Goal: Information Seeking & Learning: Check status

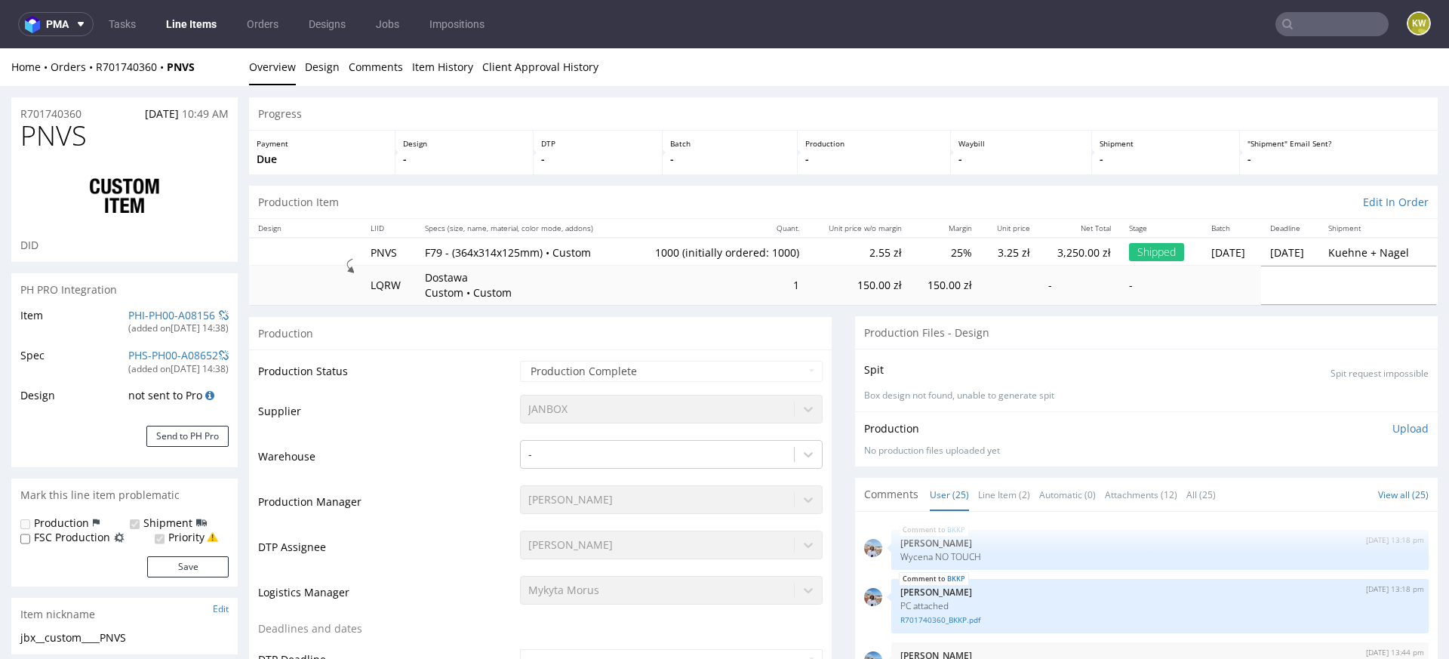
scroll to position [1220, 0]
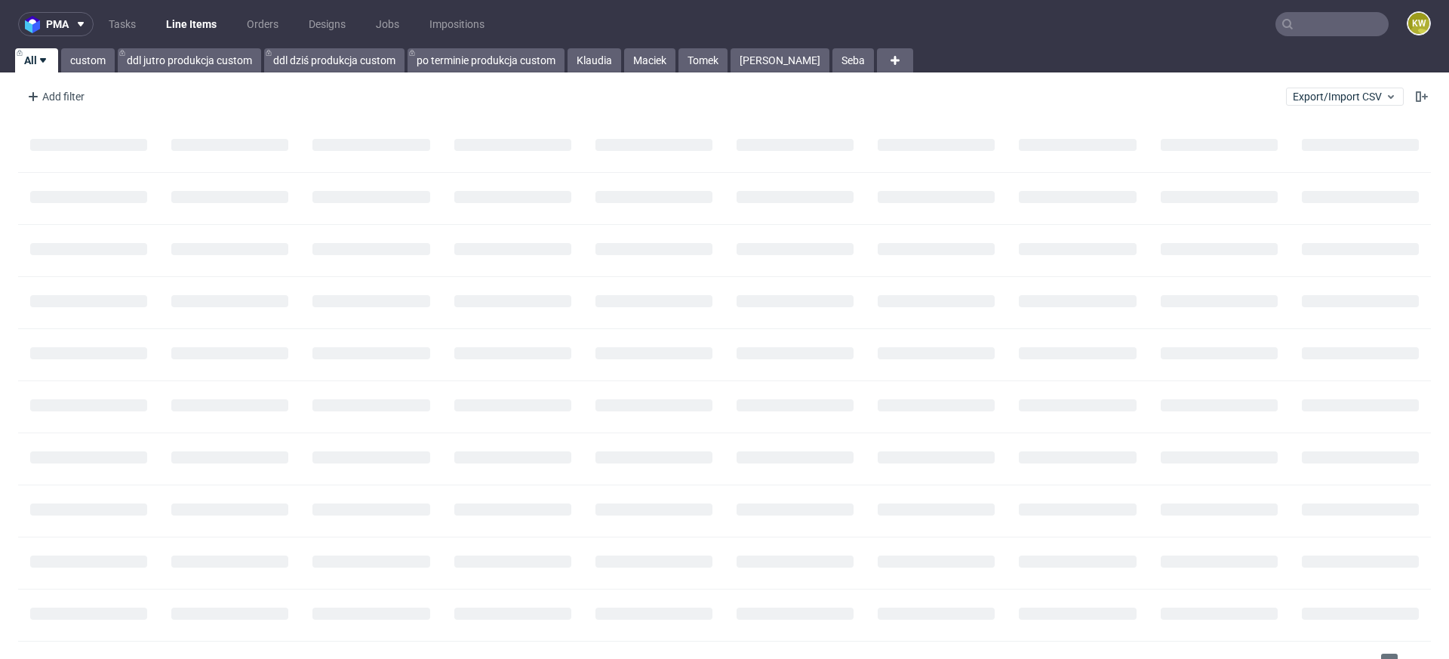
click at [1316, 23] on input "text" at bounding box center [1332, 24] width 113 height 24
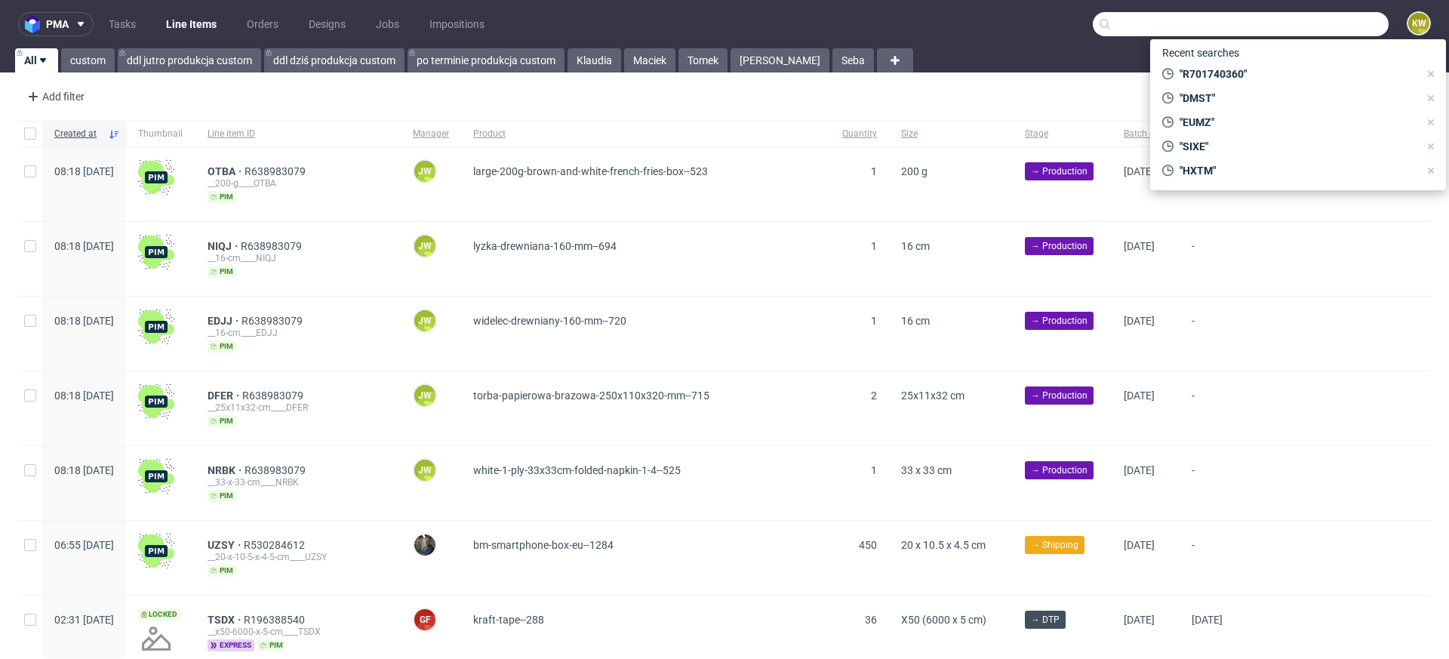
paste input "LEWO"
type input "LEWO"
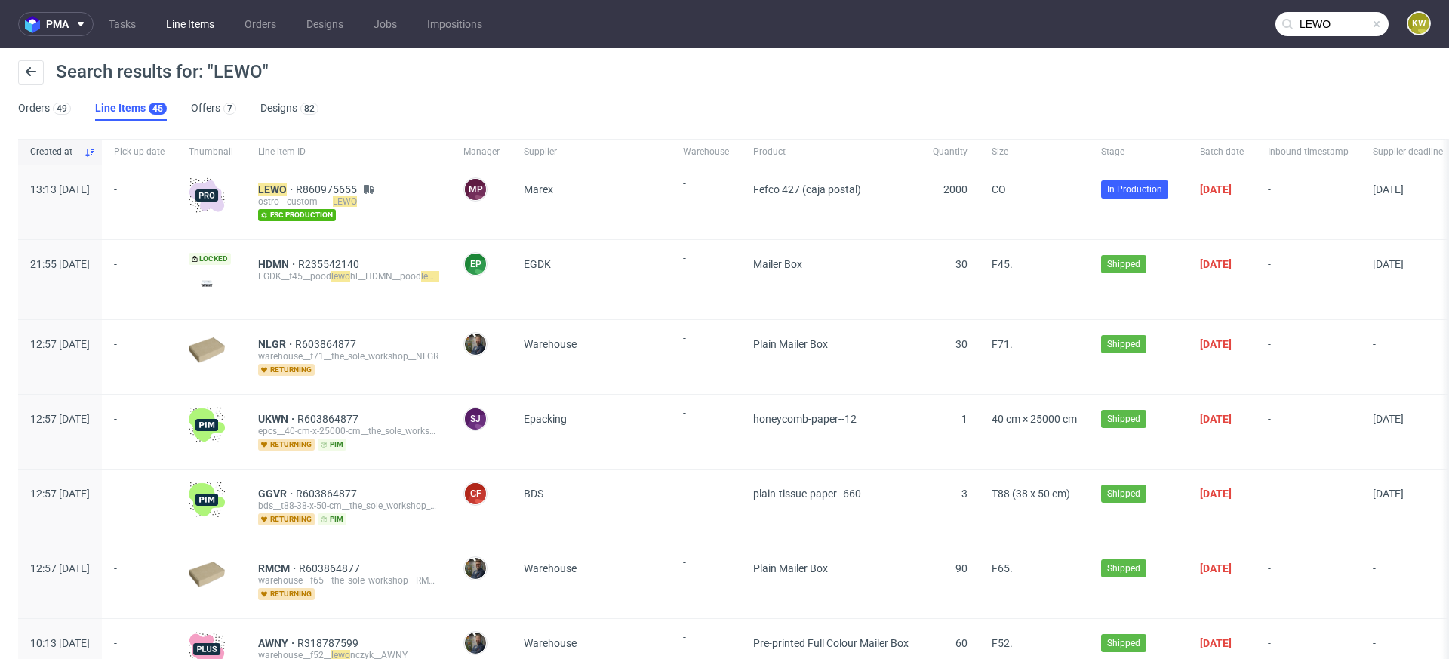
click at [211, 32] on link "Line Items" at bounding box center [190, 24] width 66 height 24
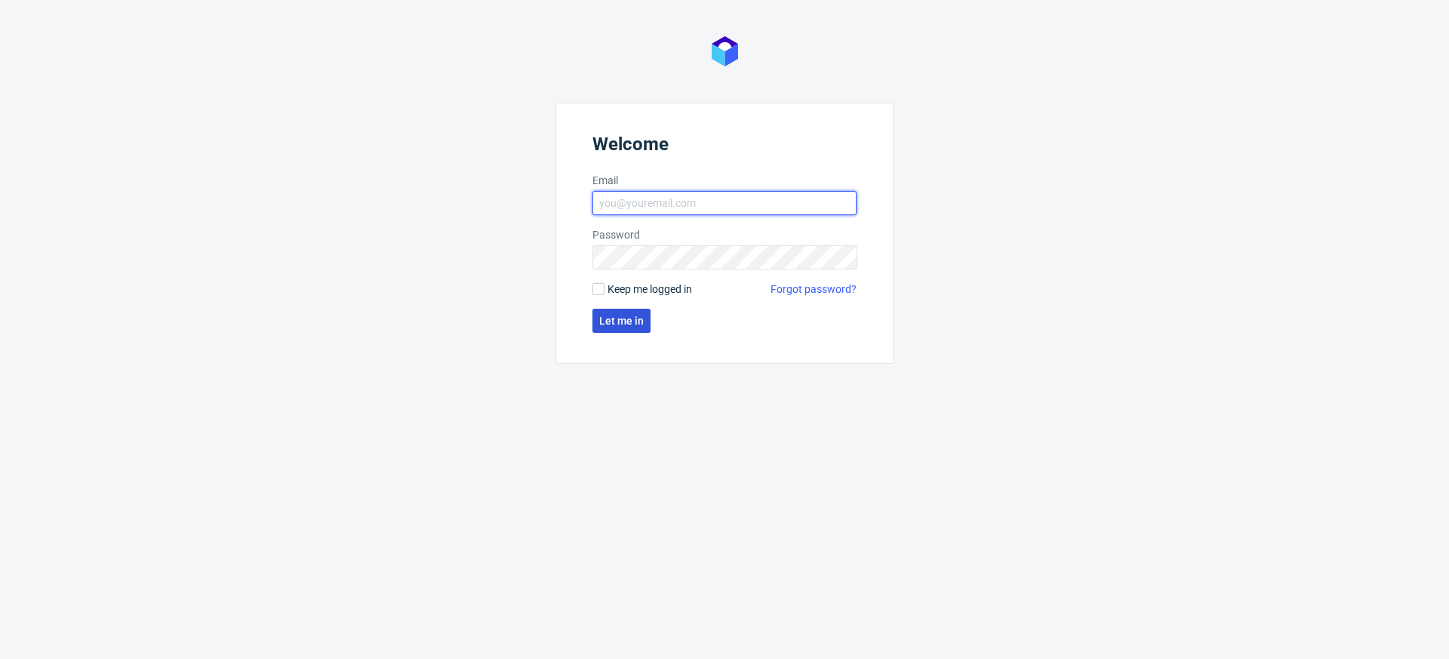
type input "klaudia.wisniewska@packhelp.com"
click at [642, 328] on button "Let me in" at bounding box center [621, 321] width 58 height 24
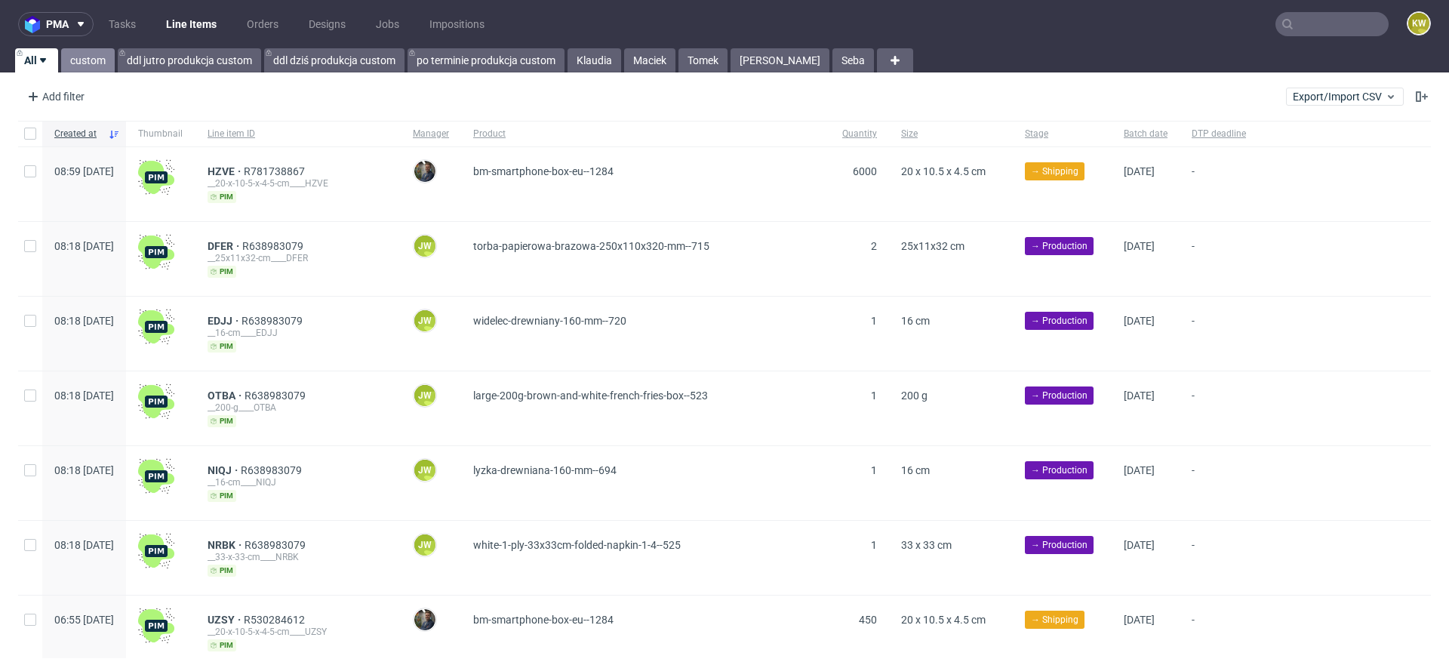
click at [68, 51] on link "custom" at bounding box center [88, 60] width 54 height 24
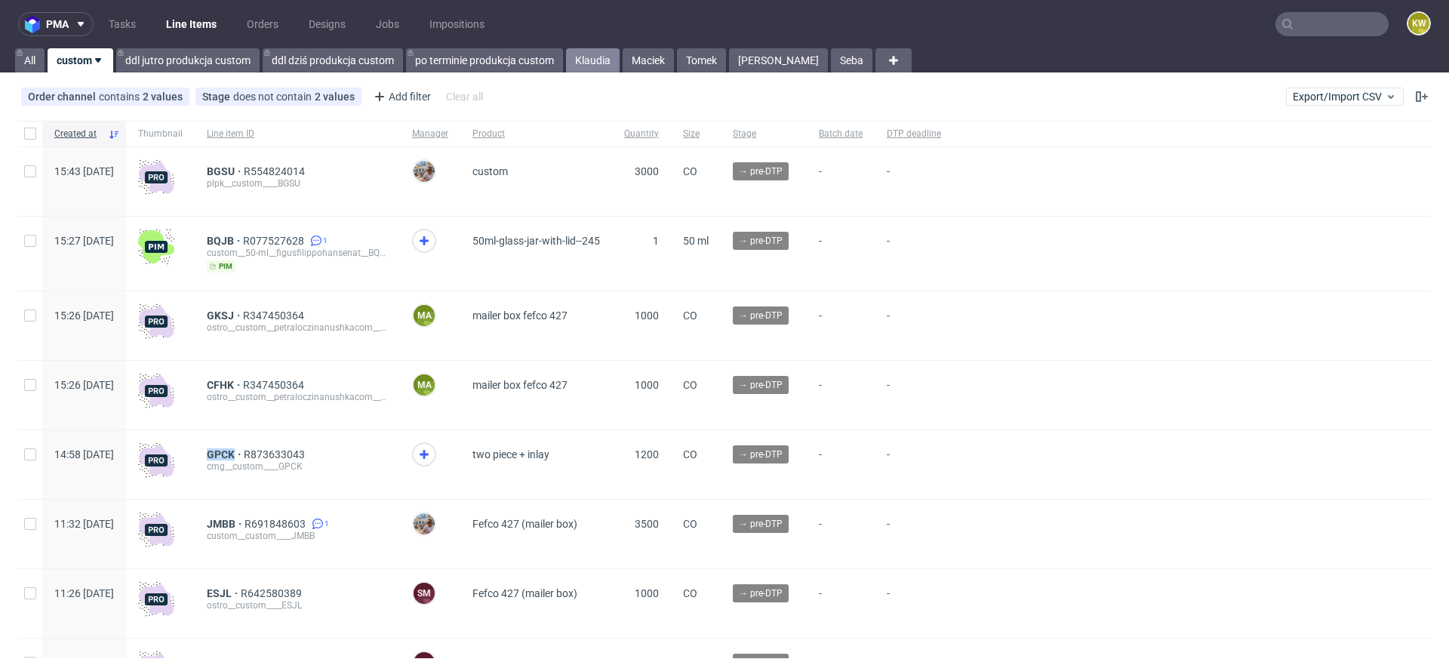
click at [578, 55] on link "Klaudia" at bounding box center [593, 60] width 54 height 24
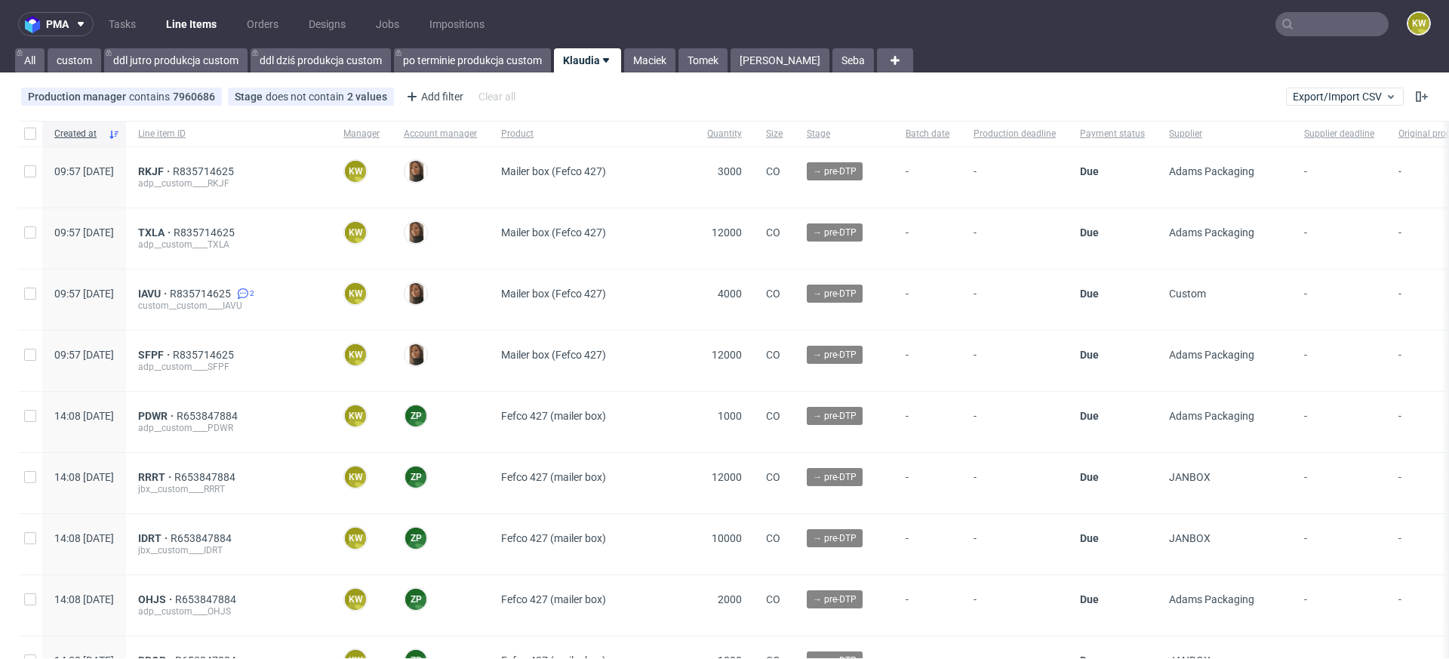
click at [1316, 33] on input "text" at bounding box center [1332, 24] width 113 height 24
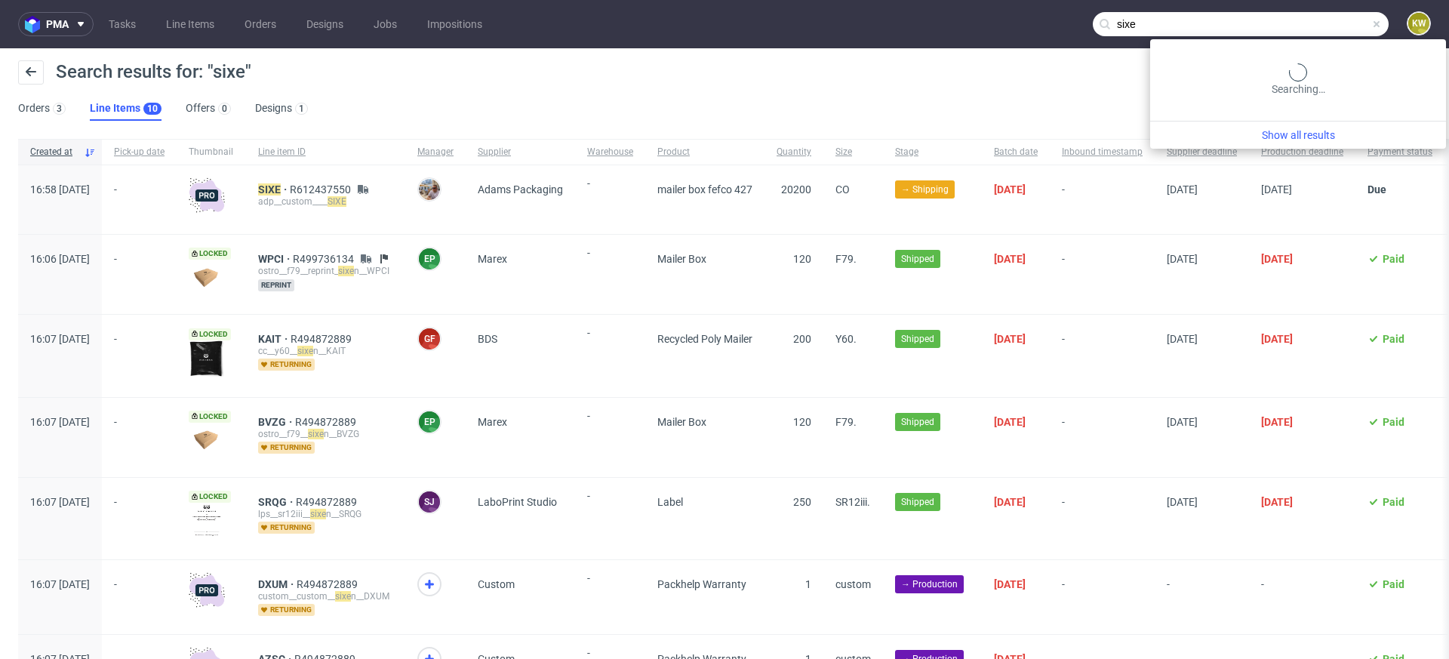
drag, startPoint x: 1313, startPoint y: 28, endPoint x: 935, endPoint y: -1, distance: 379.2
click at [935, 0] on nav "pma Tasks Line Items Orders Designs Jobs Impositions sixe KW" at bounding box center [724, 24] width 1449 height 48
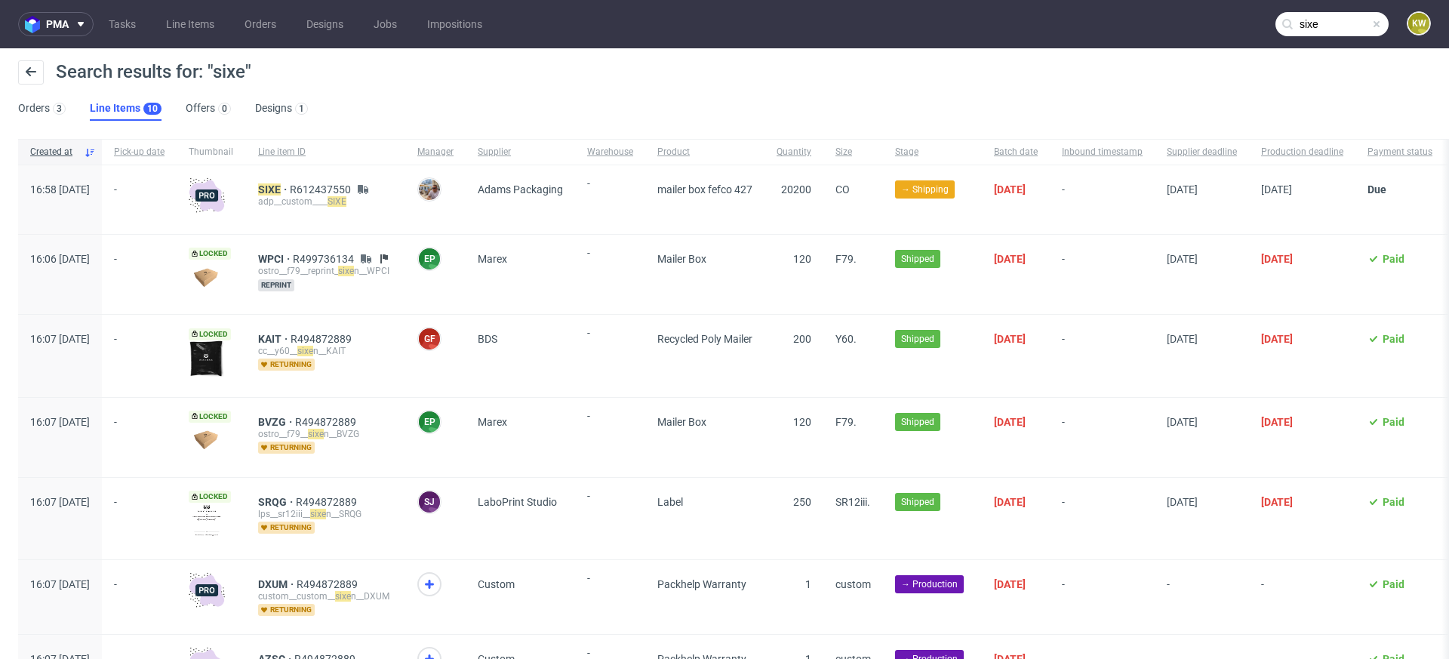
paste input "ZLHL"
type input "ZLHL"
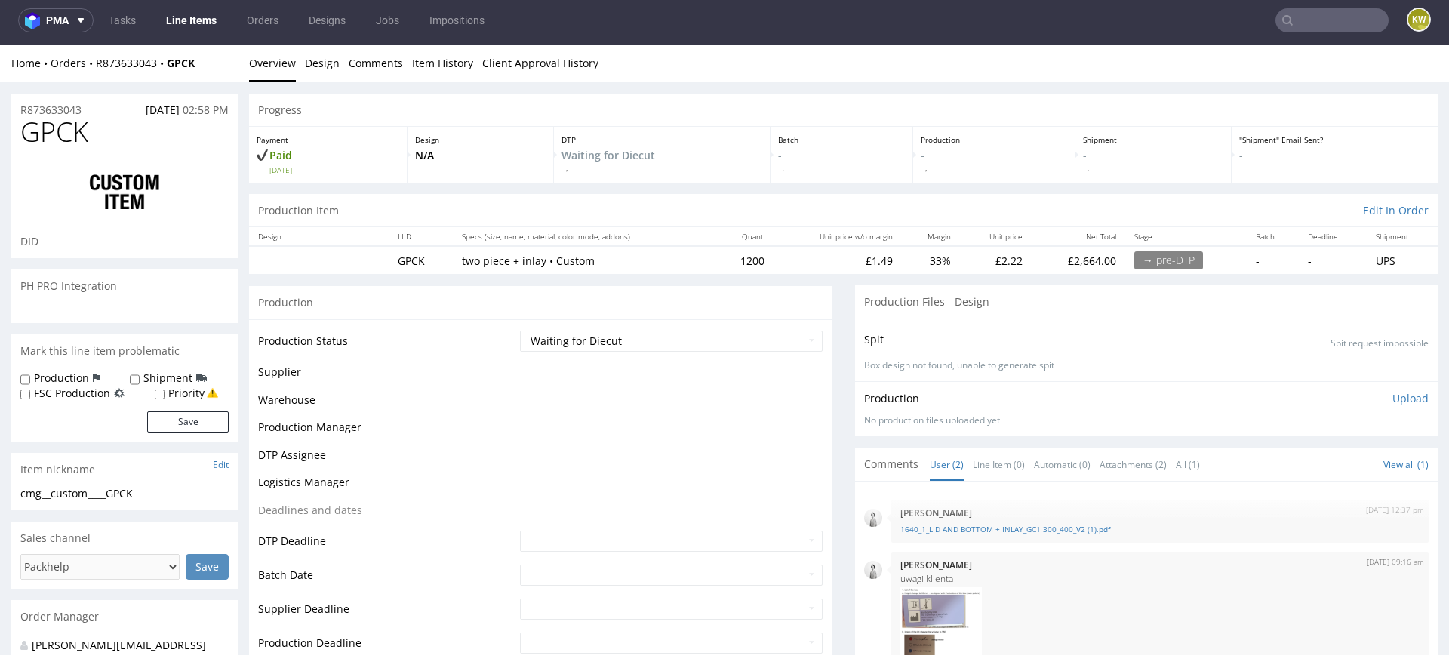
scroll to position [42, 0]
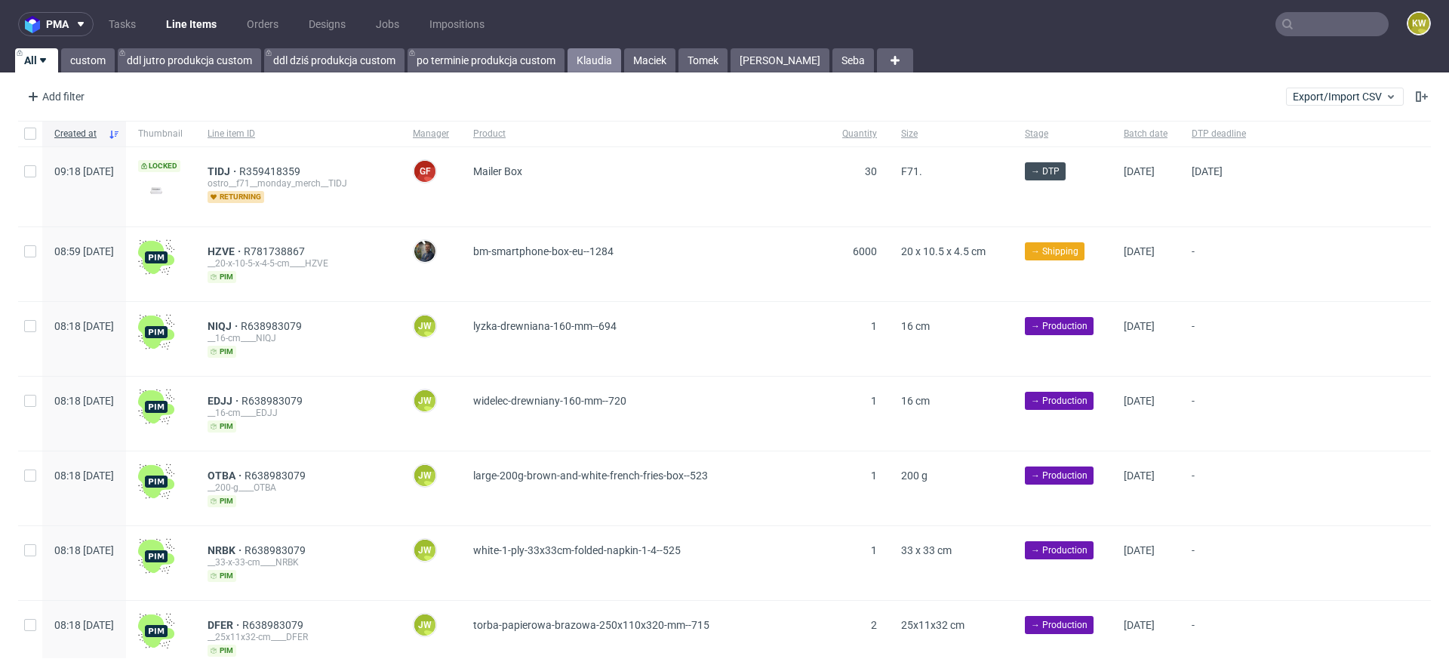
click at [600, 66] on link "Klaudia" at bounding box center [595, 60] width 54 height 24
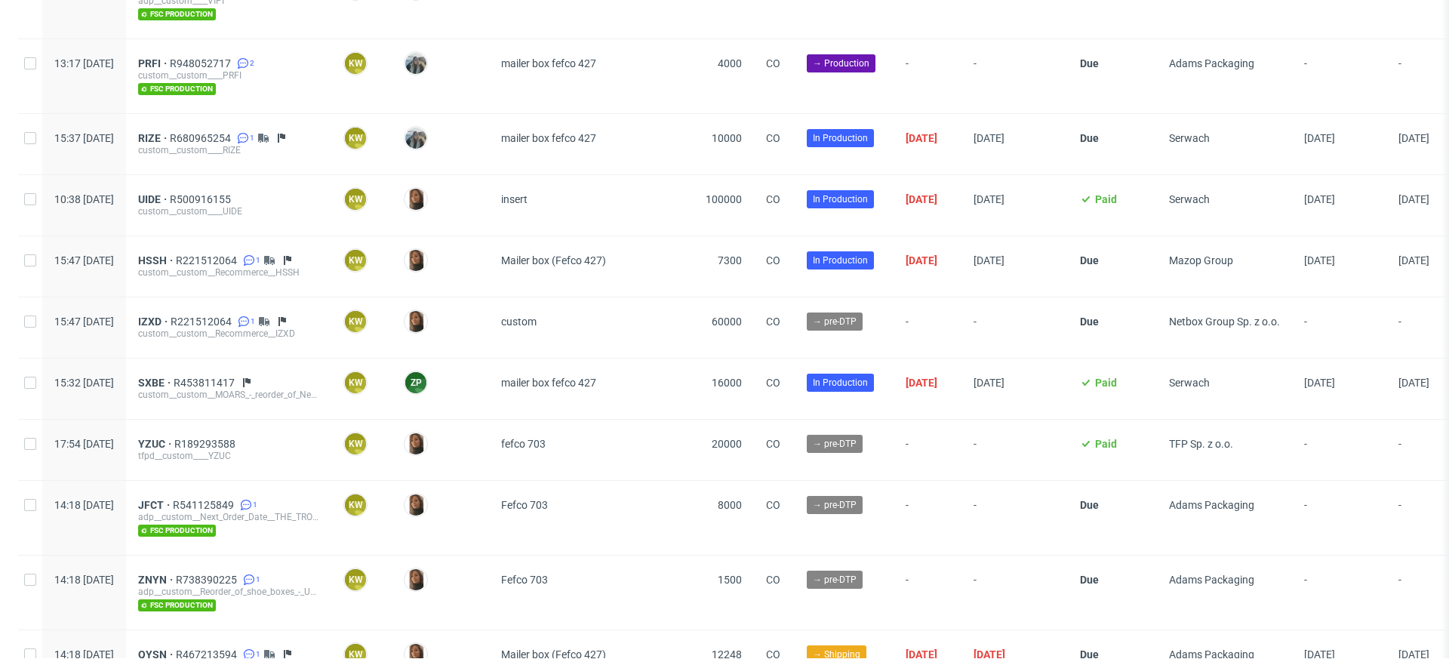
scroll to position [1134, 0]
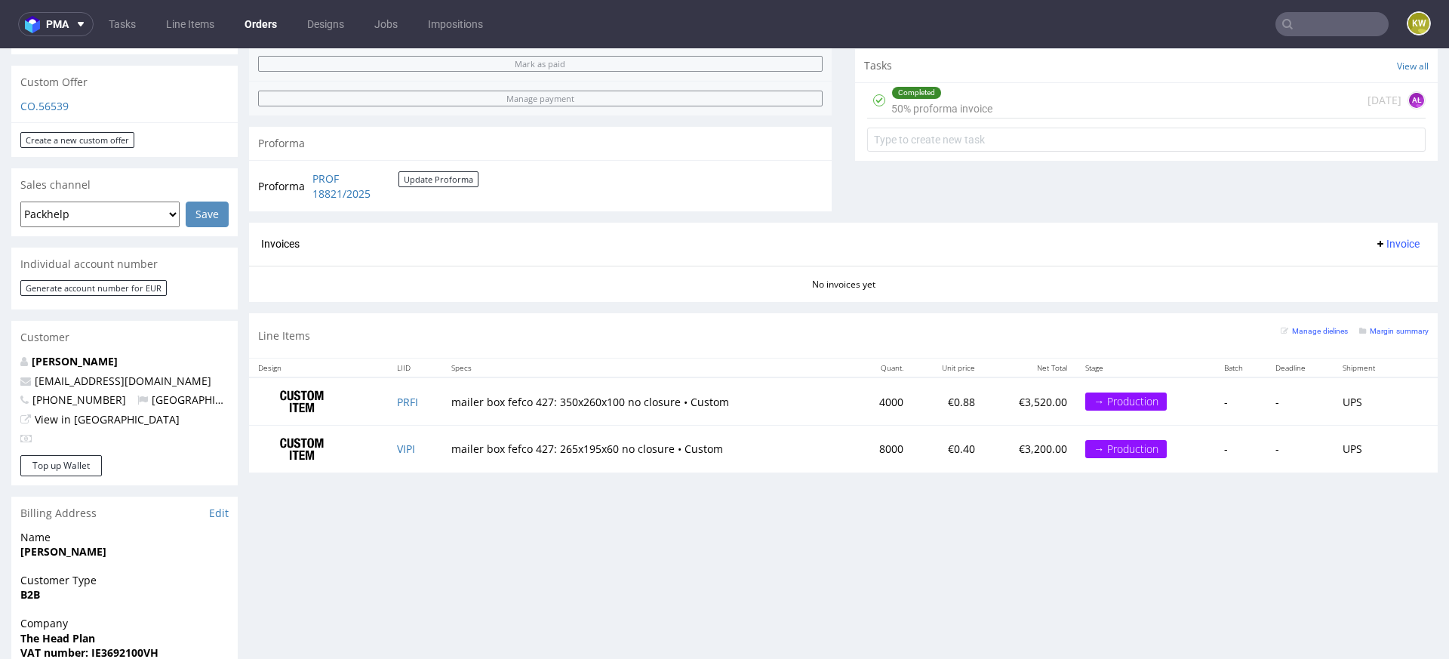
scroll to position [534, 0]
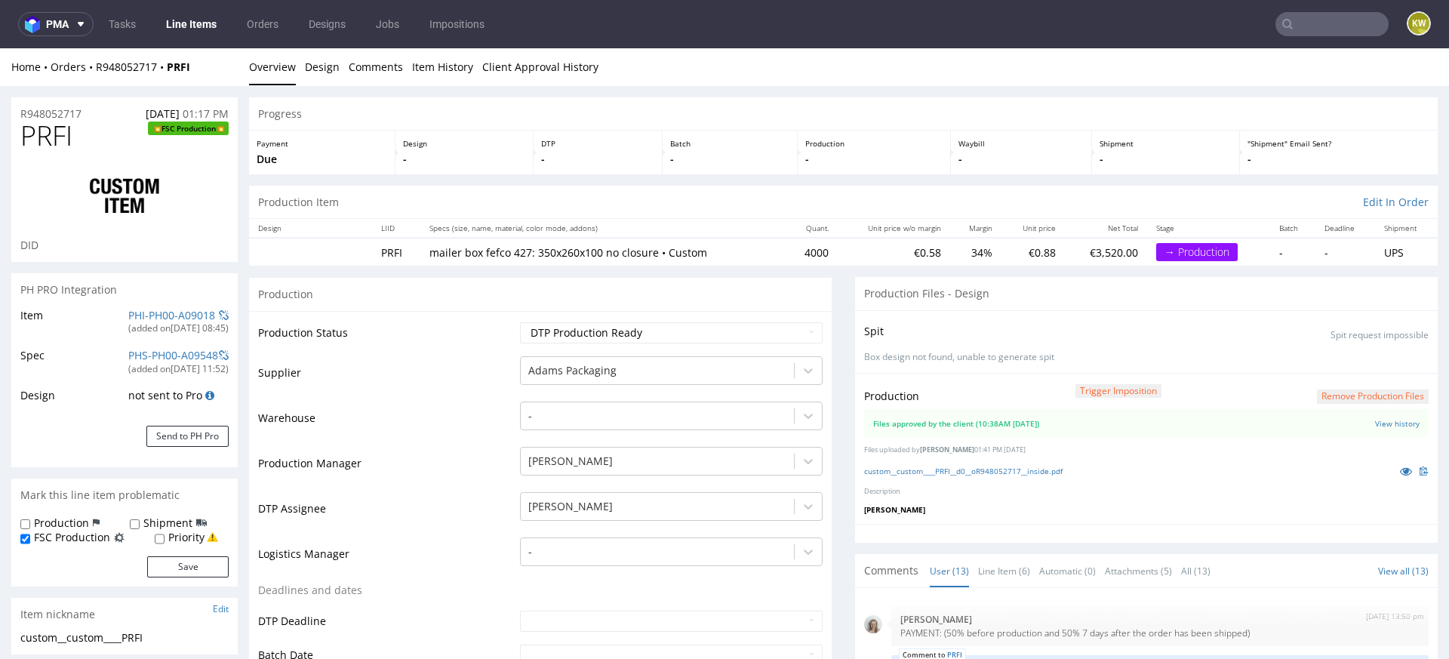
scroll to position [475, 0]
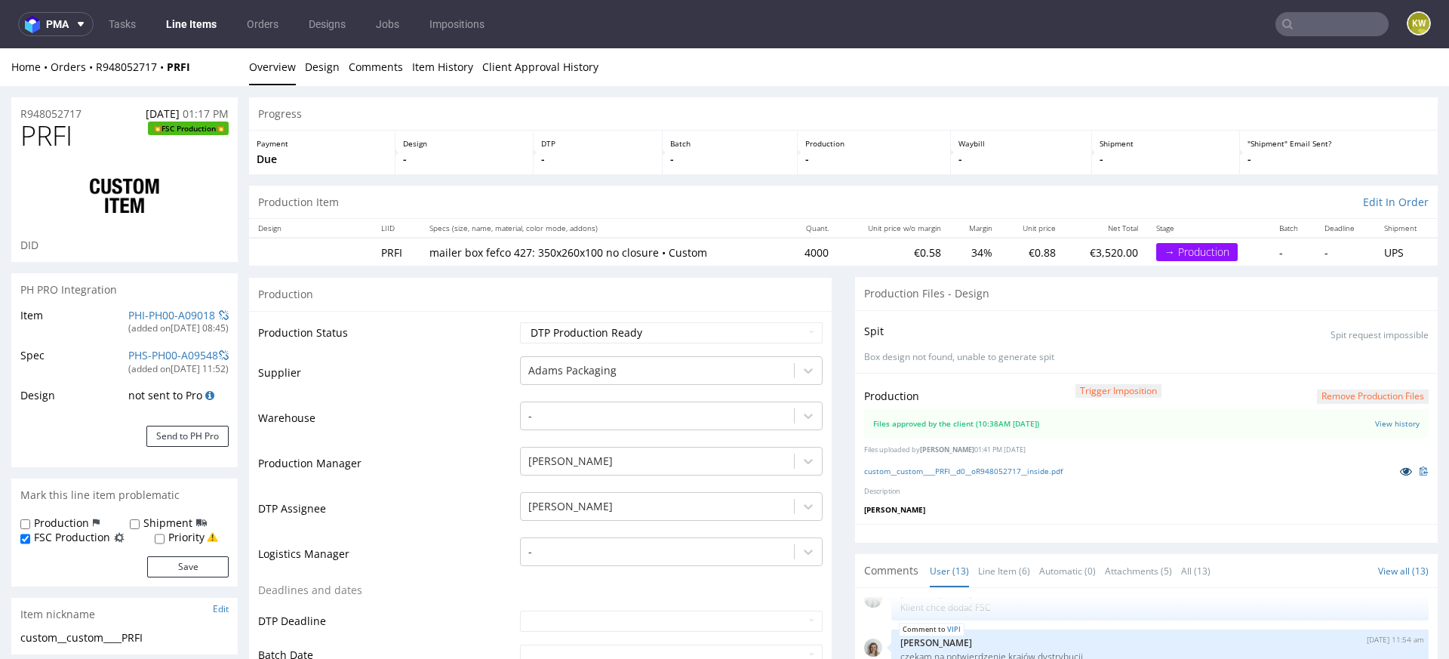
click at [1400, 466] on icon at bounding box center [1406, 471] width 12 height 11
click at [982, 467] on link "custom__custom____PRFI__d0__oR948052717__inside.pdf" at bounding box center [963, 471] width 199 height 11
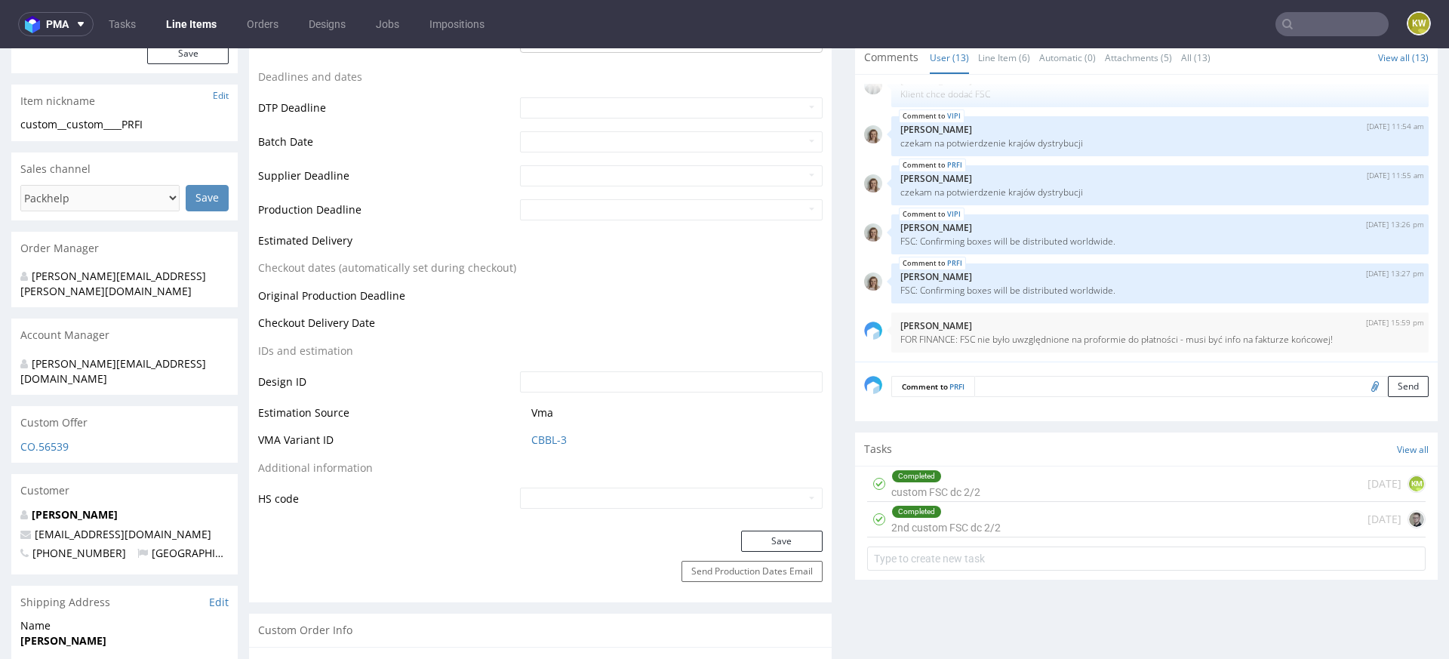
scroll to position [0, 0]
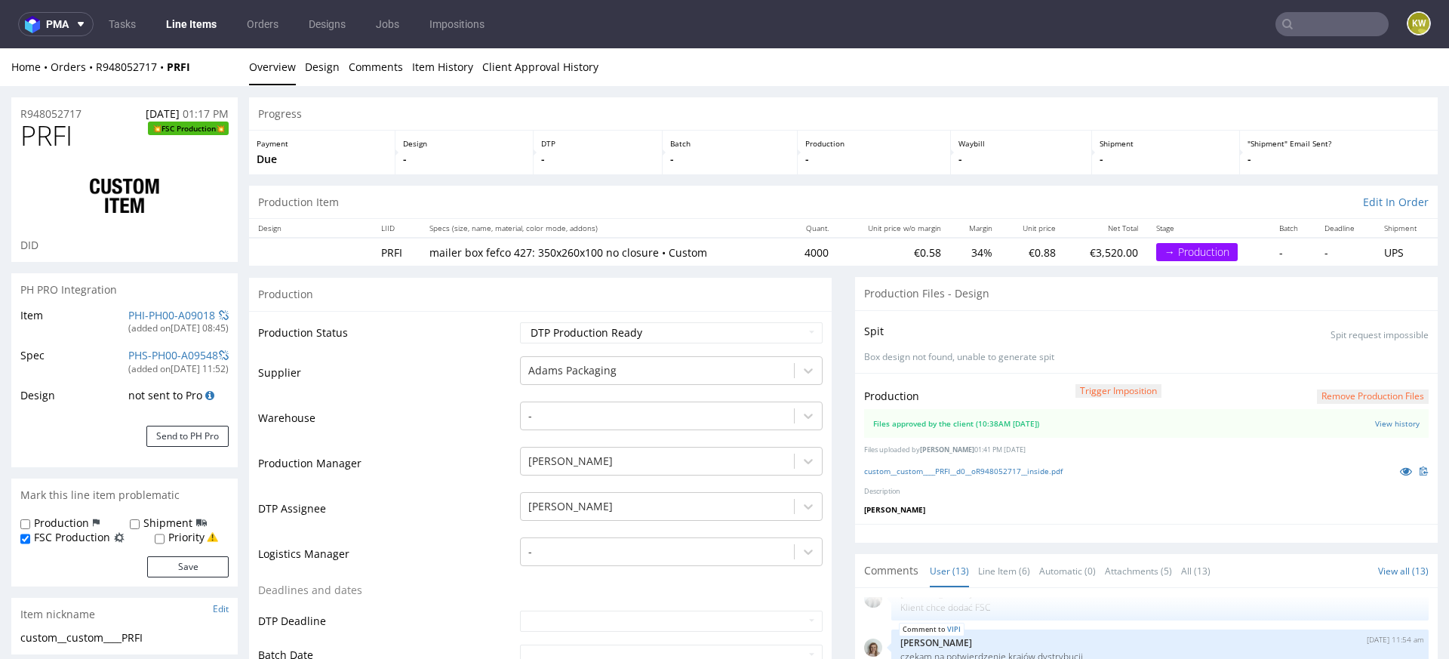
click at [36, 132] on span "PRFI" at bounding box center [46, 136] width 52 height 30
click at [36, 134] on span "PRFI" at bounding box center [46, 136] width 52 height 30
copy span "PRFI"
click at [135, 313] on link "PHI-PH00-A09018" at bounding box center [171, 315] width 87 height 14
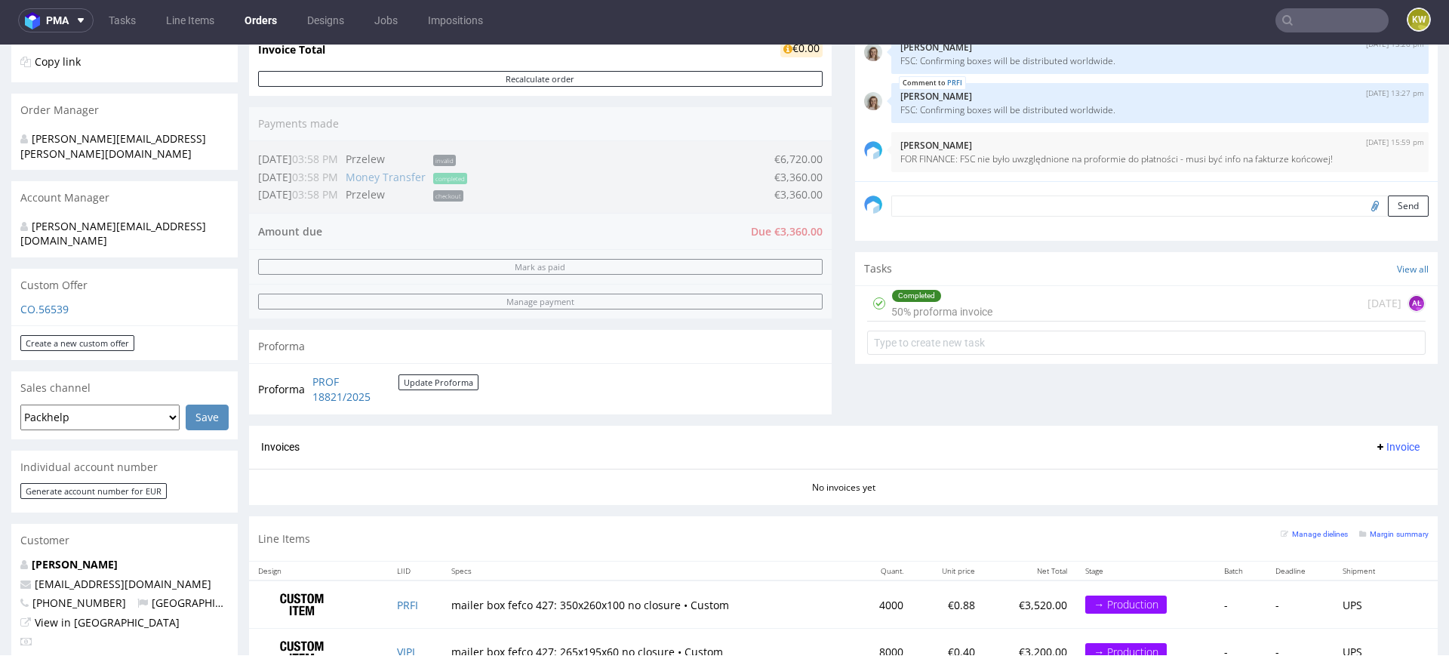
scroll to position [334, 0]
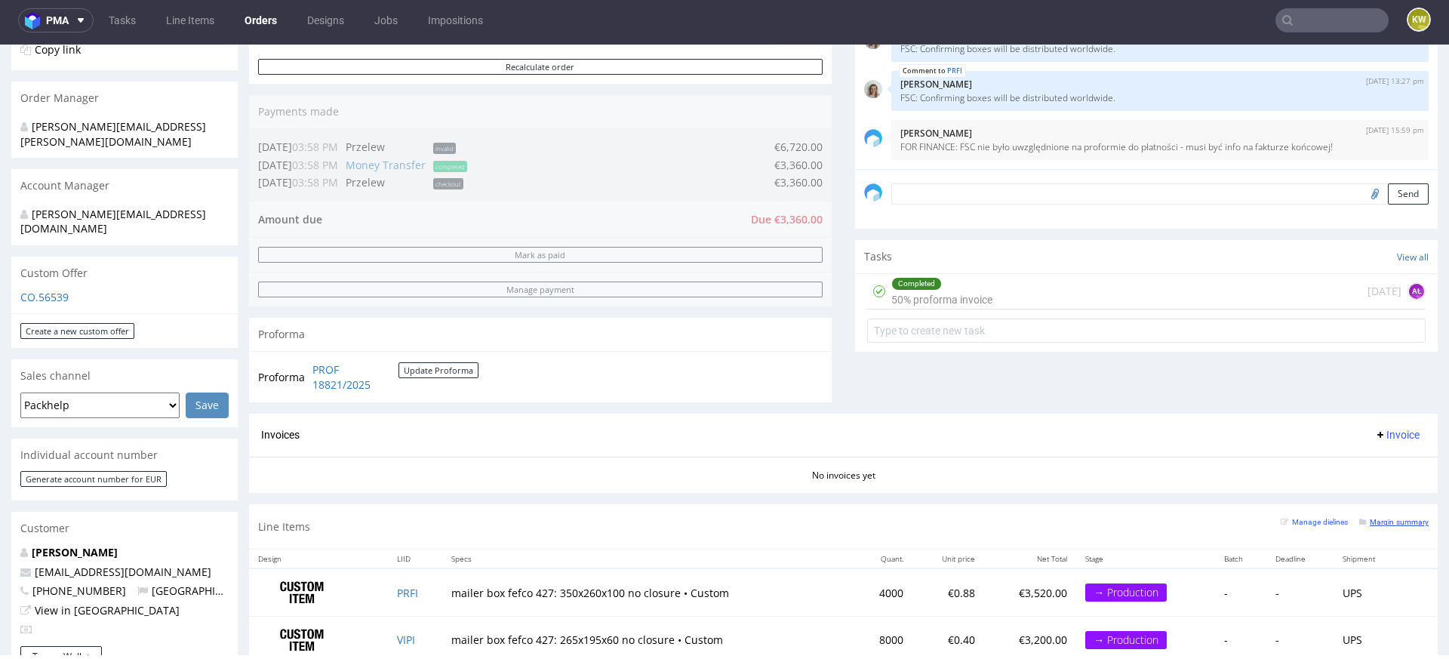
click at [1373, 521] on small "Margin summary" at bounding box center [1393, 522] width 69 height 8
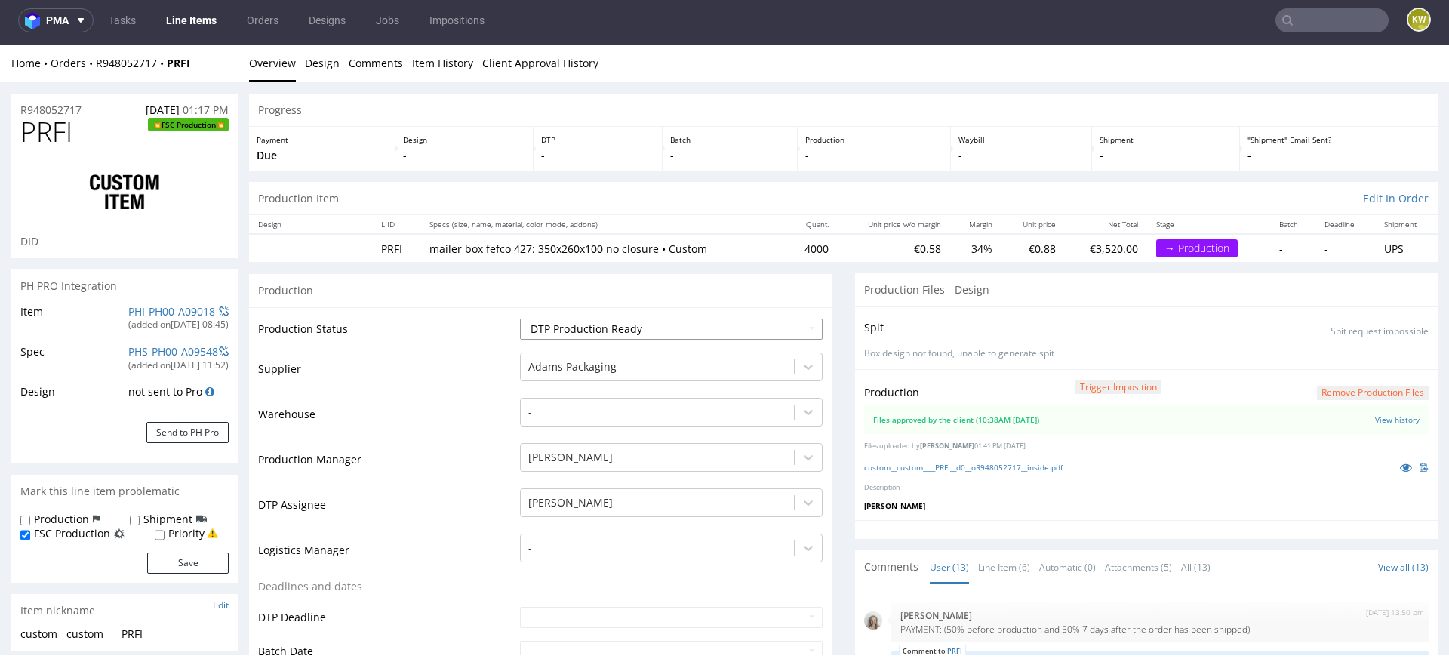
scroll to position [475, 0]
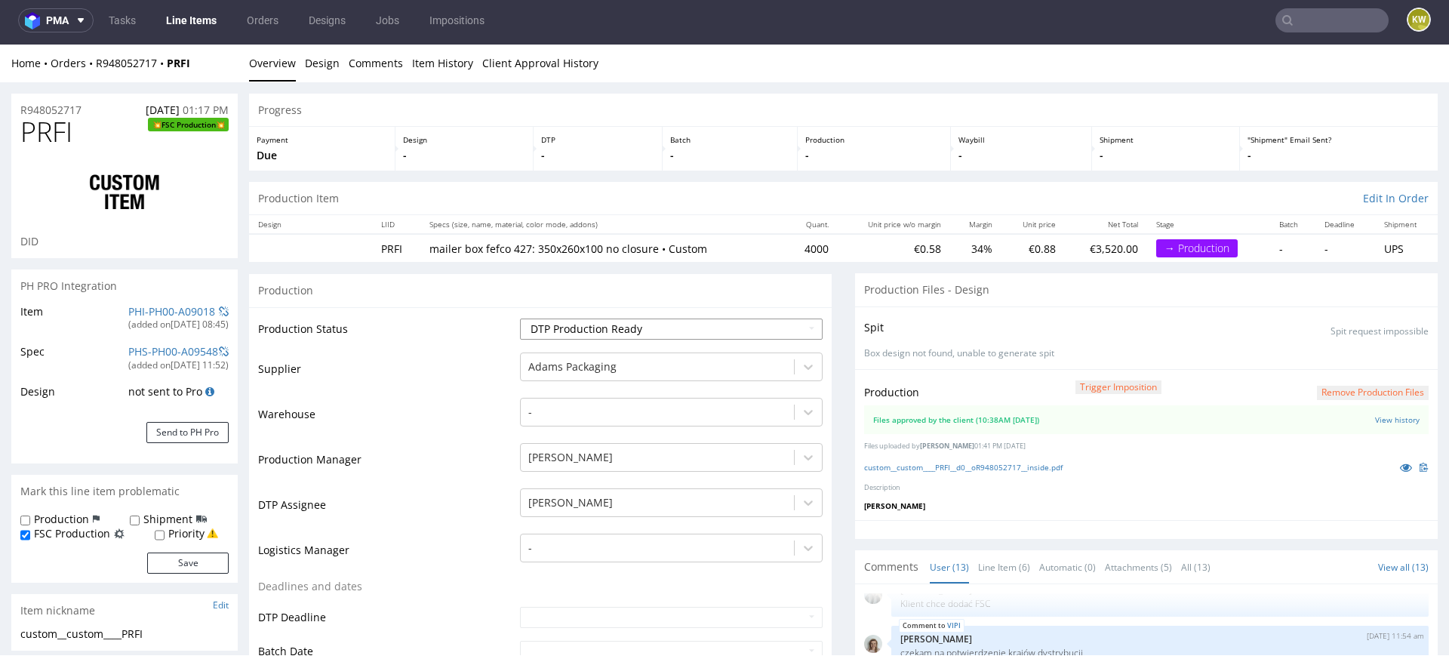
click at [564, 327] on select "Waiting for Artwork Waiting for Diecut Waiting for Mockup Waiting for DTP Waiti…" at bounding box center [671, 329] width 303 height 21
select select "production_in_process"
click at [520, 319] on select "Waiting for Artwork Waiting for Diecut Waiting for Mockup Waiting for DTP Waiti…" at bounding box center [671, 329] width 303 height 21
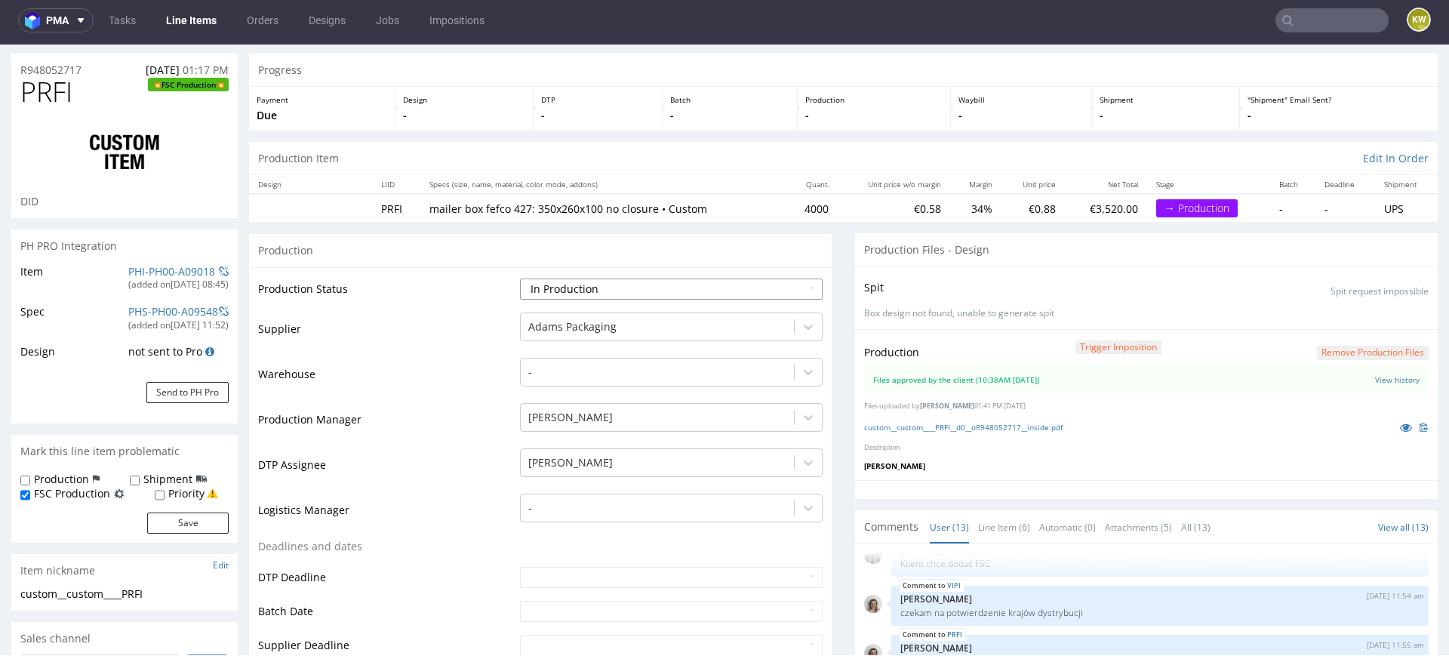
scroll to position [48, 0]
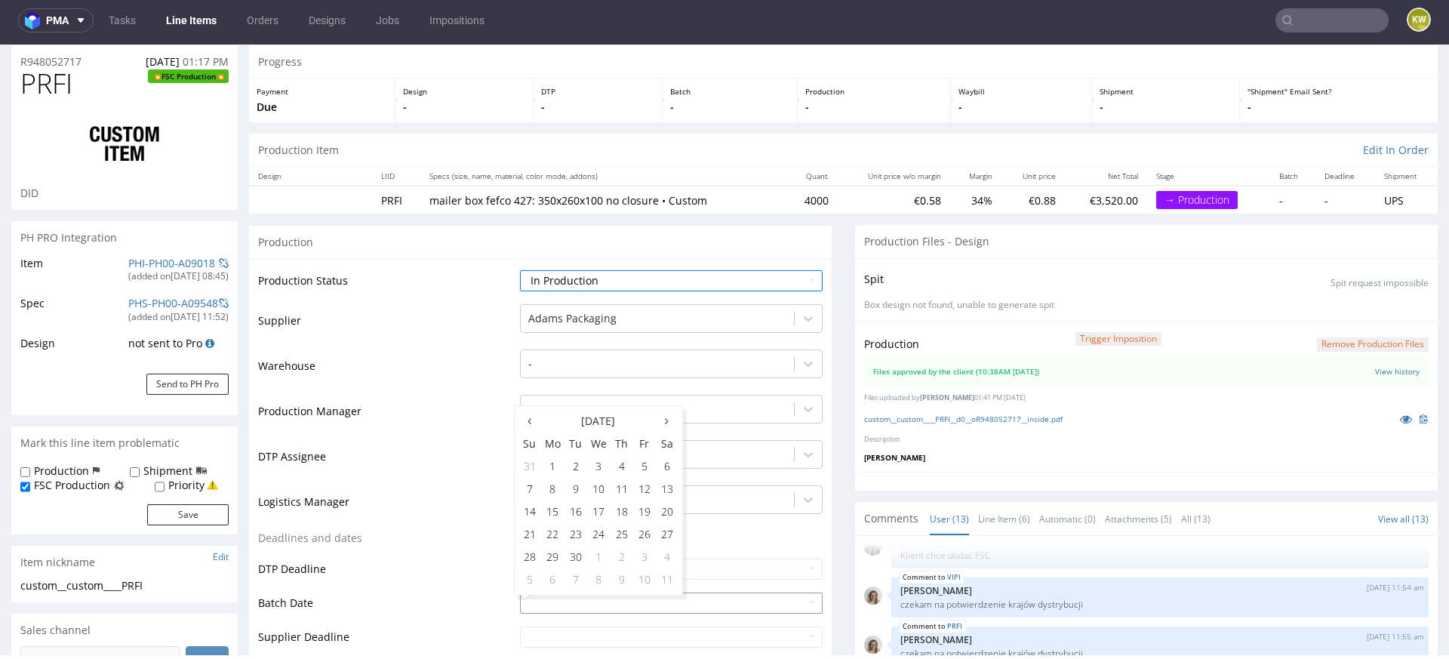
click at [530, 601] on input "text" at bounding box center [671, 602] width 303 height 21
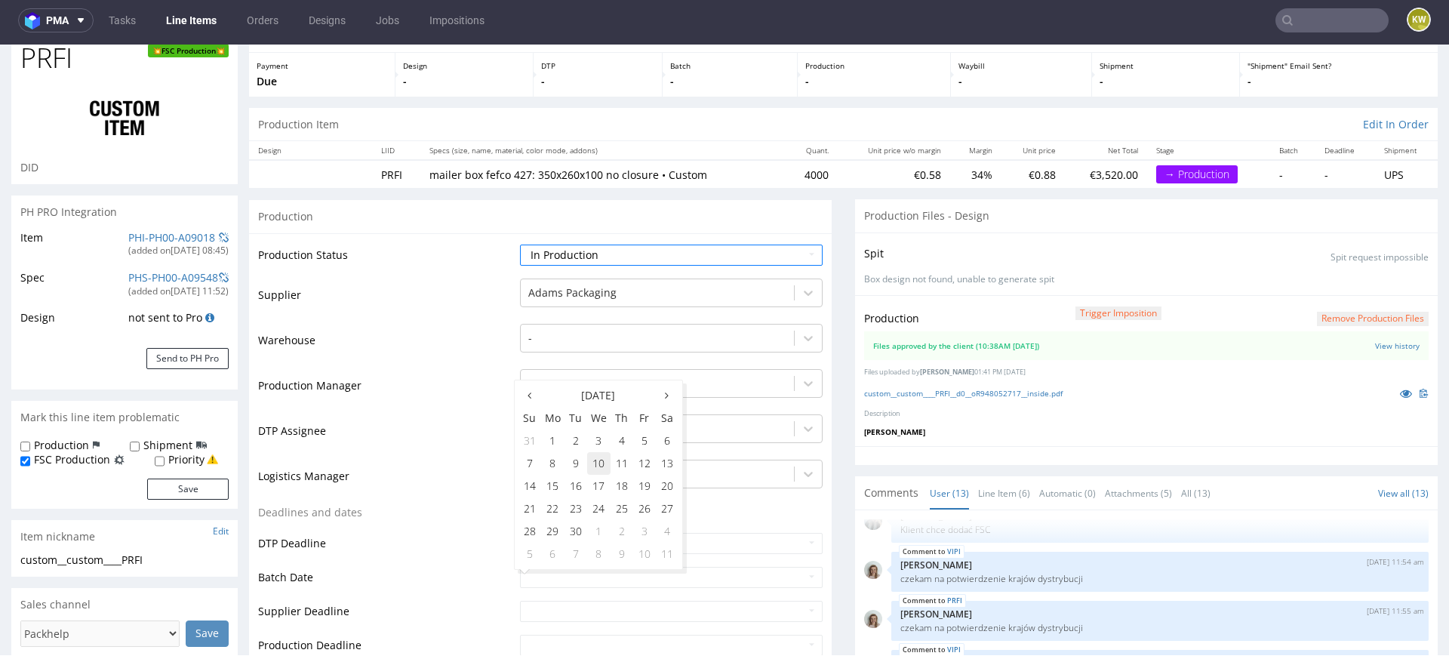
click at [608, 463] on td "10" at bounding box center [598, 463] width 23 height 23
type input "2025-09-10"
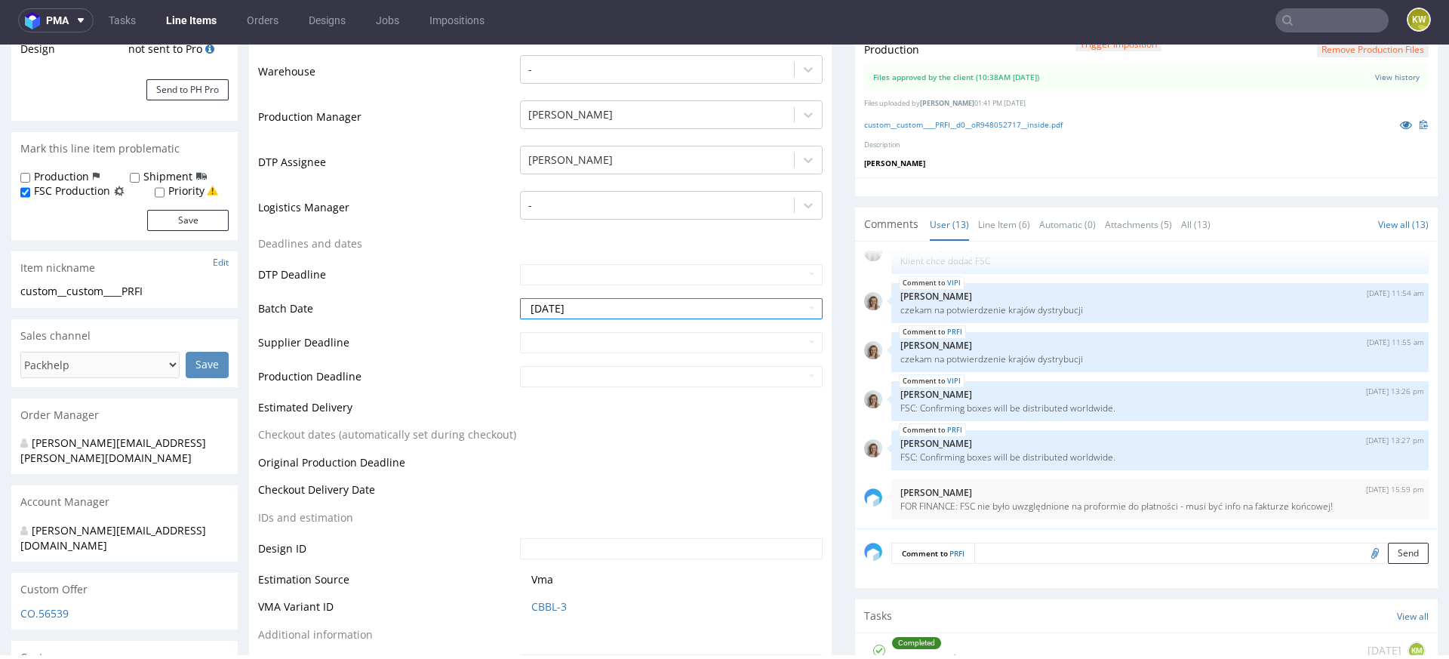
scroll to position [544, 0]
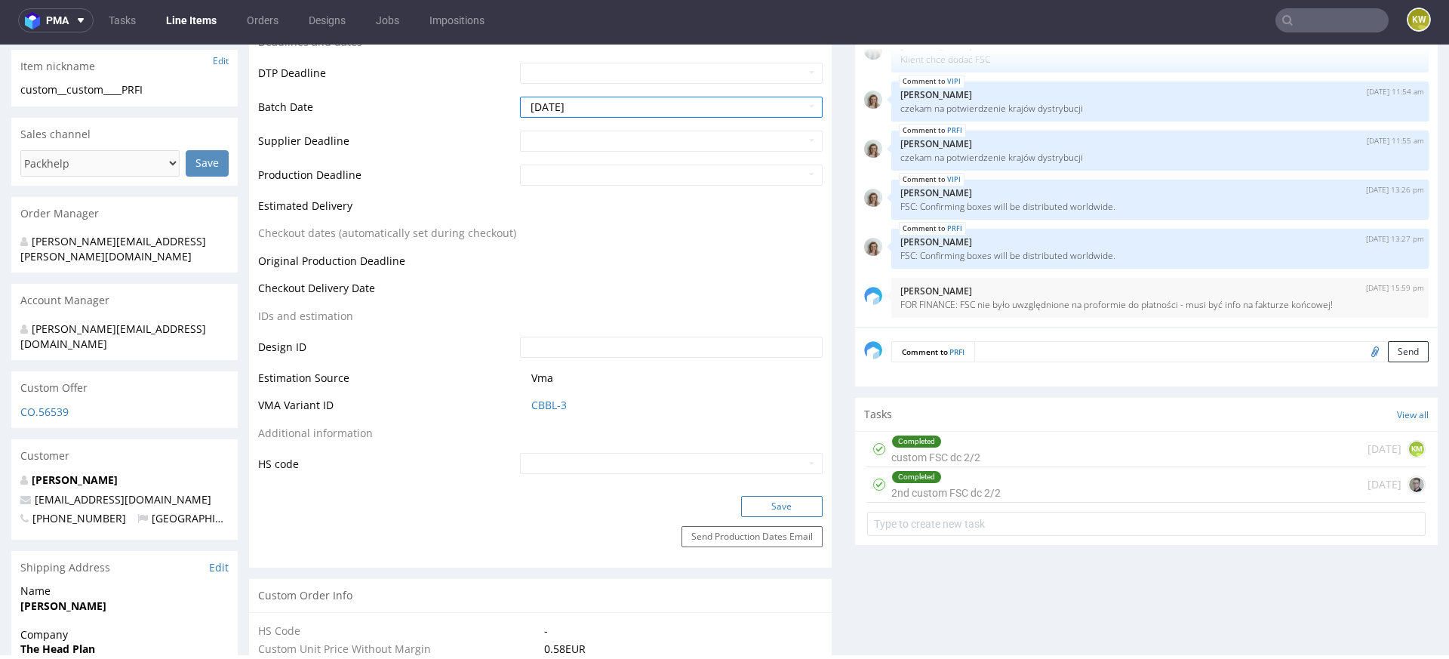
click at [749, 503] on button "Save" at bounding box center [782, 506] width 82 height 21
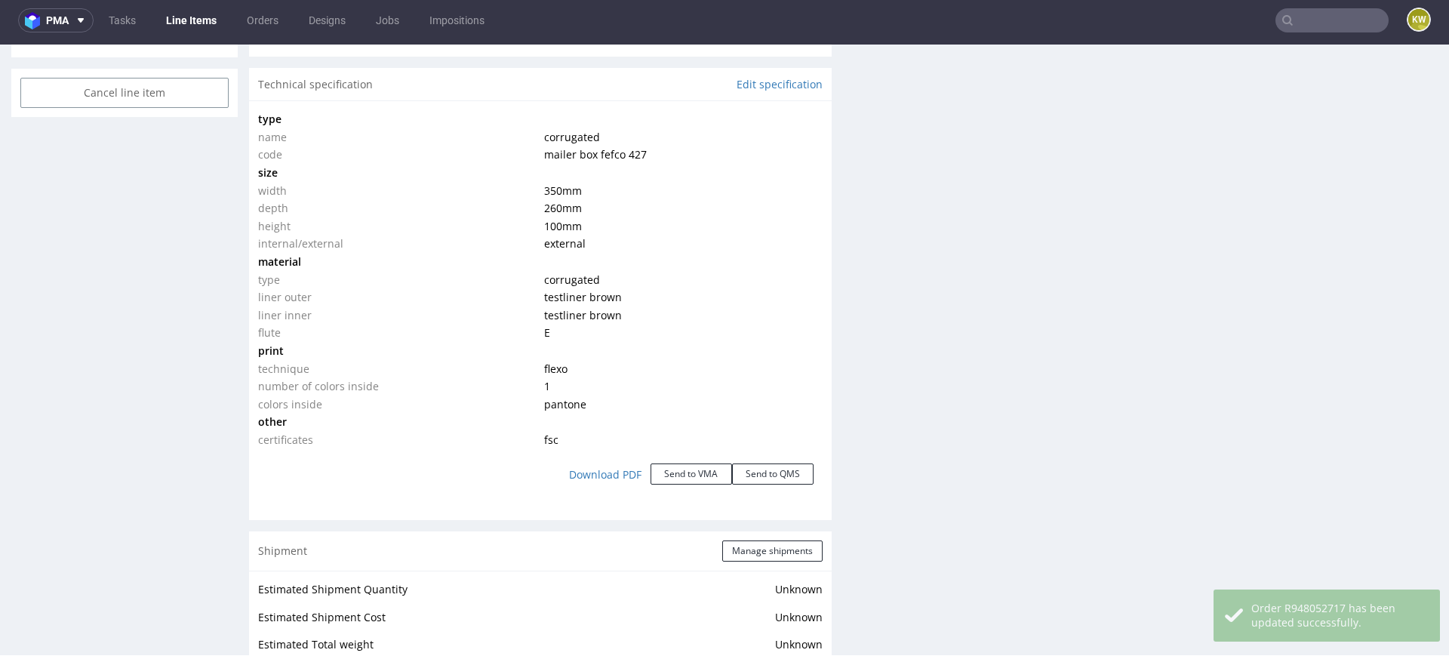
scroll to position [2488, 0]
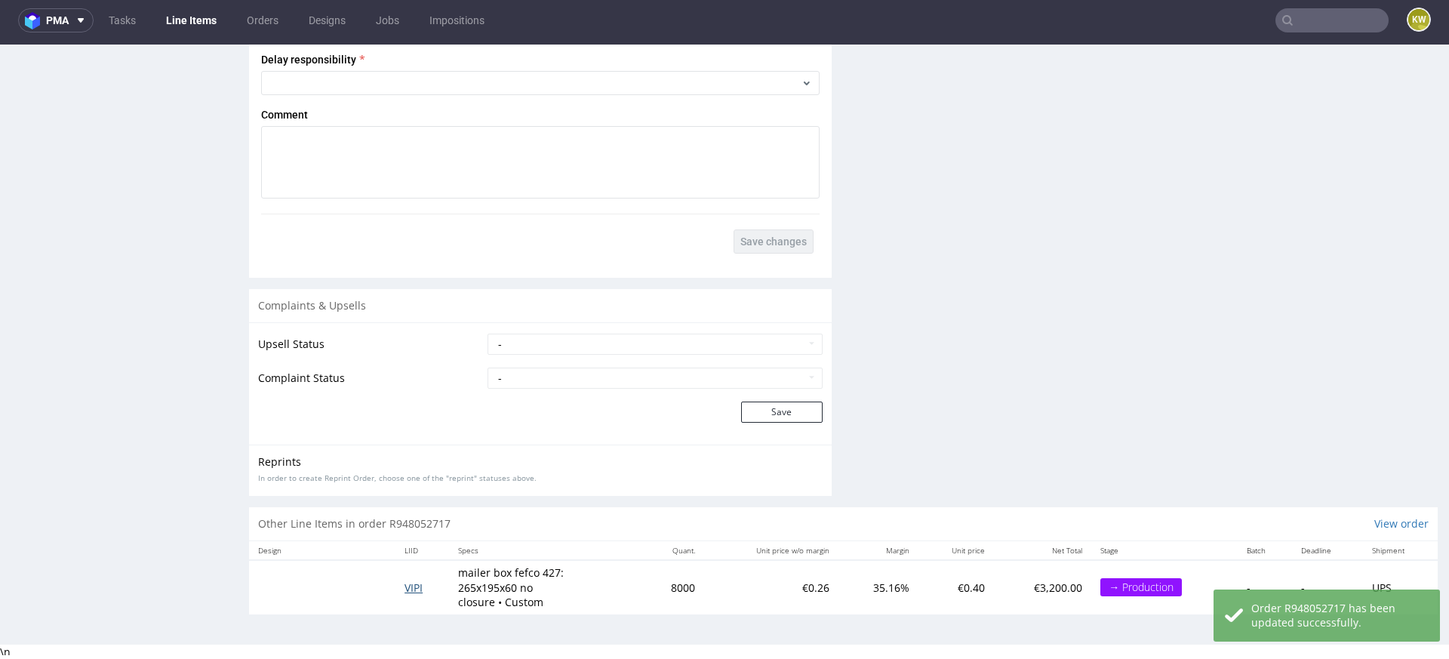
click at [415, 586] on span "VIPI" at bounding box center [414, 587] width 18 height 14
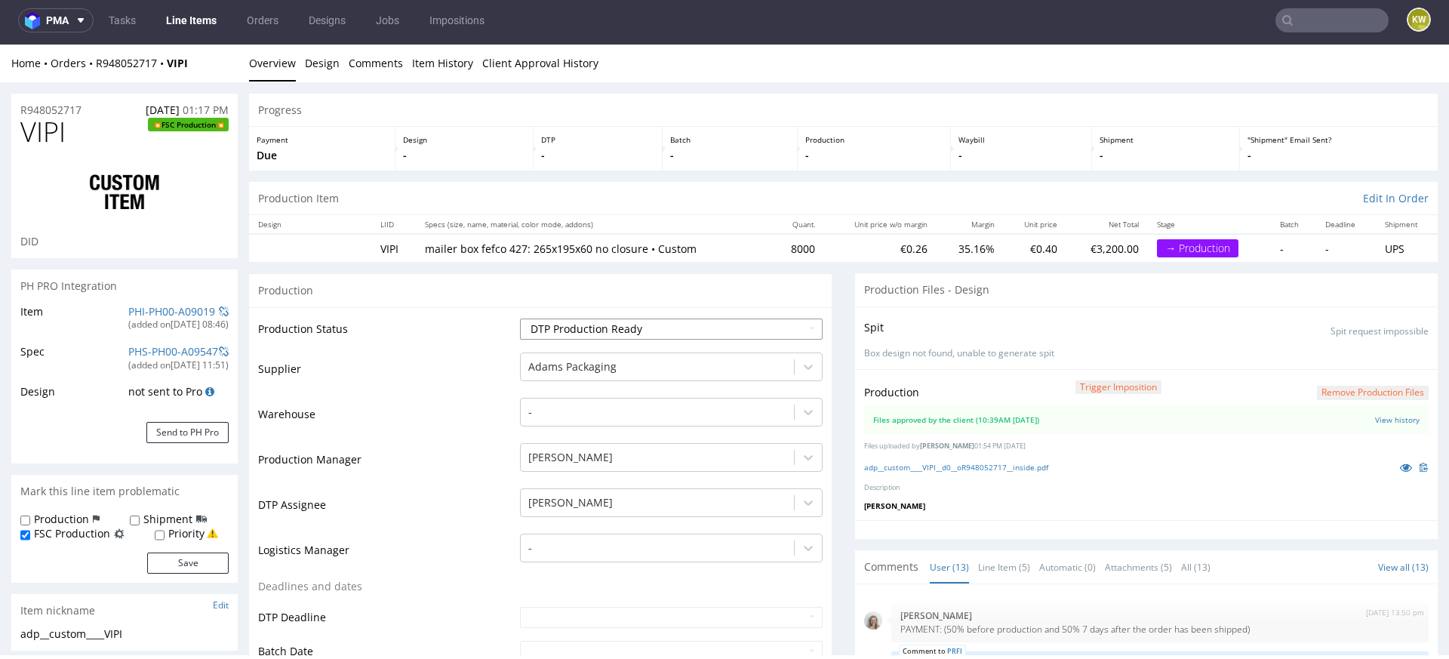
scroll to position [475, 0]
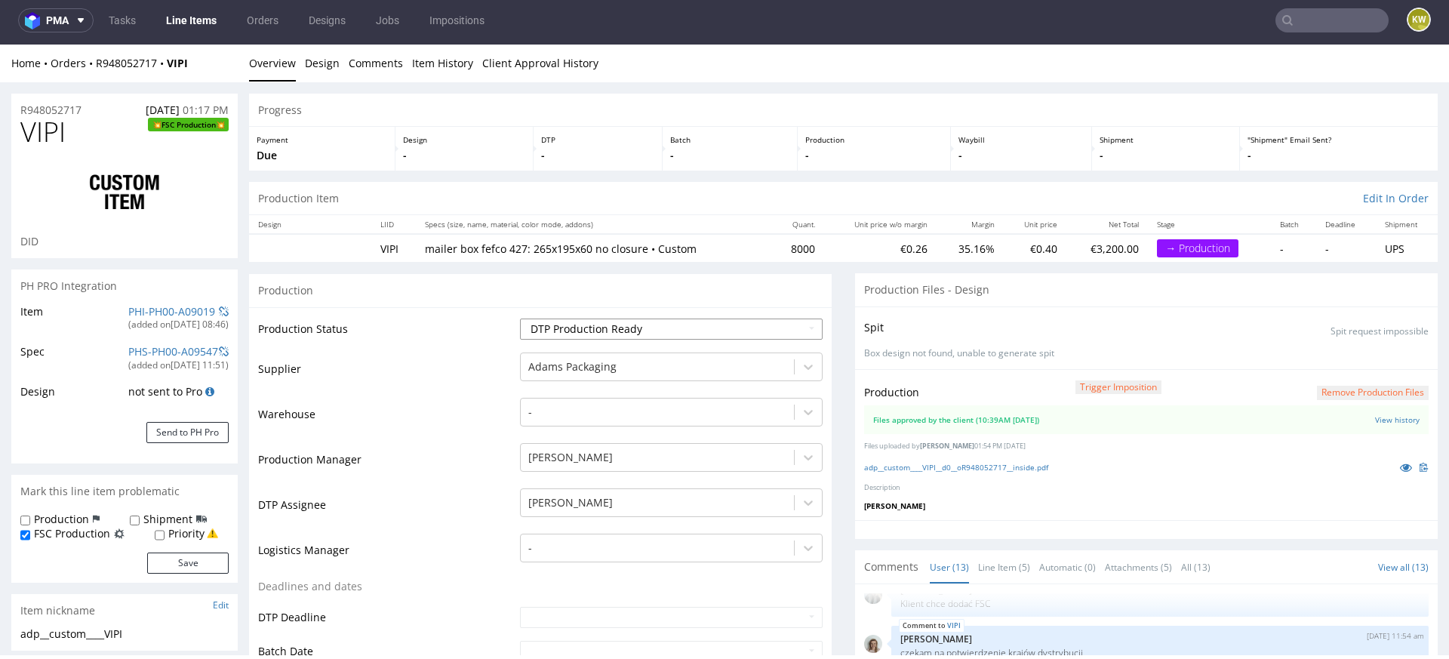
click at [580, 322] on select "Waiting for Artwork Waiting for Diecut Waiting for Mockup Waiting for DTP Waiti…" at bounding box center [671, 329] width 303 height 21
select select "production_in_process"
click at [520, 319] on select "Waiting for Artwork Waiting for Diecut Waiting for Mockup Waiting for DTP Waiti…" at bounding box center [671, 329] width 303 height 21
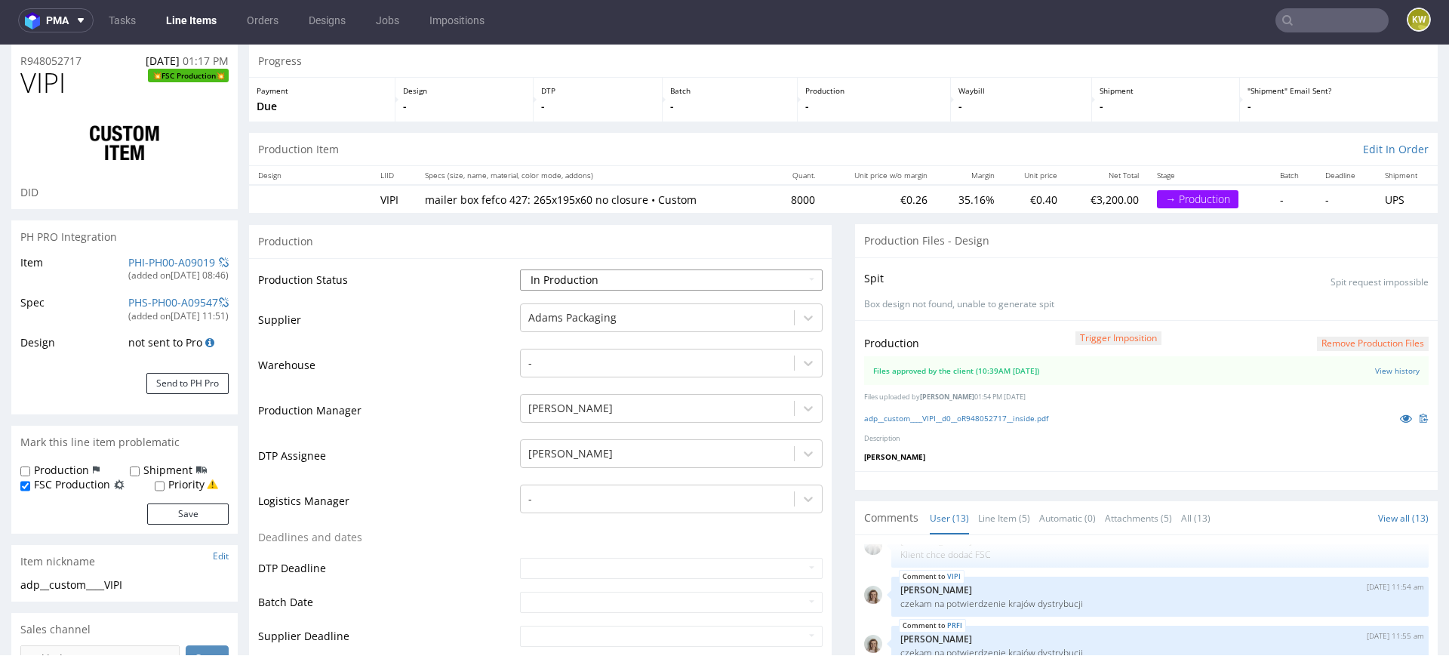
scroll to position [64, 0]
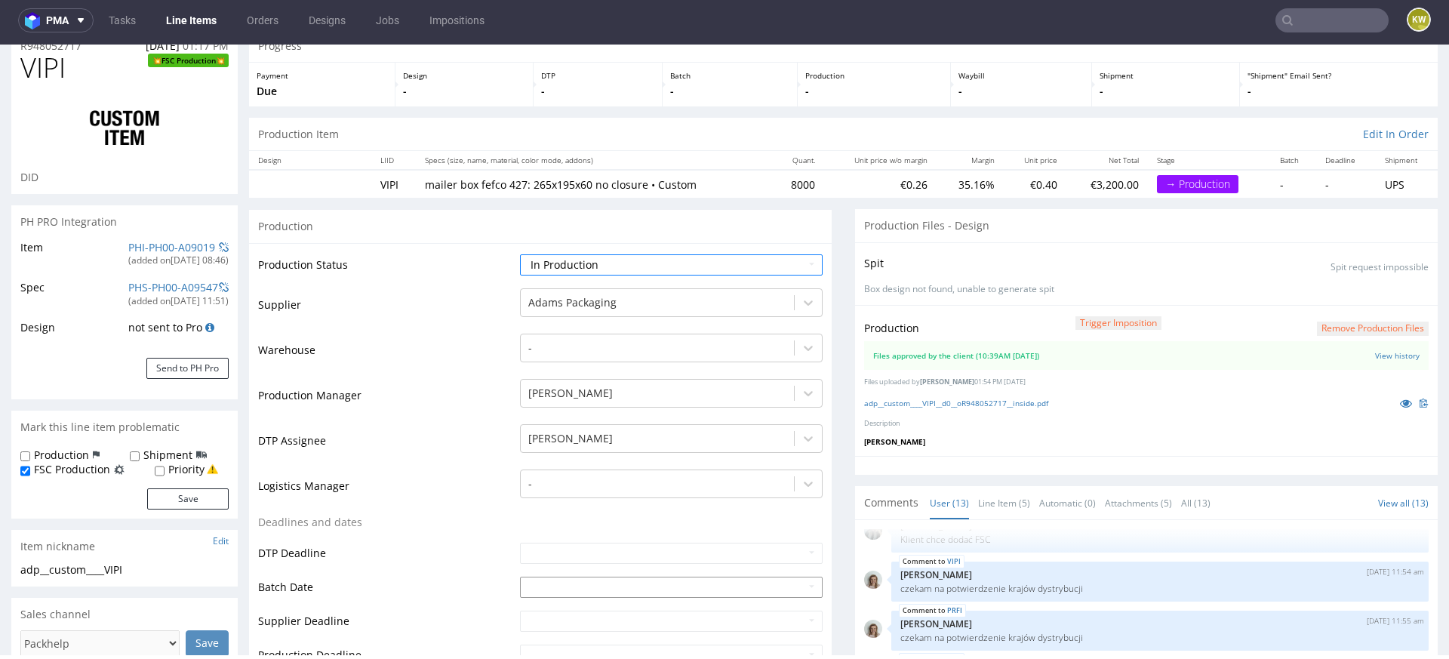
click at [533, 585] on input "text" at bounding box center [671, 587] width 303 height 21
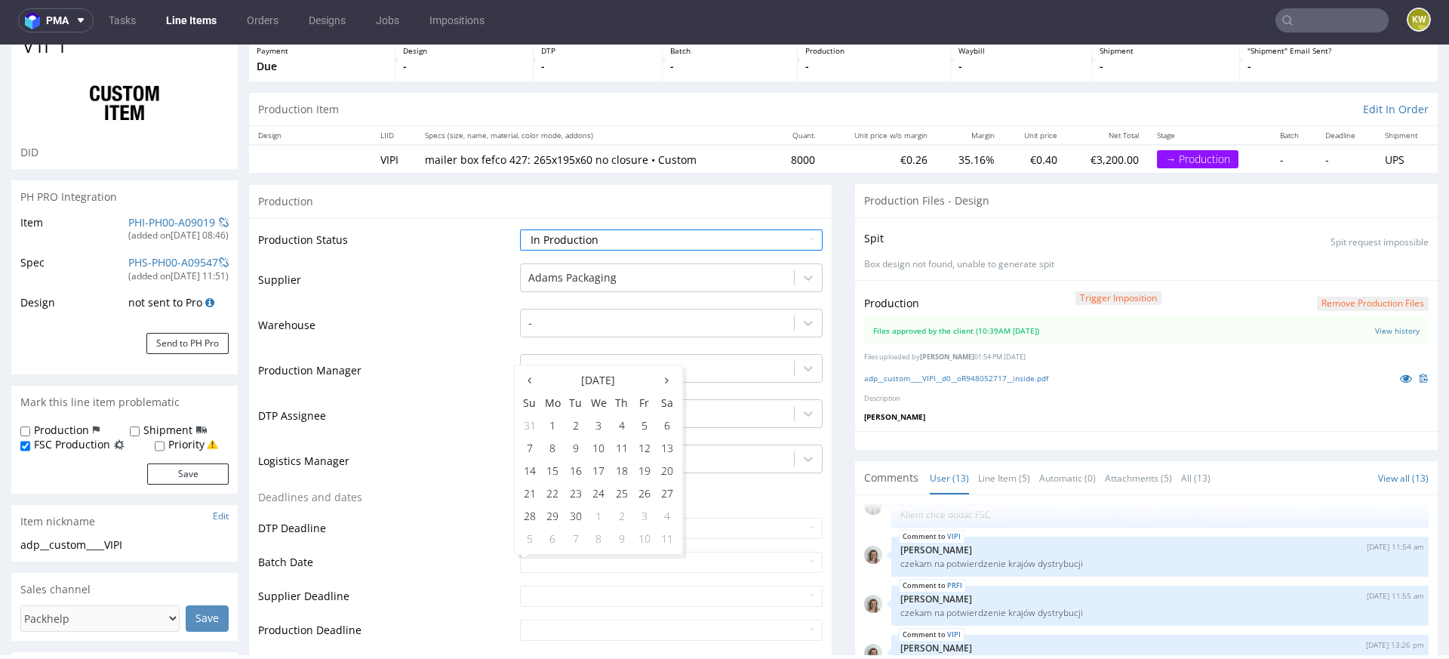
scroll to position [91, 0]
click at [602, 443] on td "10" at bounding box center [598, 446] width 23 height 23
type input "2025-09-10"
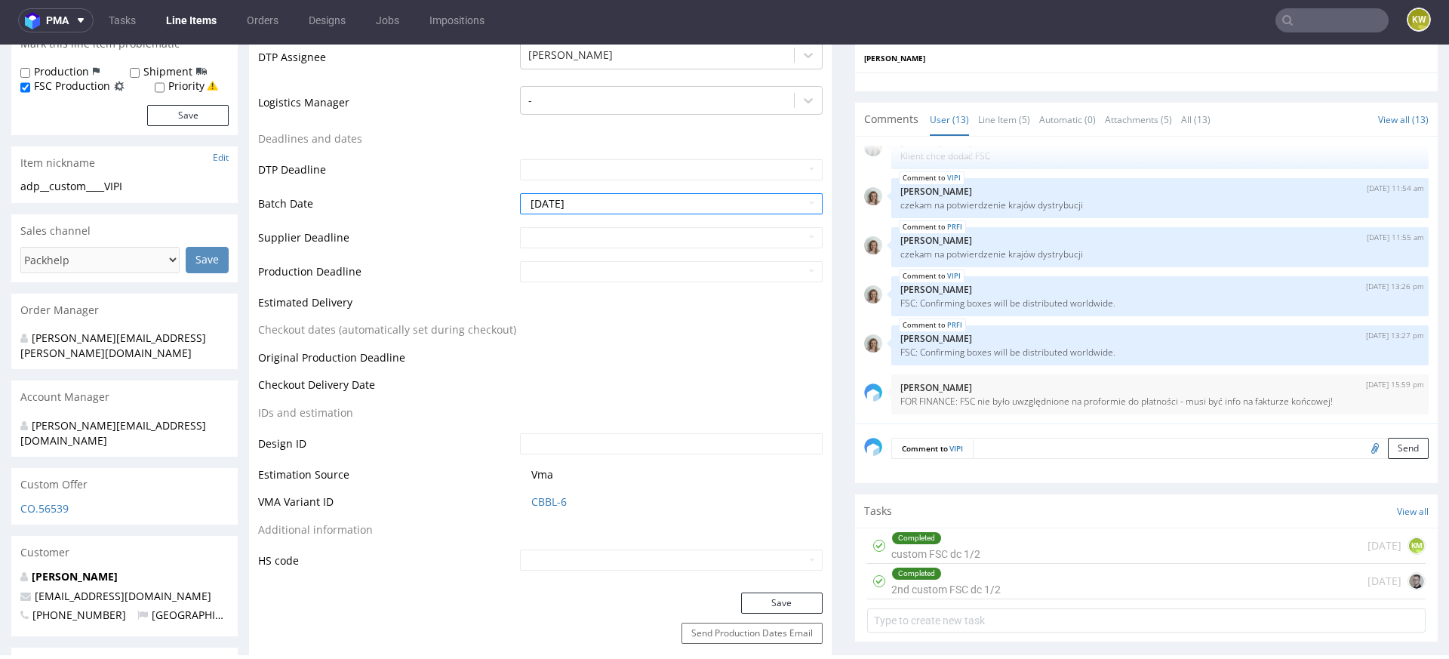
scroll to position [460, 0]
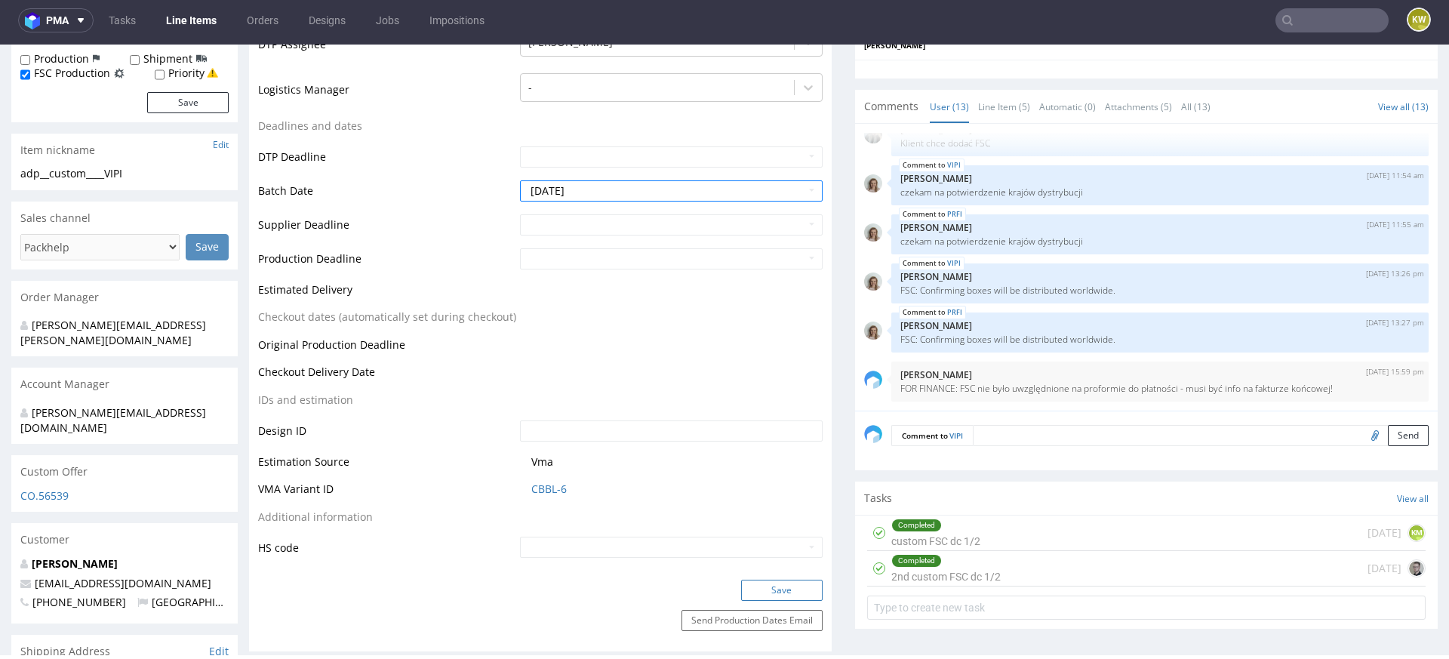
click at [752, 580] on button "Save" at bounding box center [782, 590] width 82 height 21
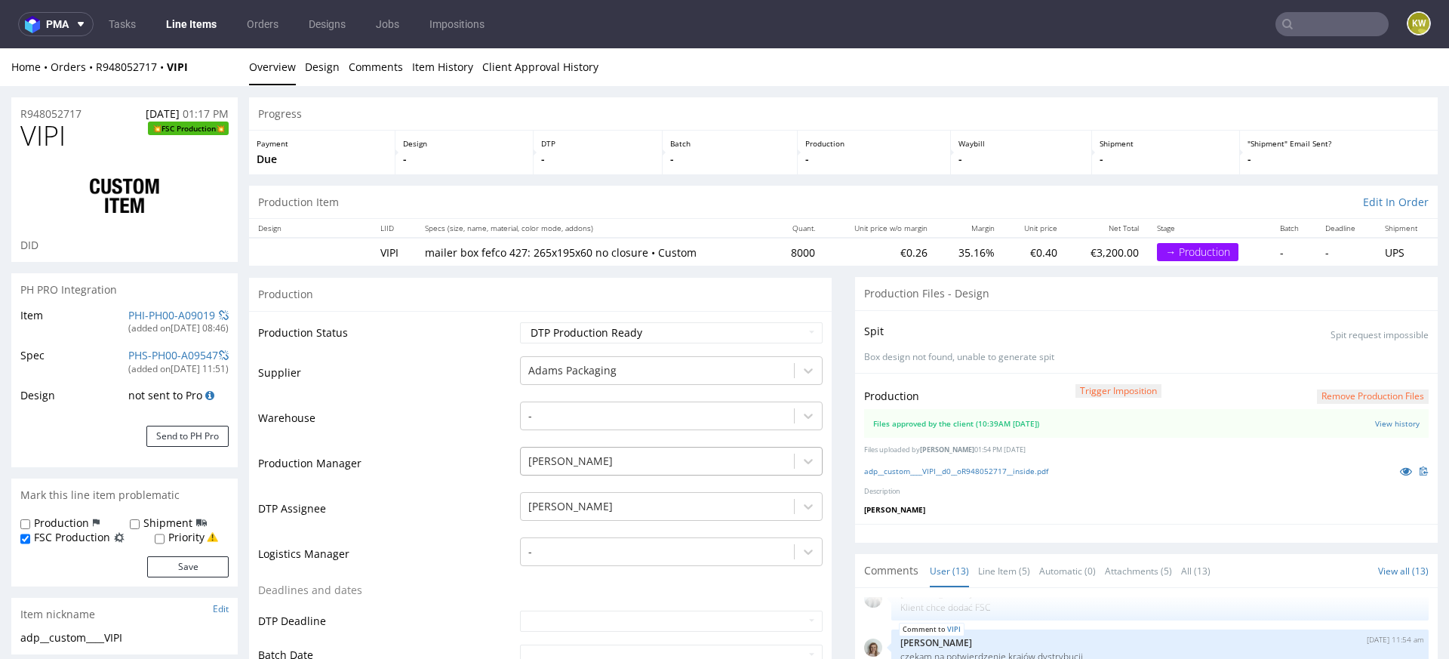
scroll to position [97, 0]
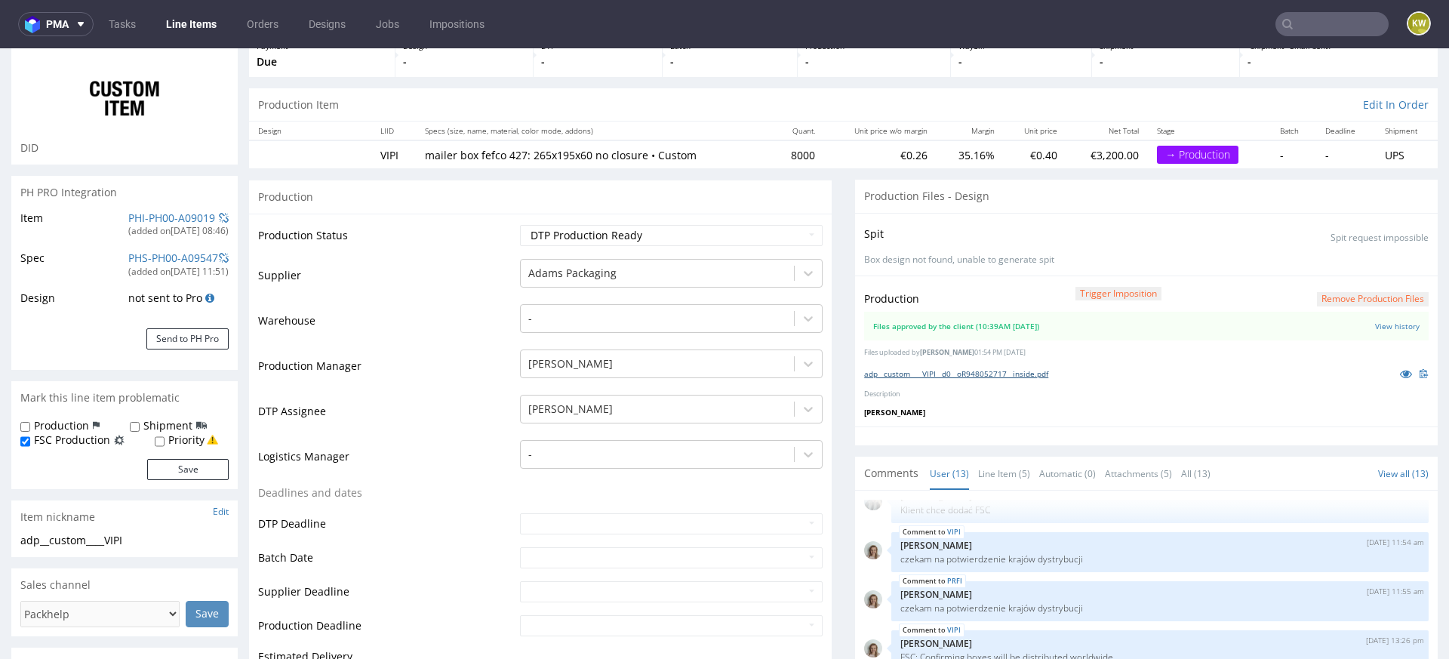
click at [966, 369] on link "adp__custom____VIPI__d0__oR948052717__inside.pdf" at bounding box center [956, 373] width 184 height 11
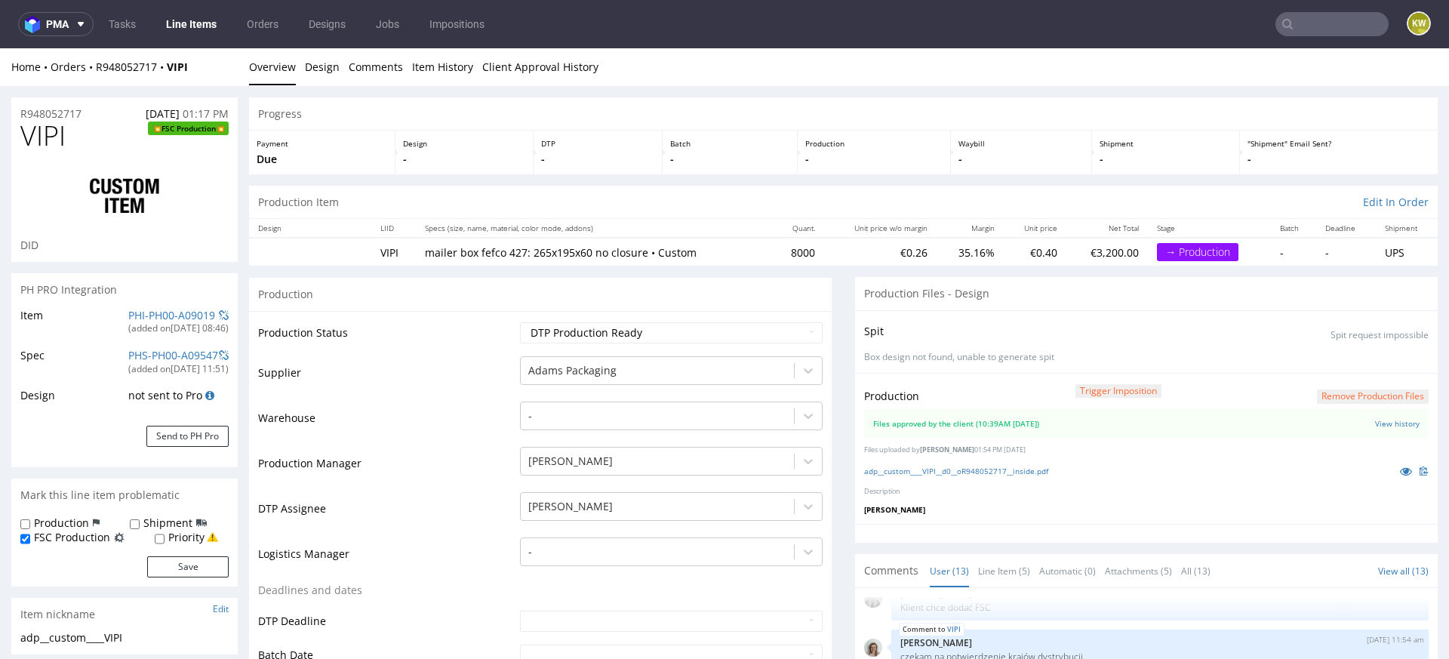
click at [47, 127] on span "VIPI" at bounding box center [42, 136] width 45 height 30
copy span "VIPI"
click at [157, 313] on link "PHI-PH00-A09019" at bounding box center [171, 315] width 87 height 14
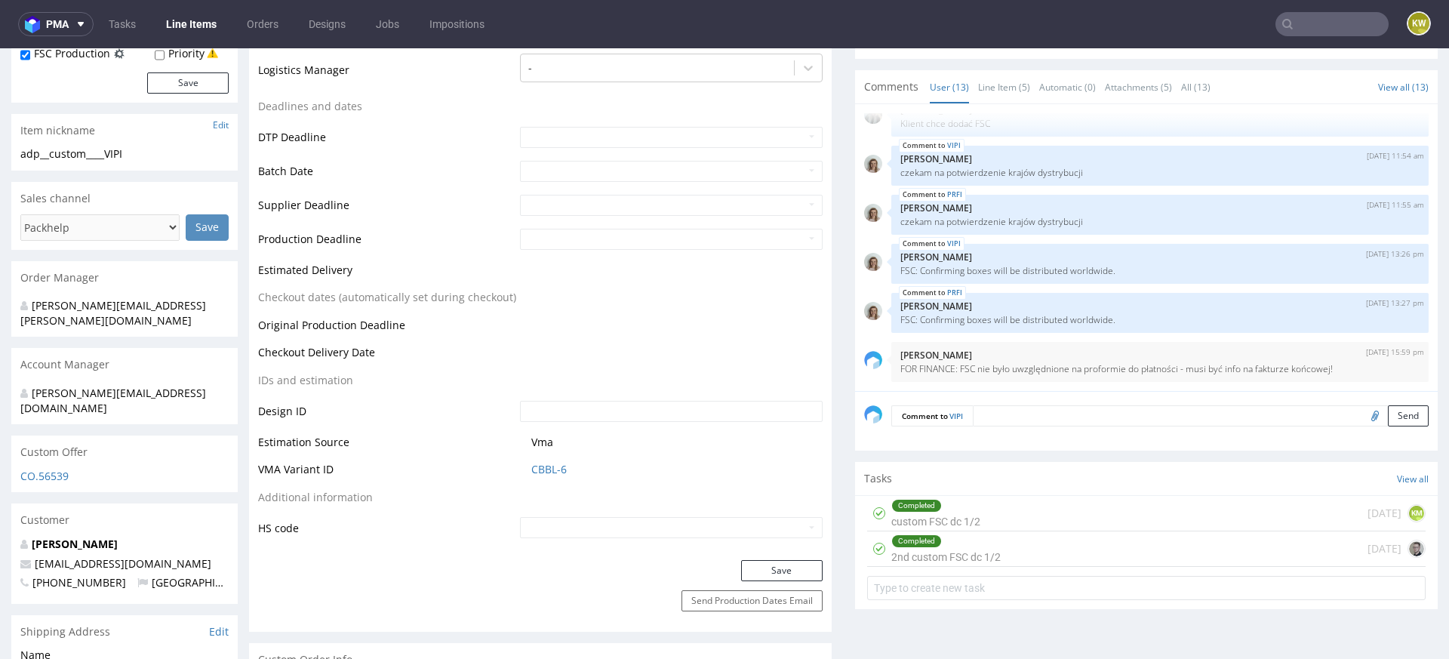
scroll to position [518, 0]
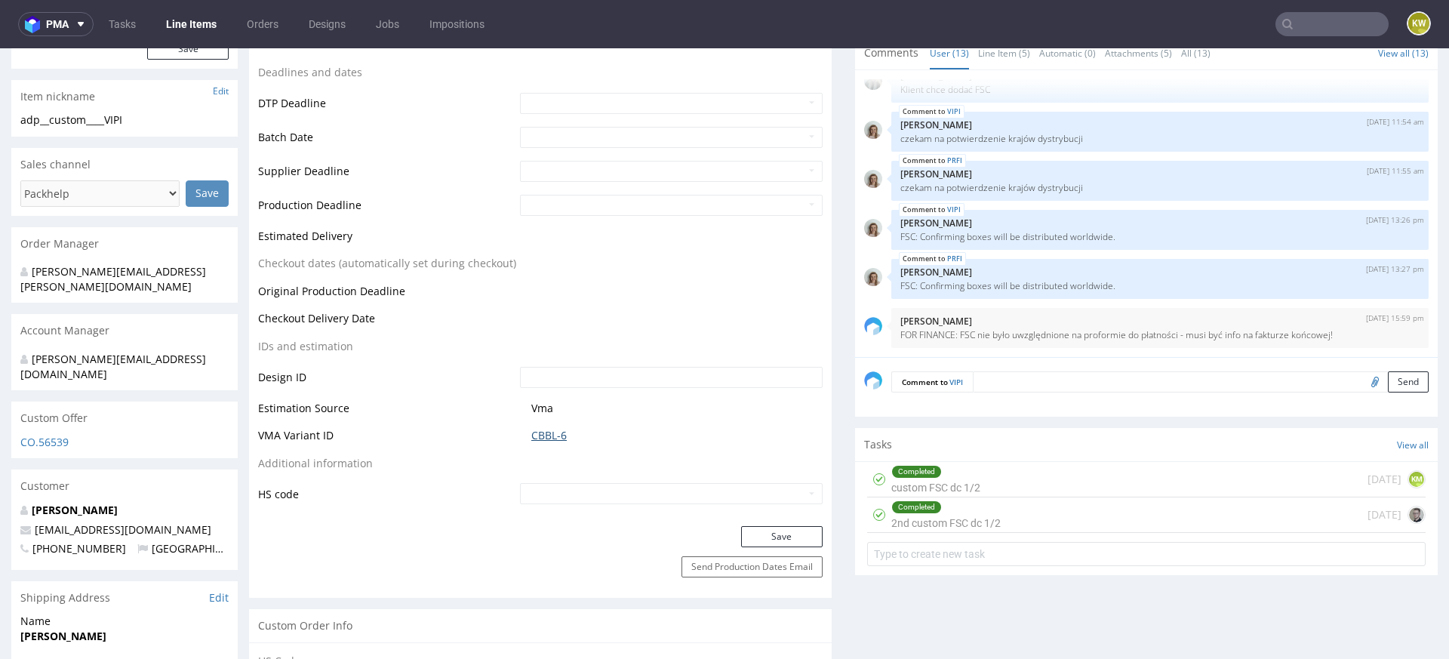
click at [544, 433] on link "CBBL-6" at bounding box center [548, 435] width 35 height 15
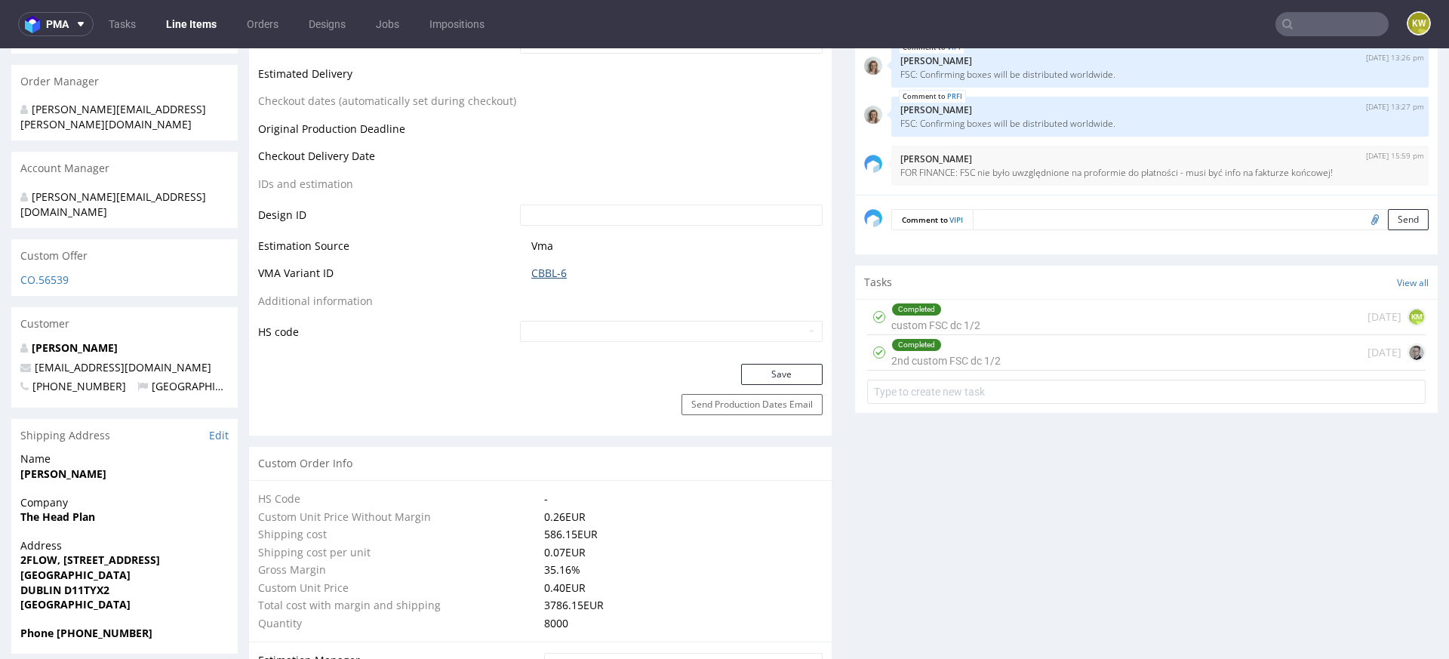
scroll to position [0, 0]
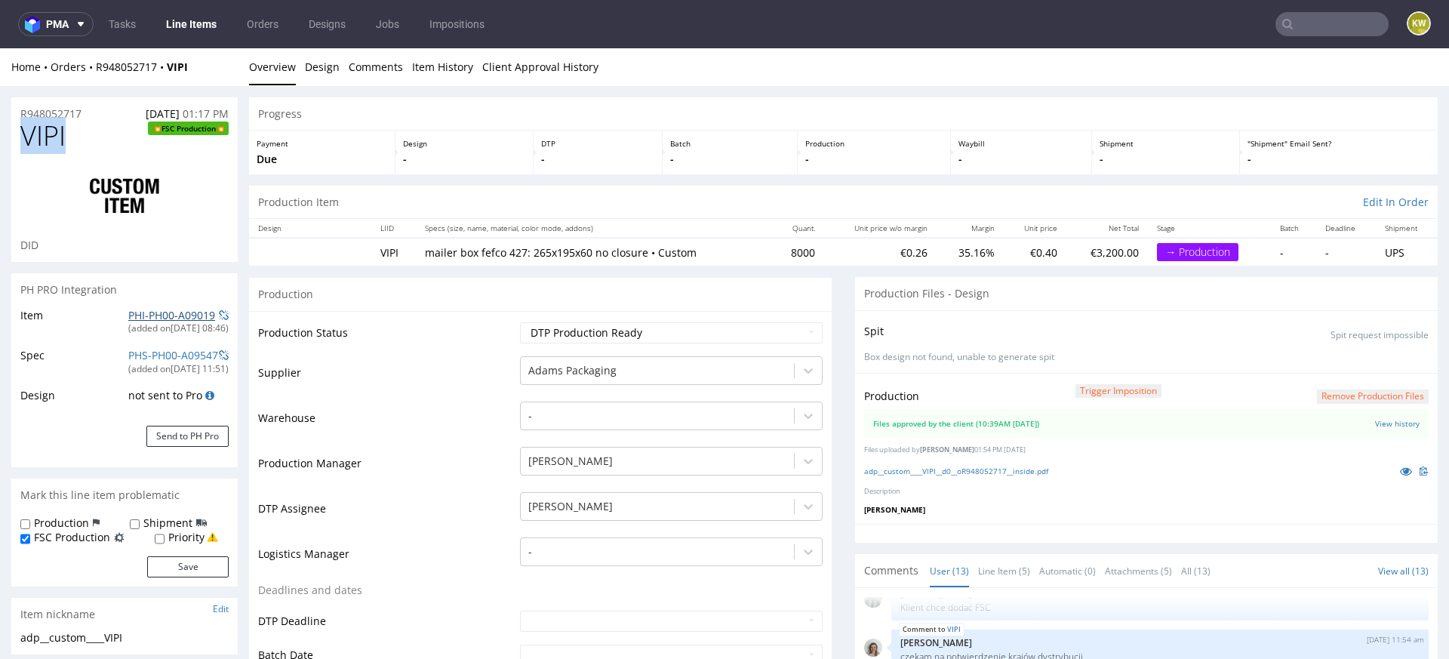
click at [159, 312] on link "PHI-PH00-A09019" at bounding box center [171, 315] width 87 height 14
click at [54, 128] on span "VIPI" at bounding box center [42, 136] width 45 height 30
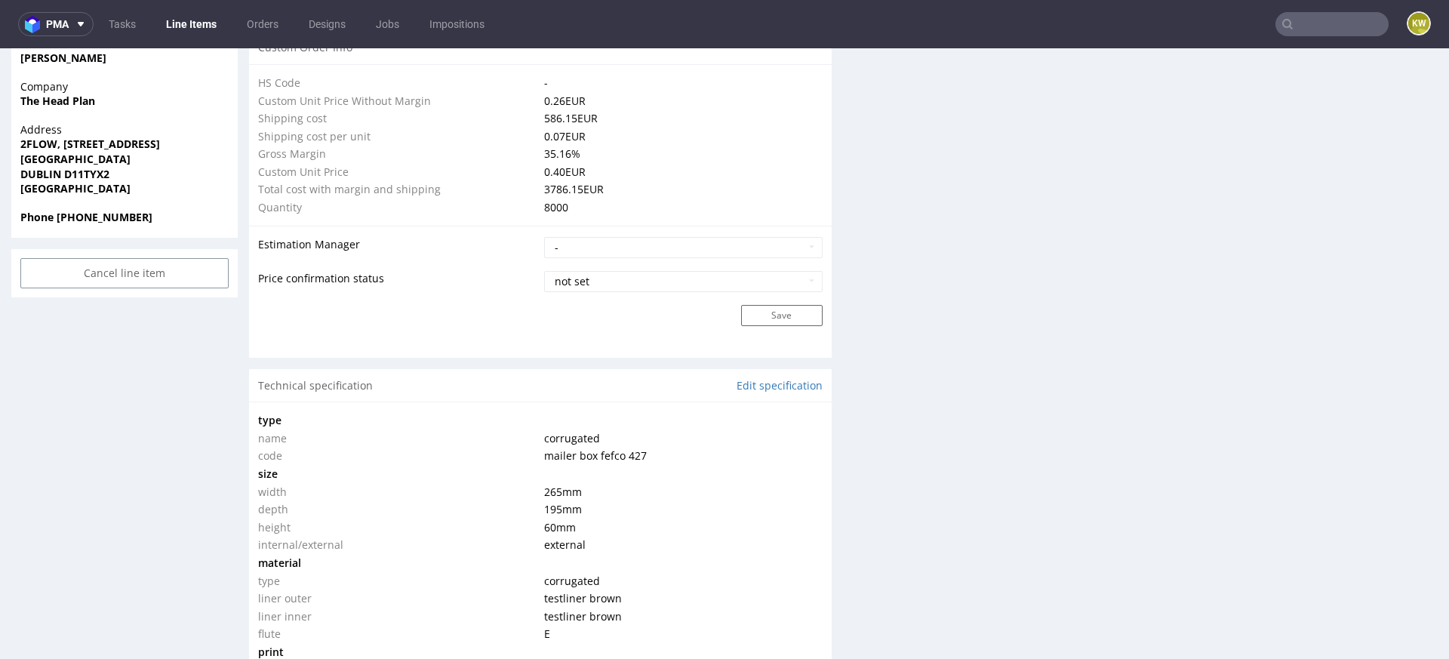
scroll to position [2473, 0]
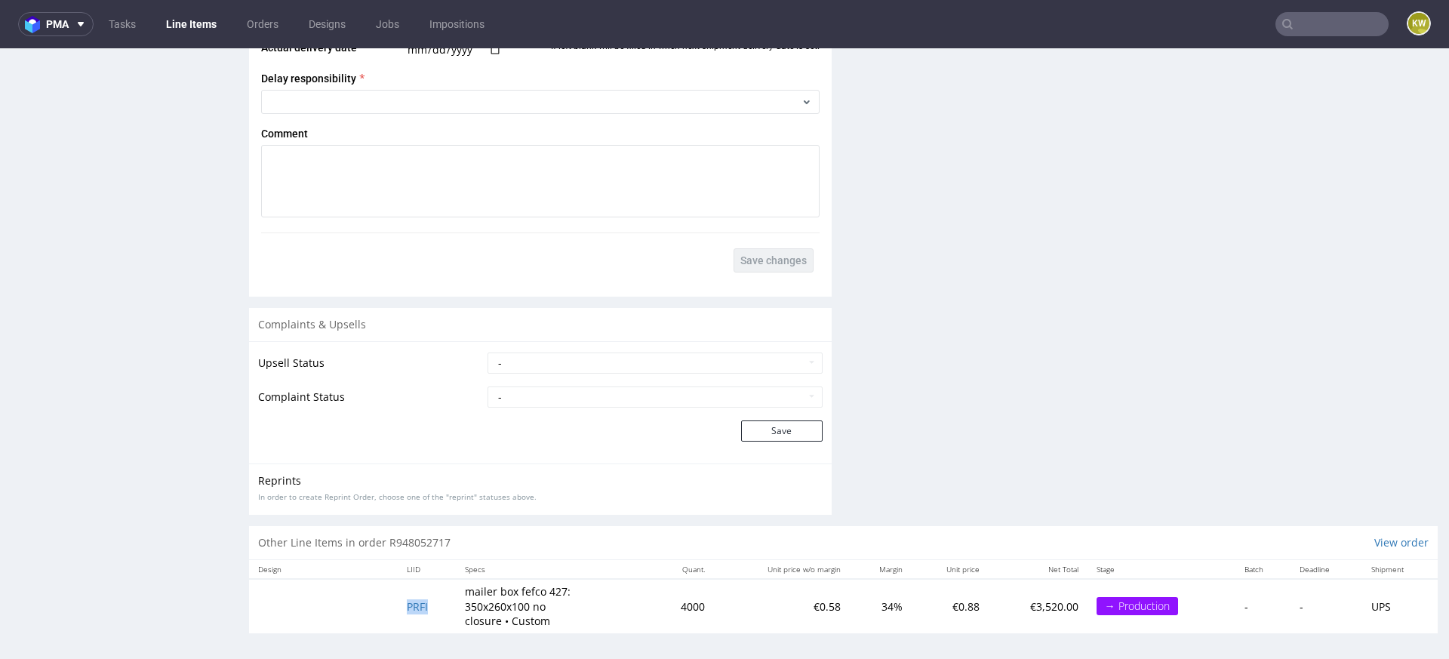
drag, startPoint x: 435, startPoint y: 607, endPoint x: 315, endPoint y: 596, distance: 120.5
click at [322, 597] on tr "PRFI mailer box fefco 427: 350x260x100 no closure • Custom 4000 €0.58 34% €0.88…" at bounding box center [843, 606] width 1189 height 54
copy span "PRFI"
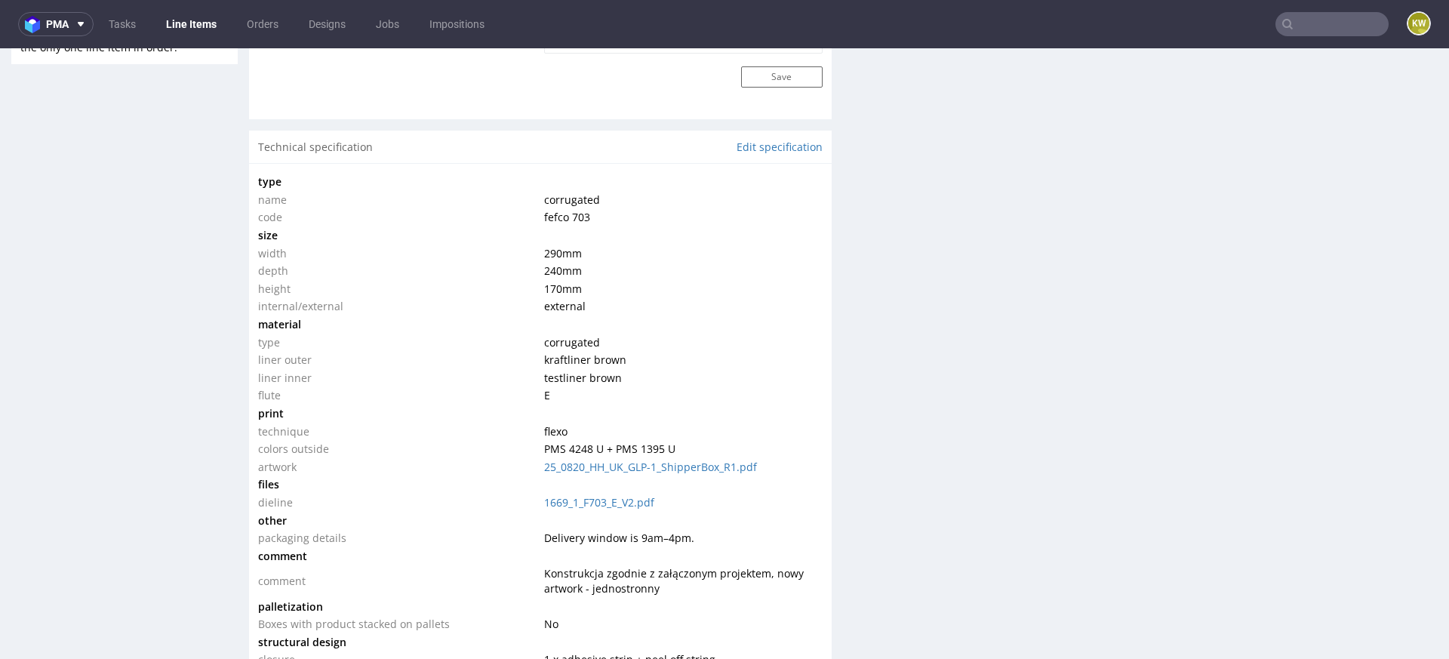
scroll to position [1351, 0]
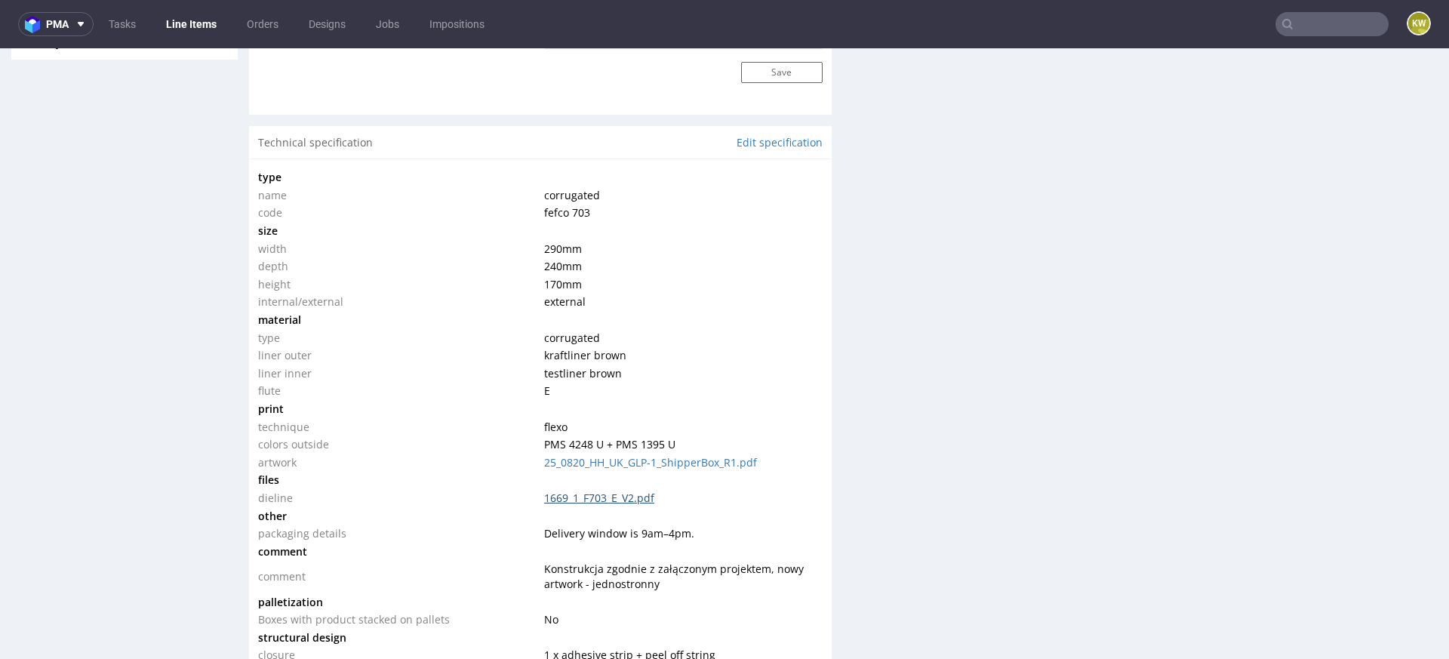
click at [600, 497] on link "1669_1_F703_E_V2.pdf" at bounding box center [599, 498] width 110 height 14
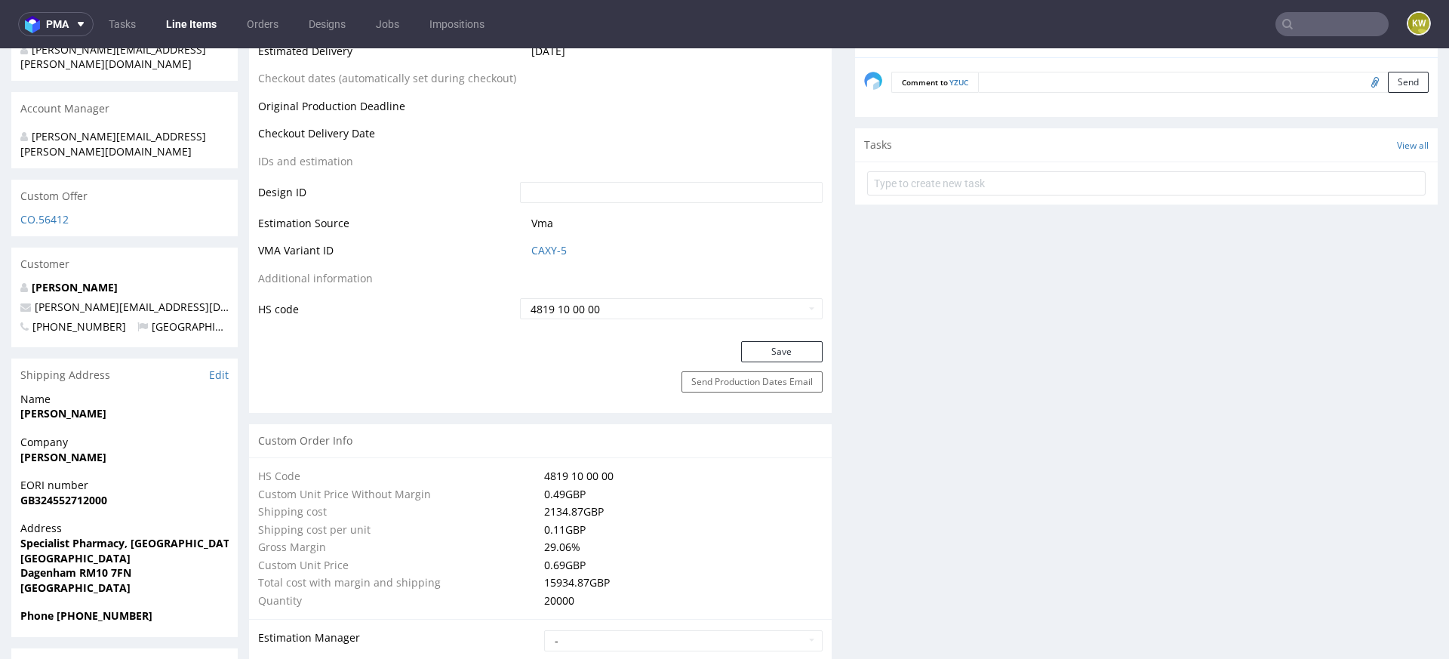
scroll to position [718, 0]
click at [543, 254] on td "CAXY-5" at bounding box center [669, 253] width 306 height 28
click at [545, 242] on link "CAXY-5" at bounding box center [548, 247] width 35 height 15
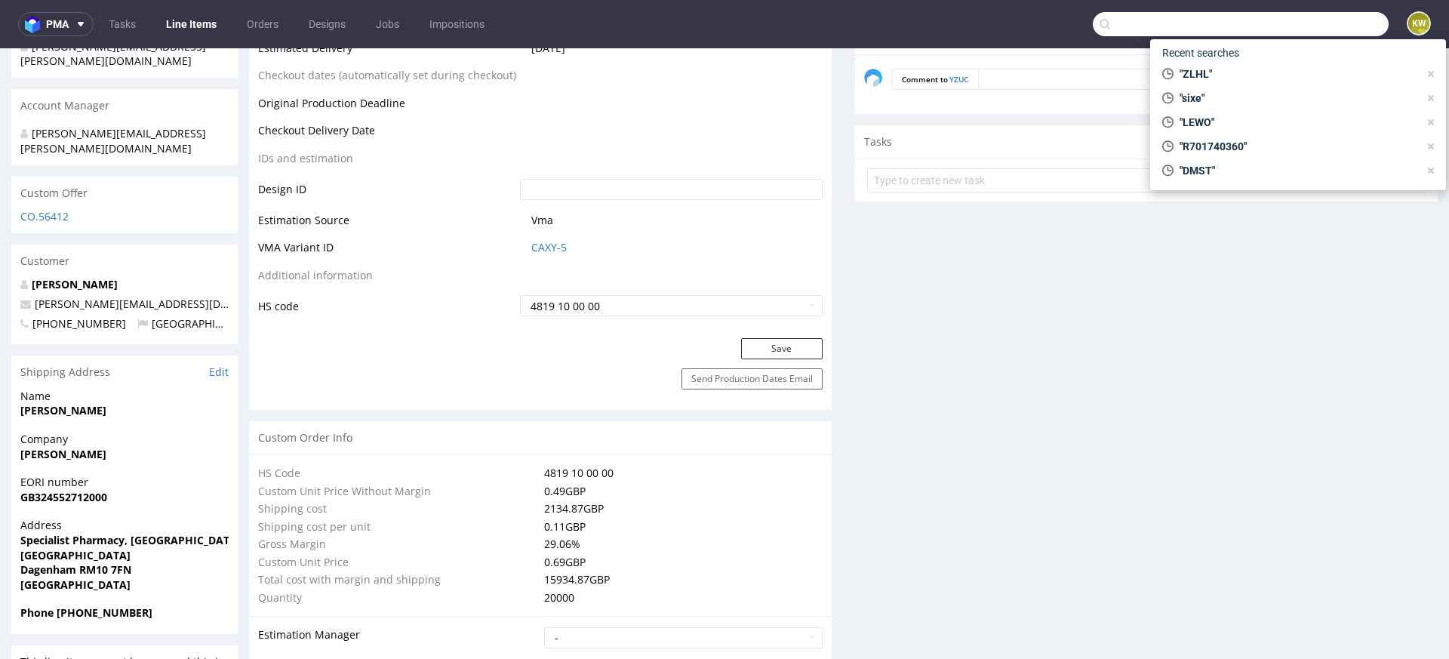
click at [1298, 26] on input "text" at bounding box center [1241, 24] width 296 height 24
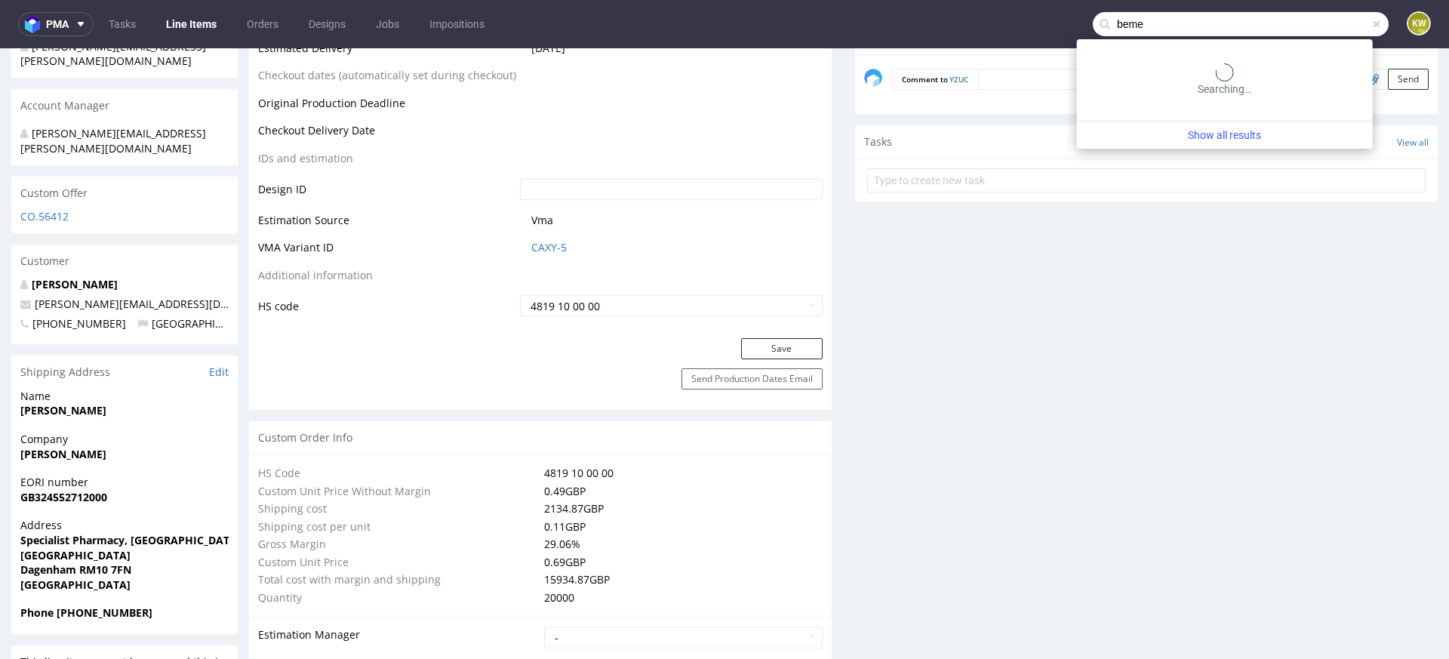
type input "beme"
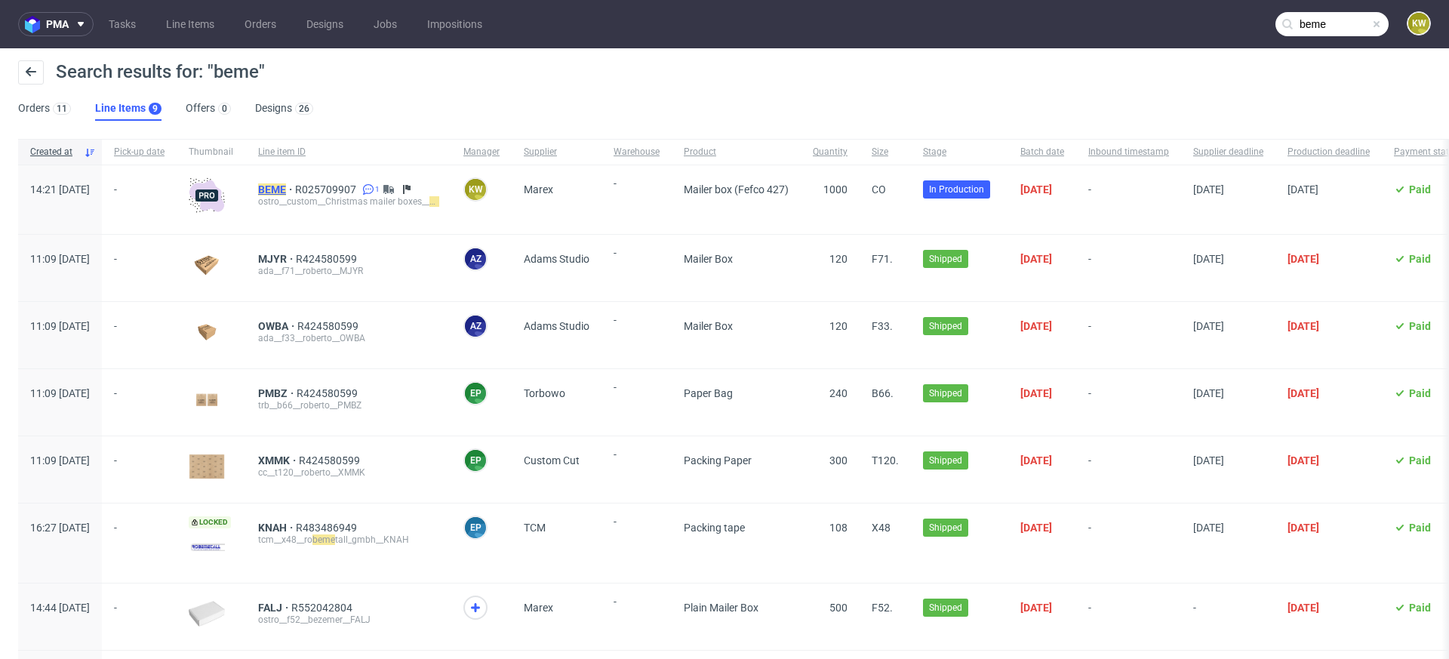
click at [286, 189] on mark "BEME" at bounding box center [272, 189] width 28 height 12
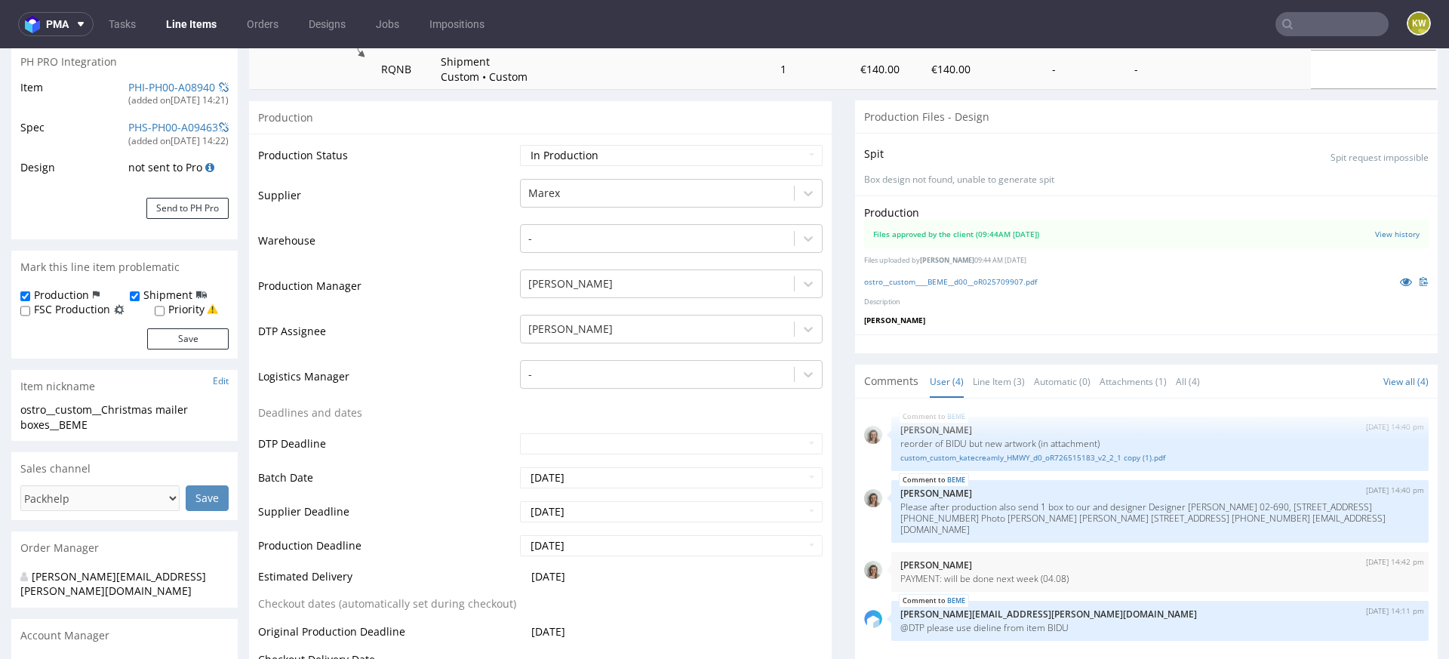
scroll to position [222, 0]
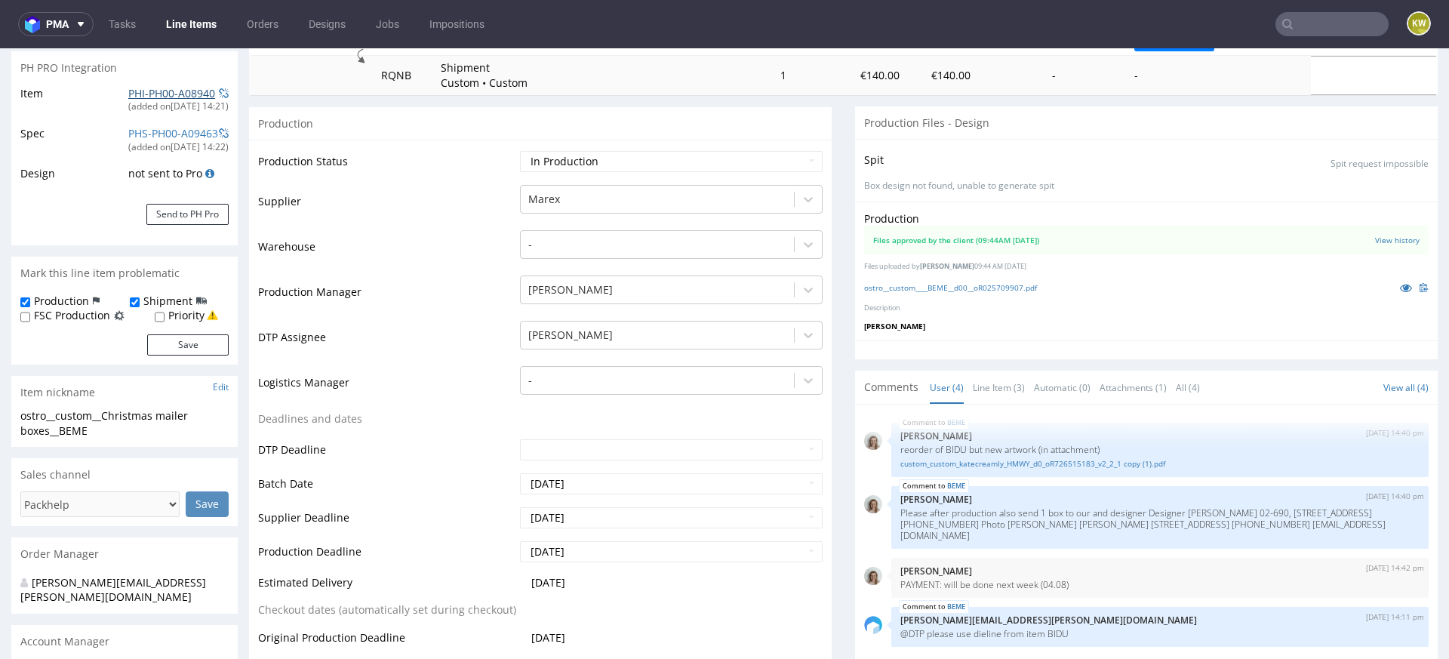
click at [150, 92] on link "PHI-PH00-A08940" at bounding box center [171, 93] width 87 height 14
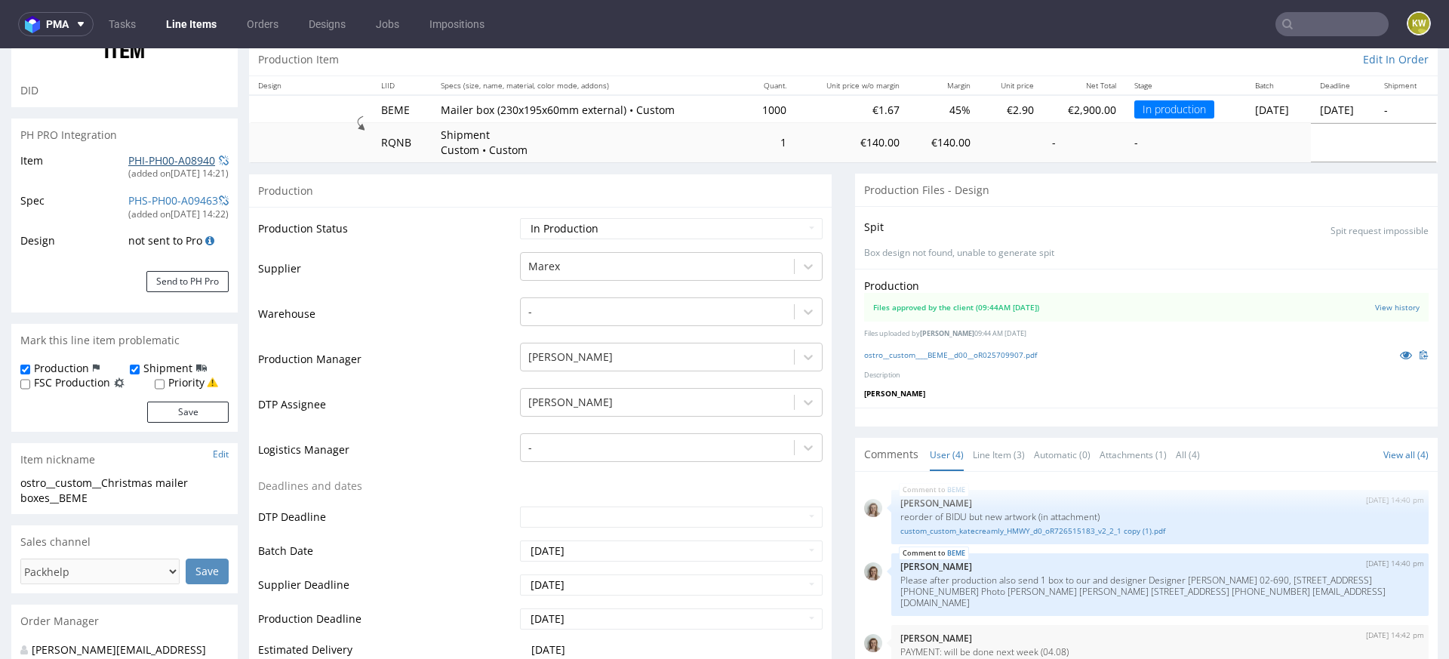
scroll to position [155, 0]
click at [1400, 350] on icon at bounding box center [1406, 354] width 12 height 11
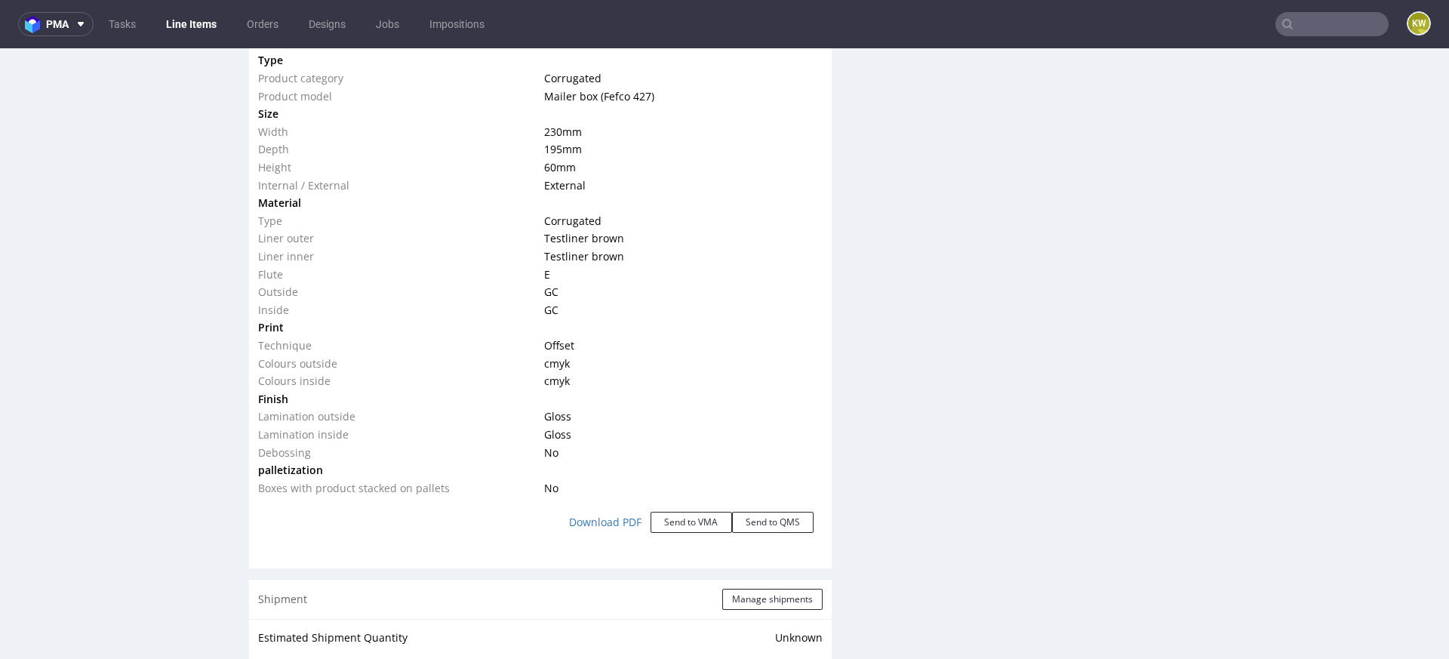
scroll to position [1514, 0]
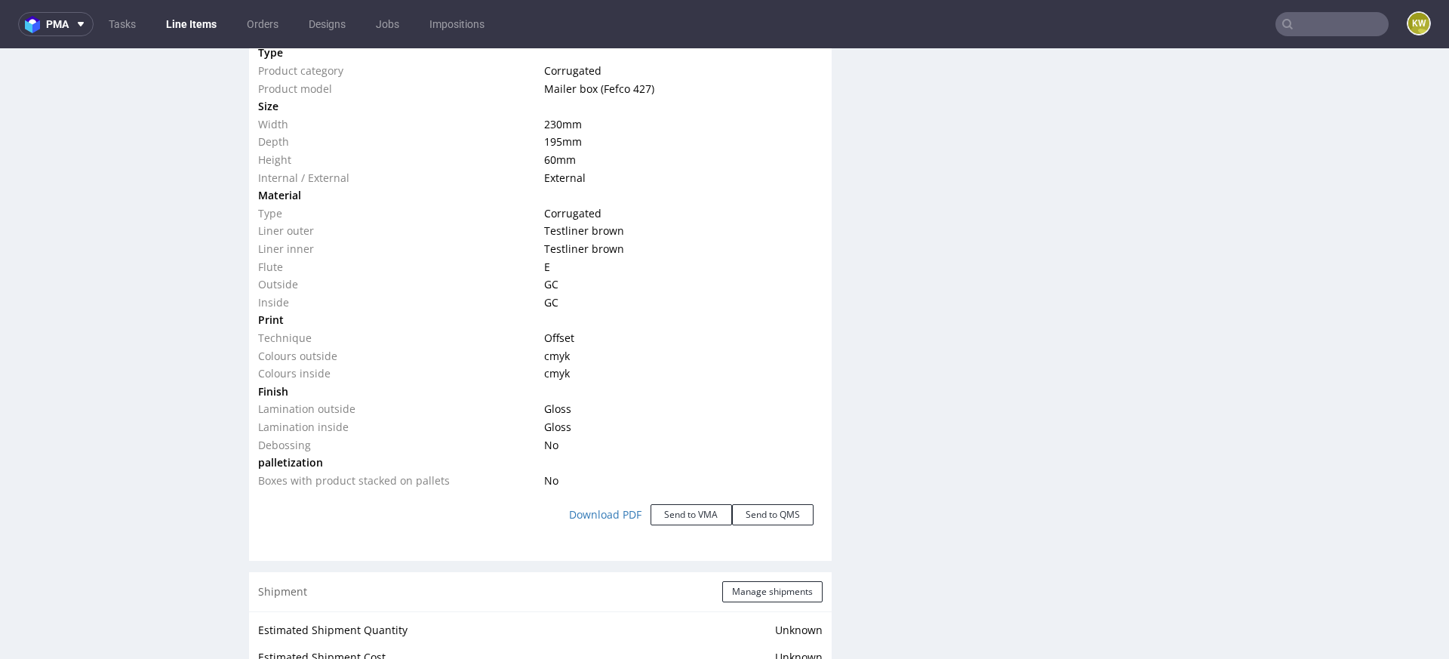
click at [905, 386] on div "Production Files - Design Spit Spit request impossible Box design not found, un…" at bounding box center [1146, 228] width 583 height 2829
click at [890, 365] on div "Production Files - Design Spit Spit request impossible Box design not found, un…" at bounding box center [1146, 228] width 583 height 2829
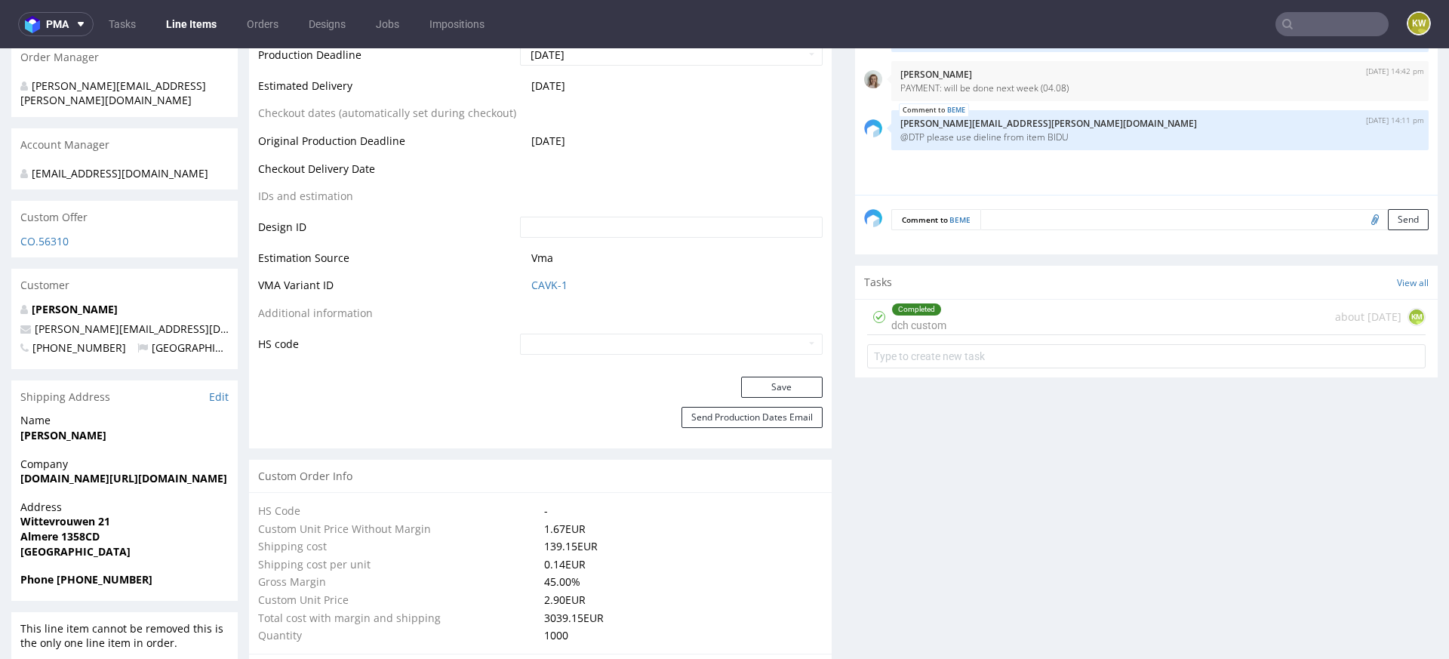
scroll to position [712, 0]
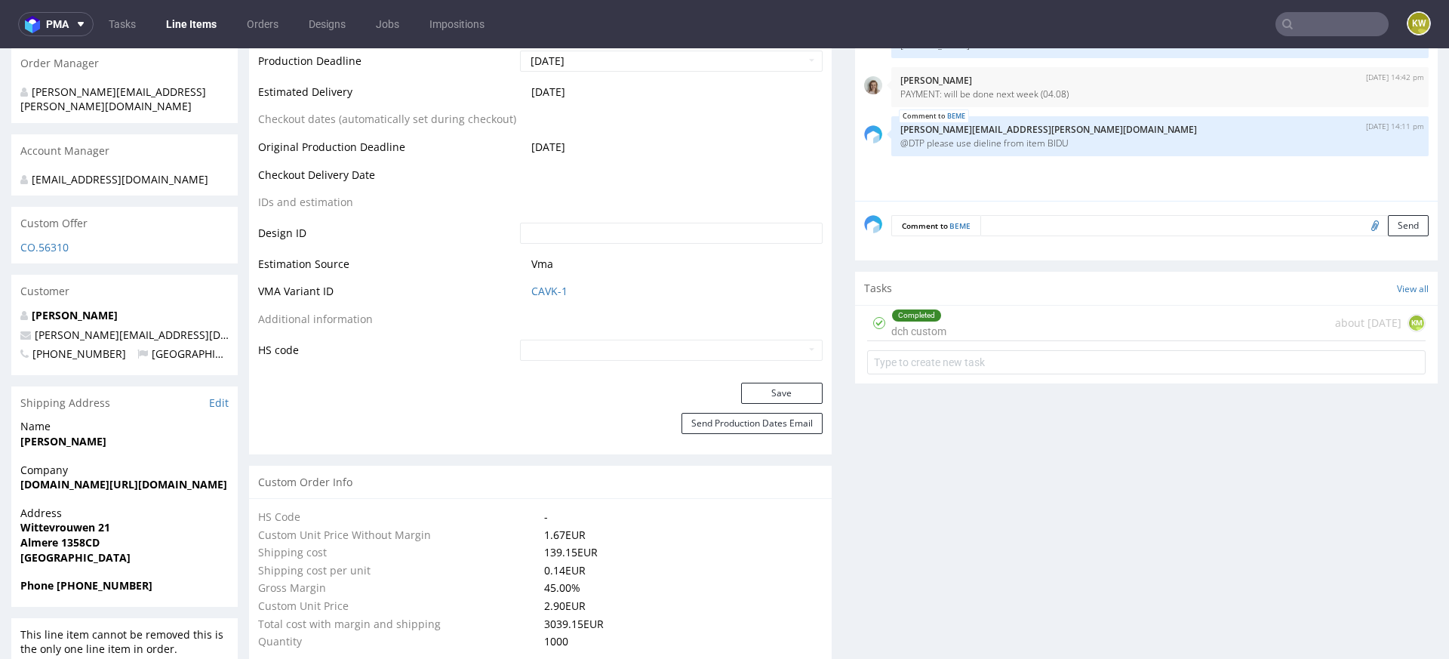
click at [539, 282] on td "CAVK-1" at bounding box center [669, 296] width 306 height 28
click at [543, 289] on link "CAVK-1" at bounding box center [549, 291] width 36 height 15
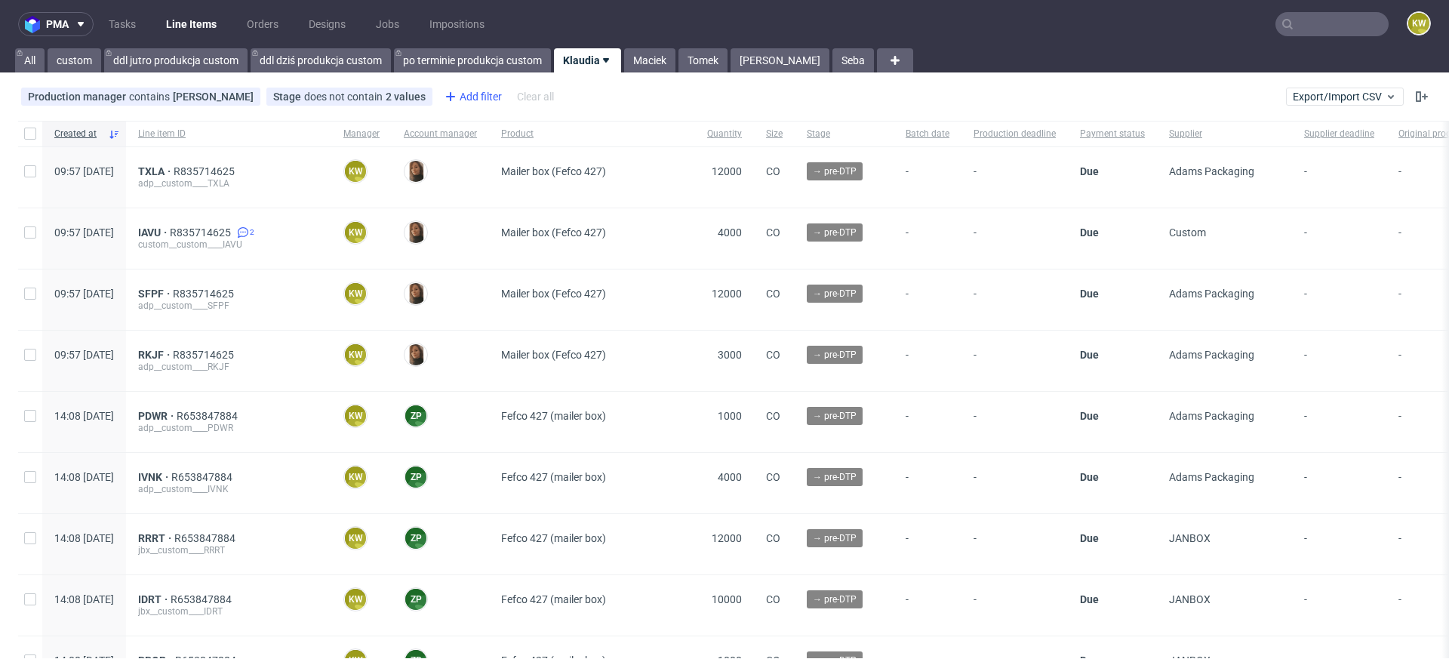
click at [500, 97] on div "Add filter" at bounding box center [472, 97] width 66 height 24
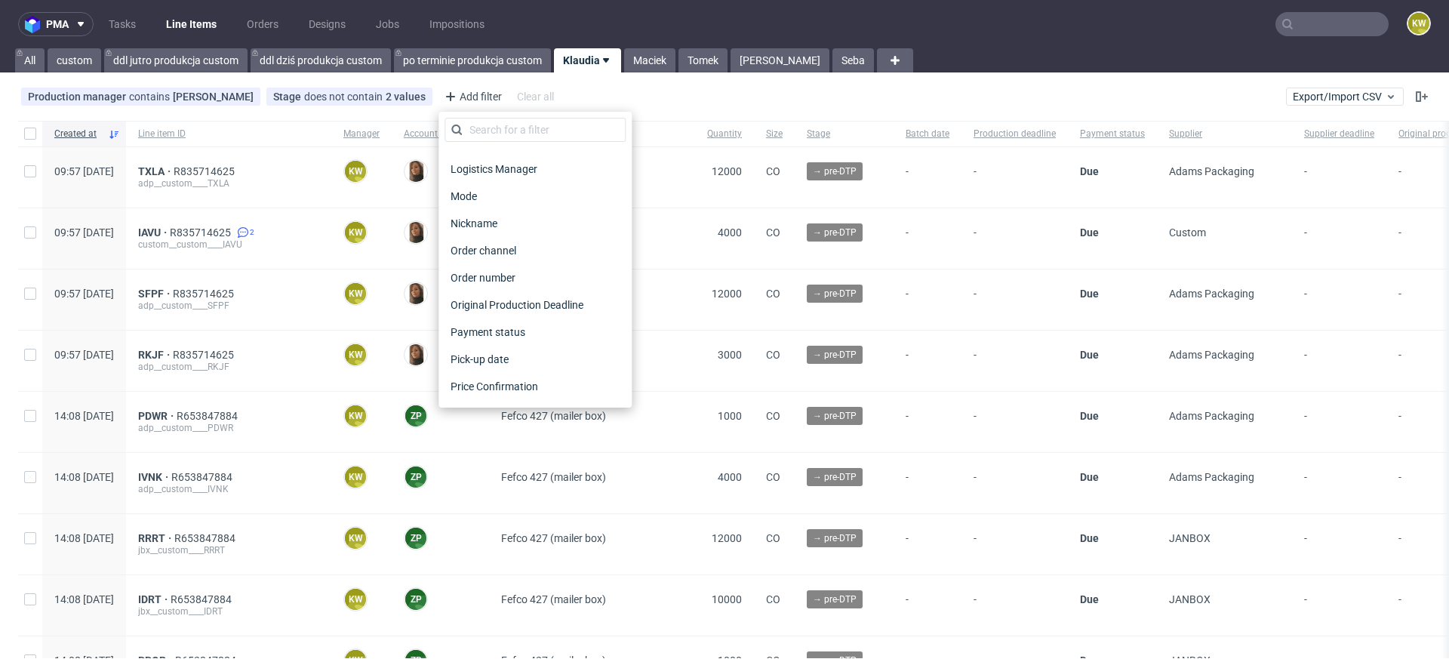
scroll to position [1214, 0]
click at [497, 227] on span "Supplier deadline" at bounding box center [493, 224] width 97 height 21
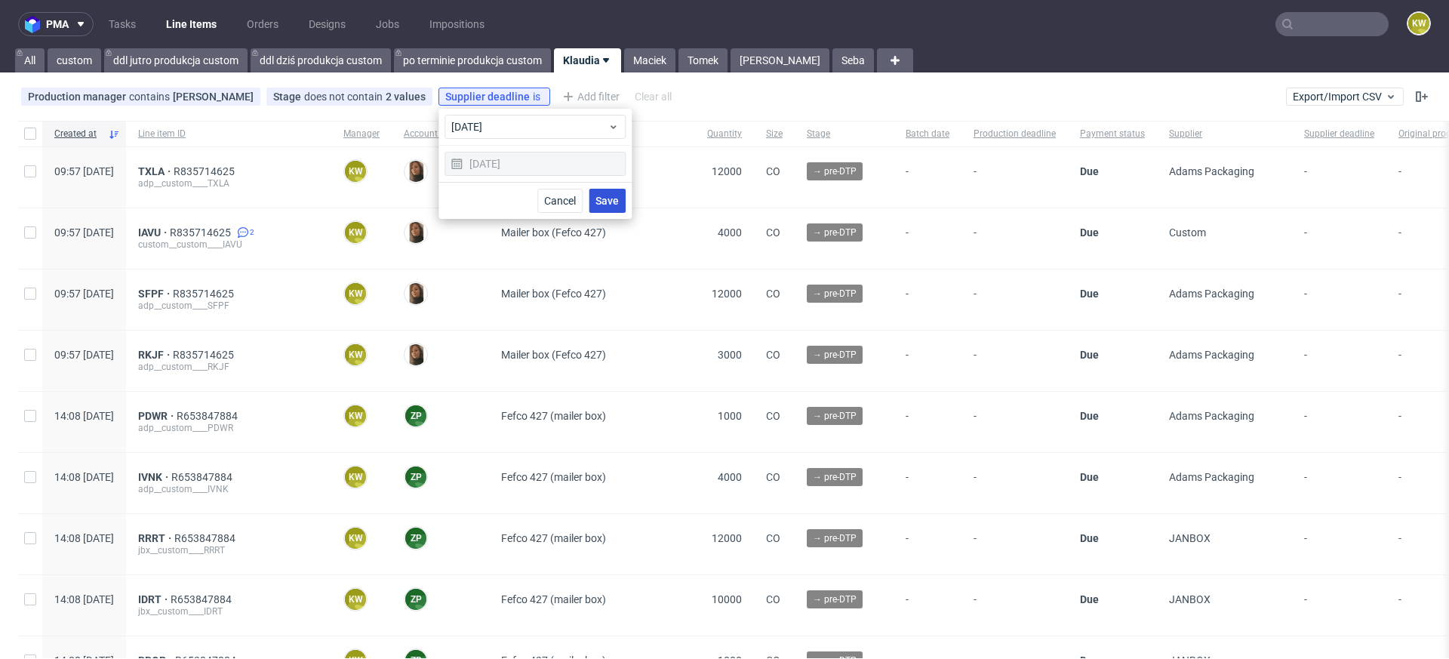
click at [608, 199] on span "Save" at bounding box center [607, 200] width 23 height 11
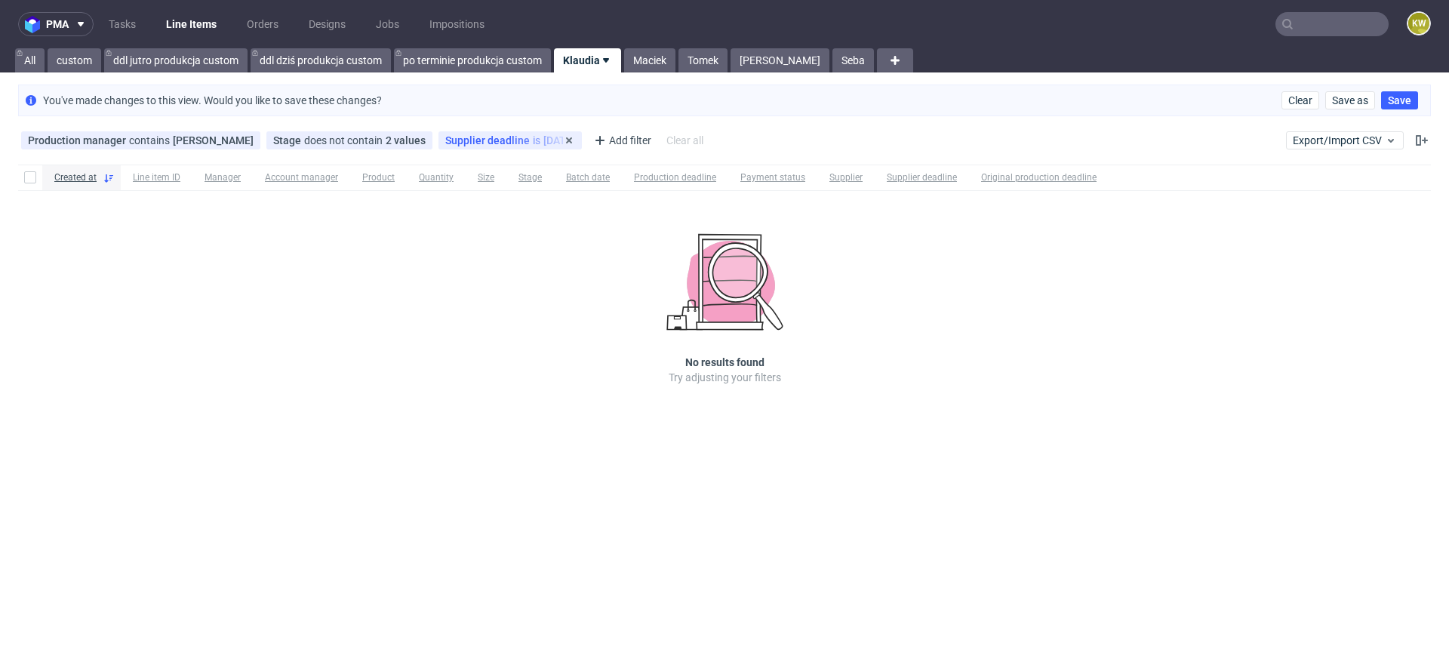
click at [483, 136] on span "Supplier deadline" at bounding box center [489, 140] width 88 height 12
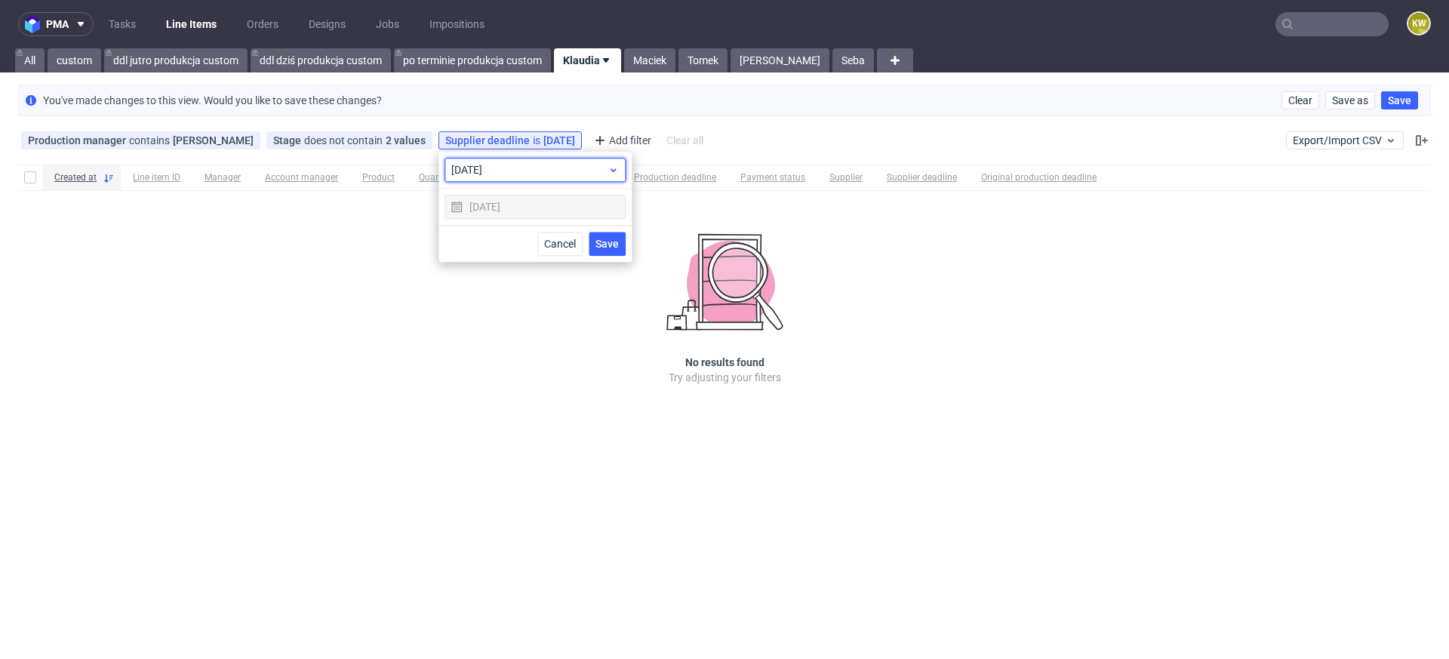
click at [483, 166] on span "[DATE]" at bounding box center [529, 169] width 156 height 15
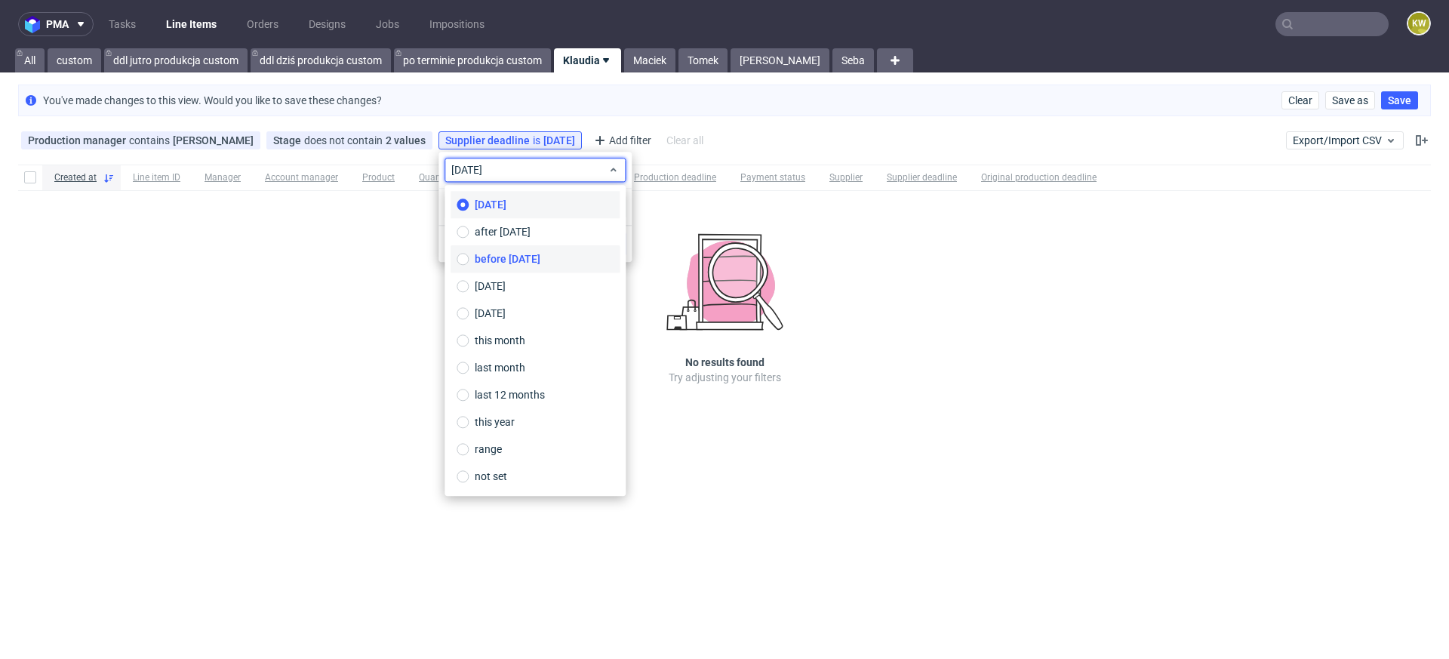
click at [484, 257] on span "before [DATE]" at bounding box center [508, 258] width 66 height 15
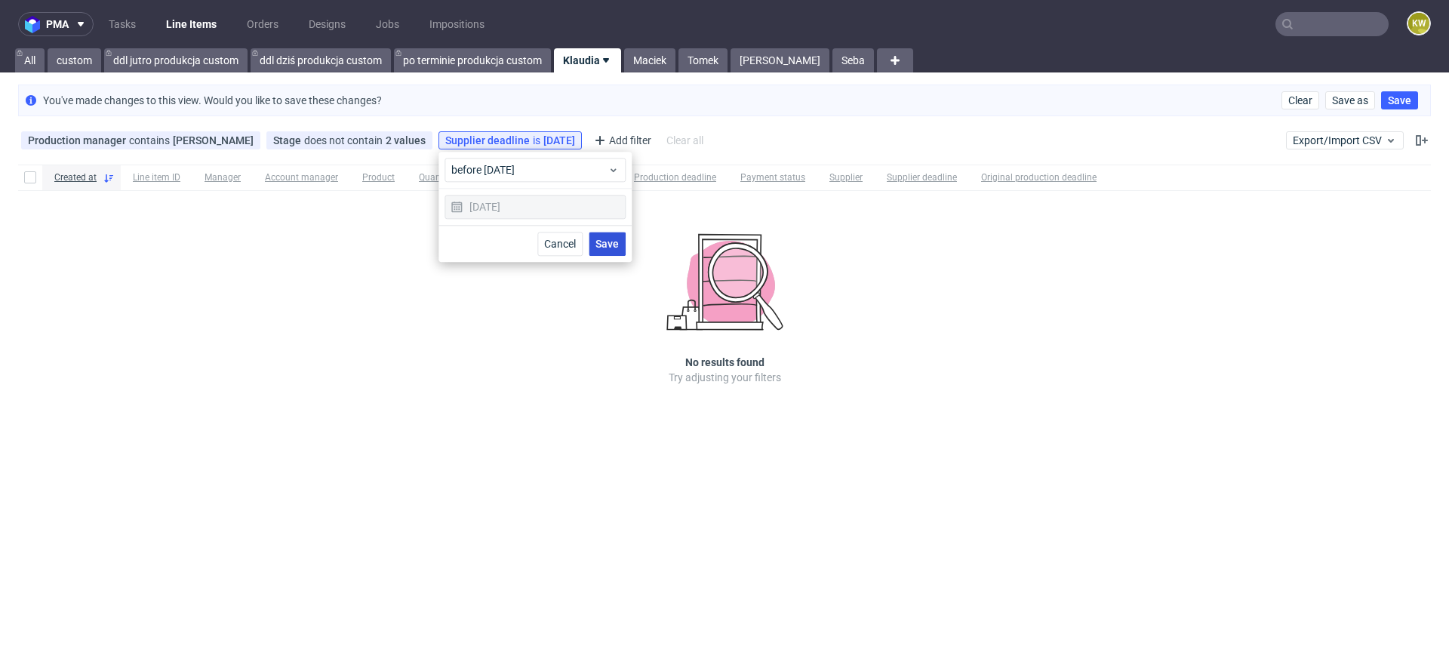
click at [620, 238] on button "Save" at bounding box center [607, 244] width 37 height 24
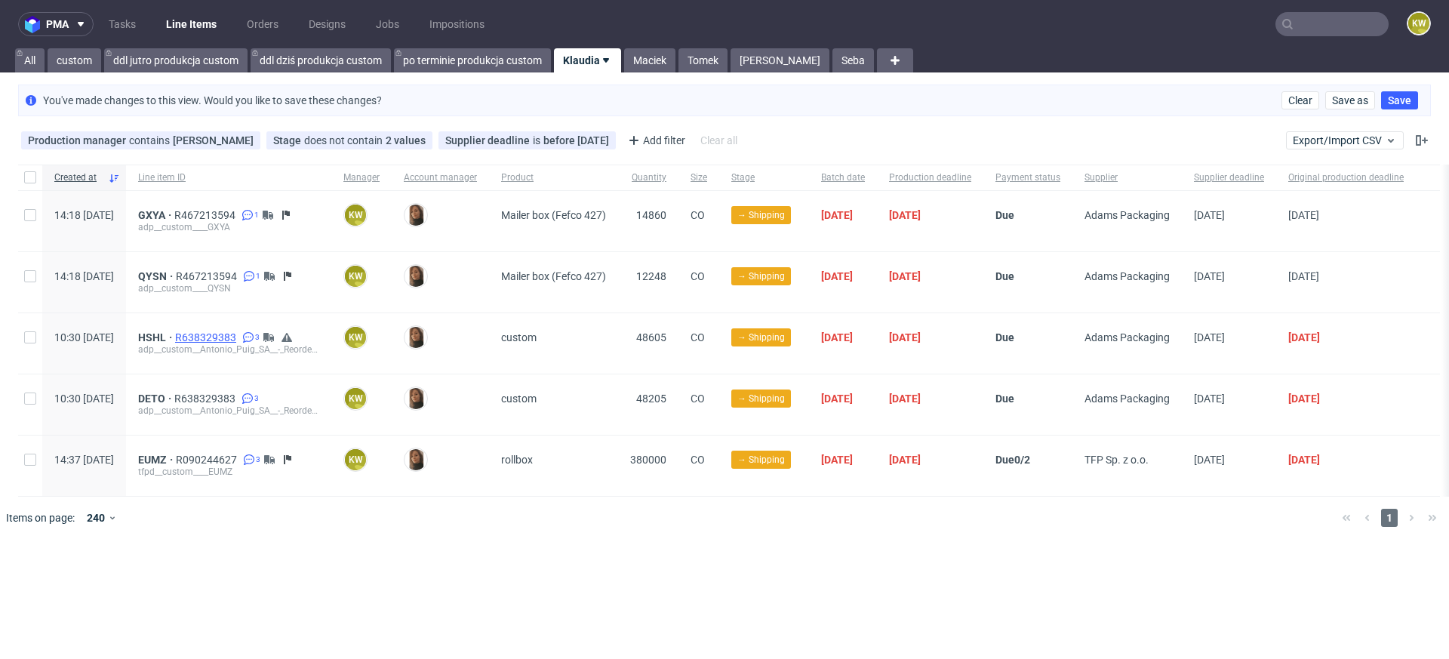
click at [239, 337] on span "R638329383" at bounding box center [207, 337] width 64 height 12
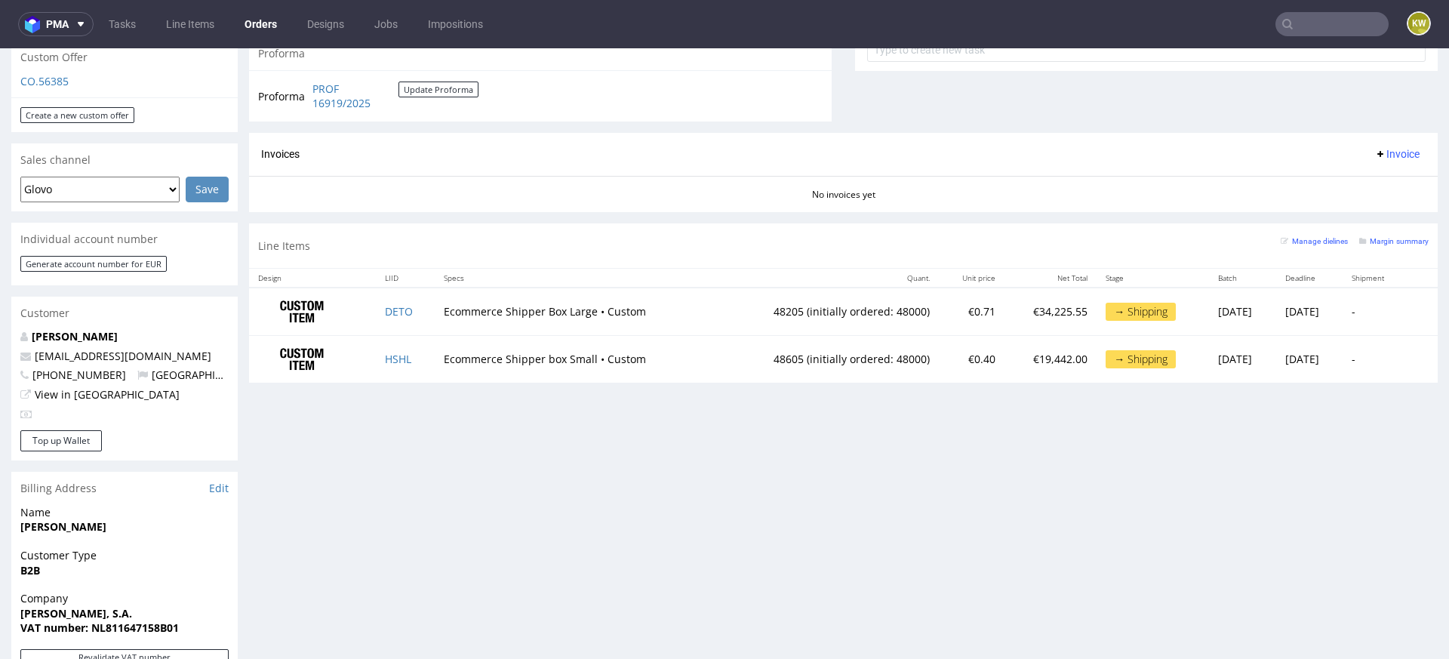
scroll to position [584, 0]
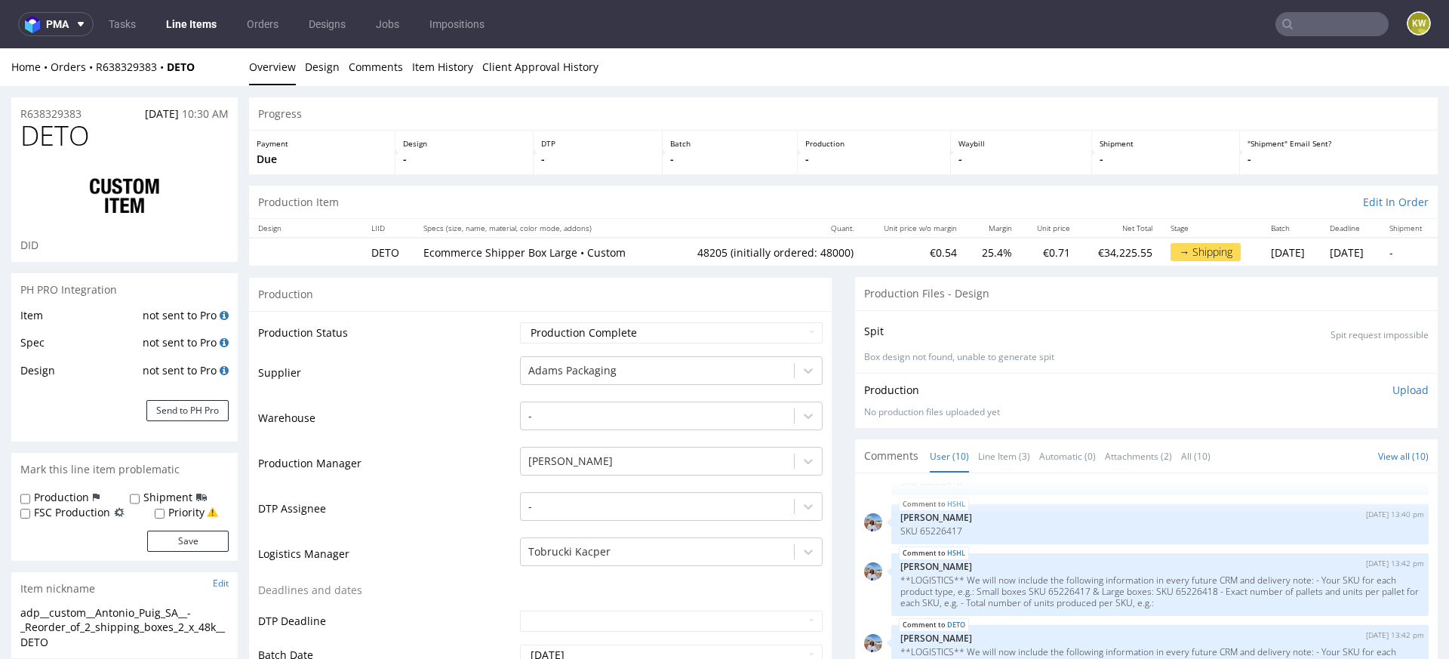
click at [63, 143] on span "DETO" at bounding box center [54, 136] width 69 height 30
copy span "DETO"
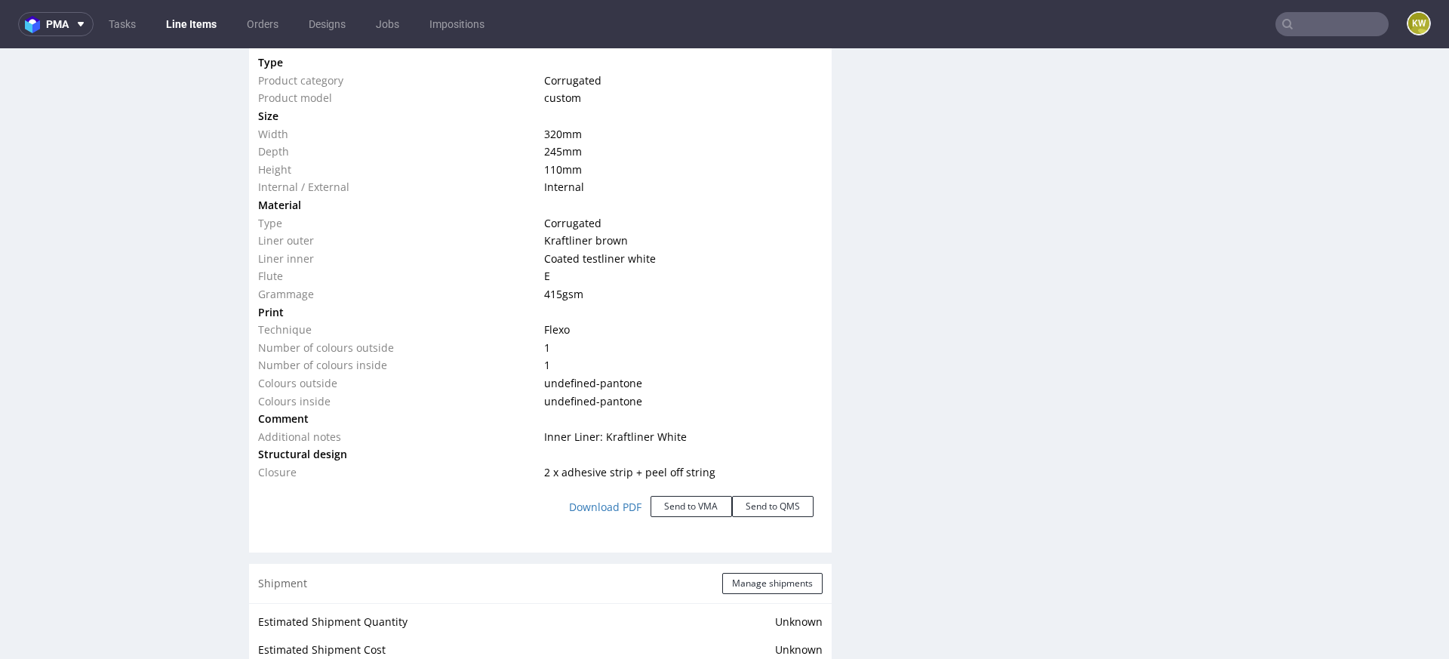
scroll to position [1420, 0]
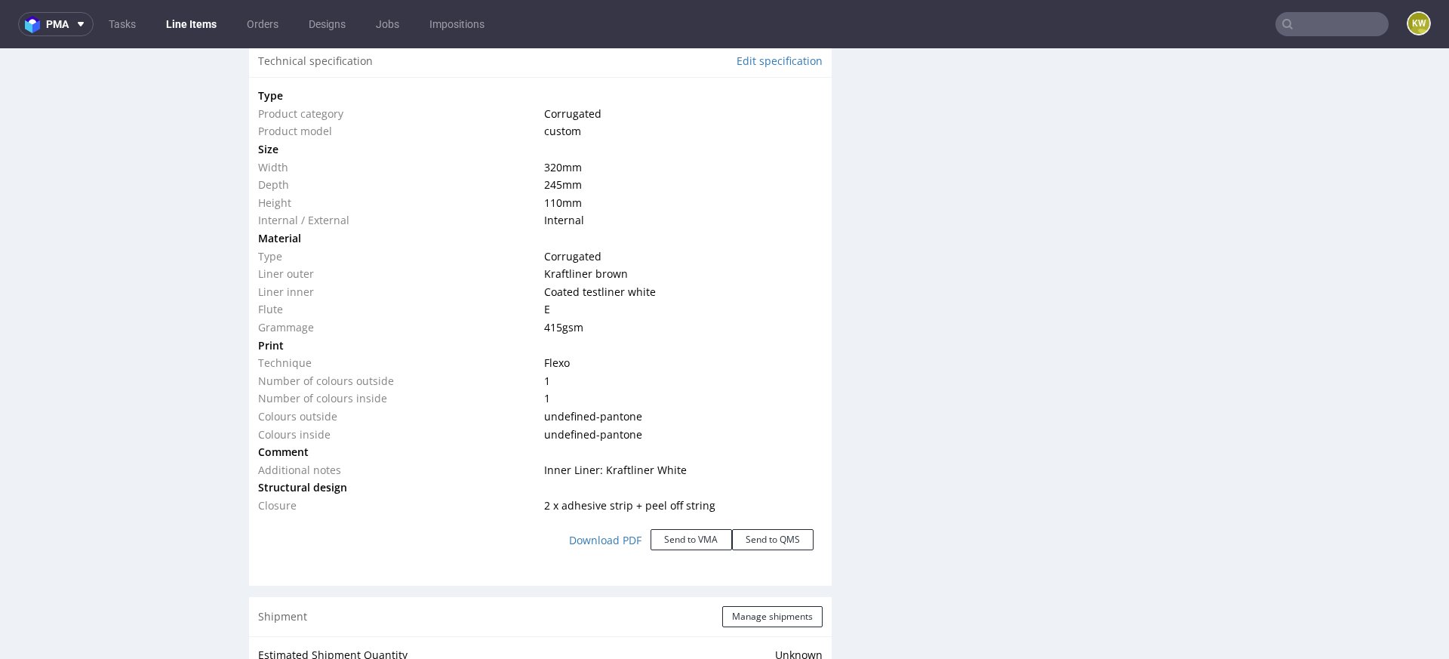
click at [1306, 17] on input "text" at bounding box center [1332, 24] width 113 height 24
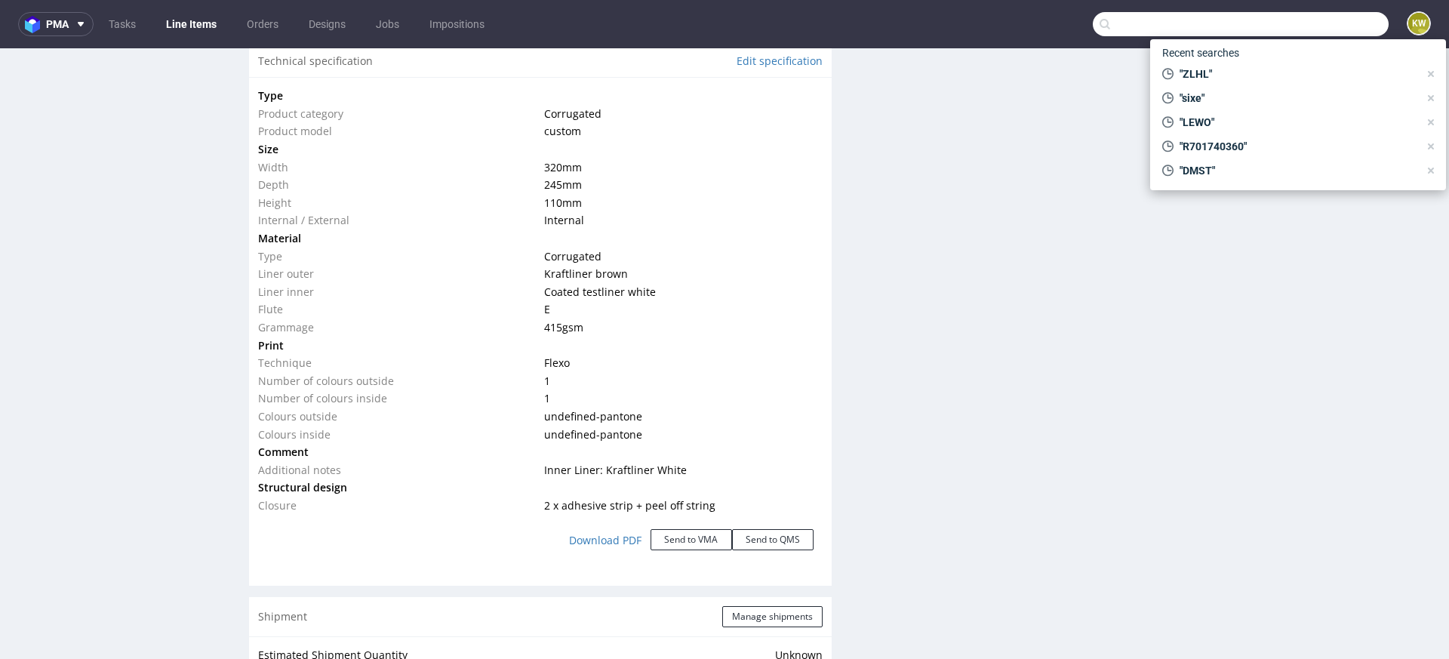
paste input "R638329383_HSHL, DETO"
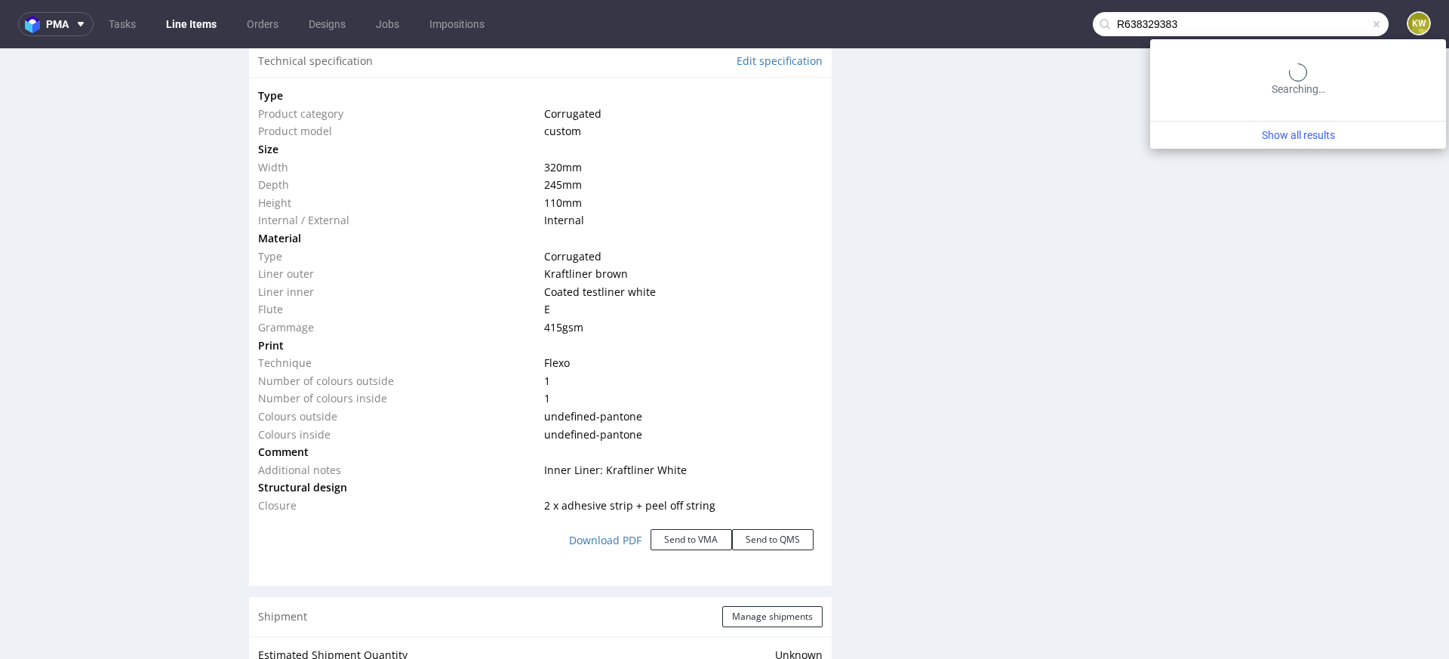
type input "R638329383"
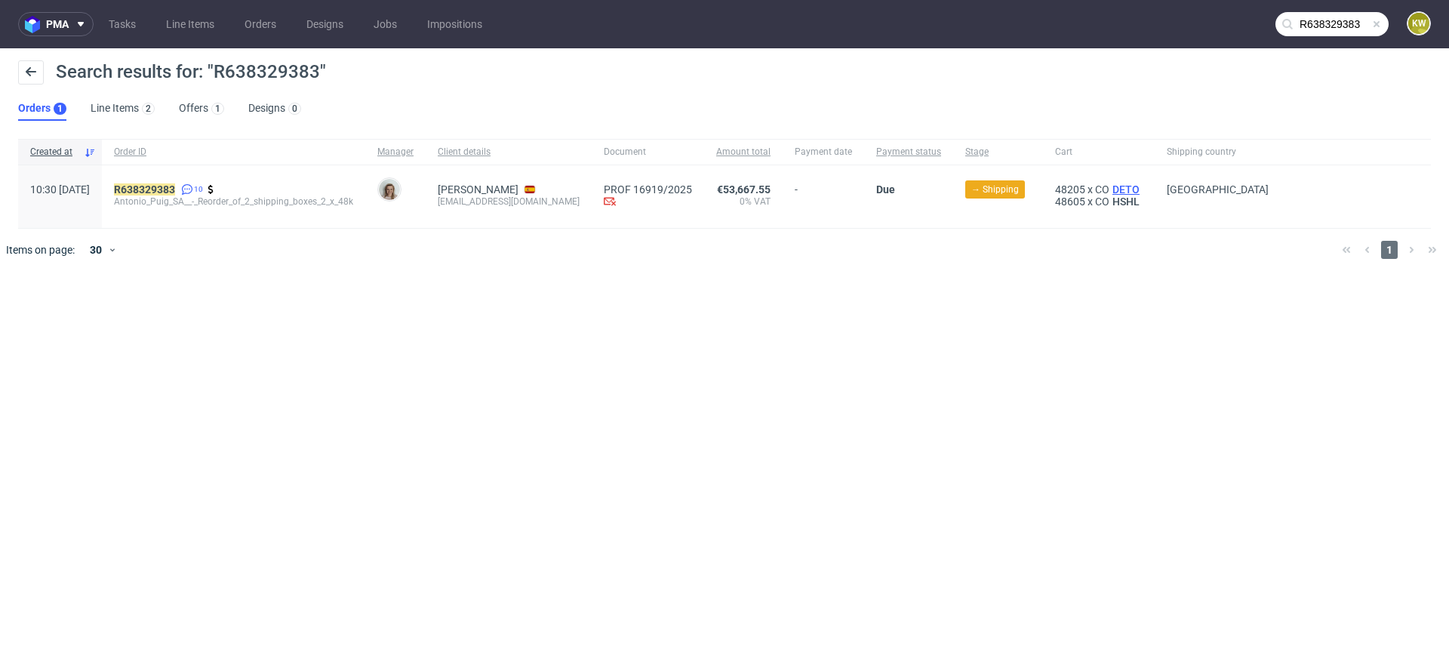
click at [1121, 187] on span "DETO" at bounding box center [1125, 189] width 33 height 12
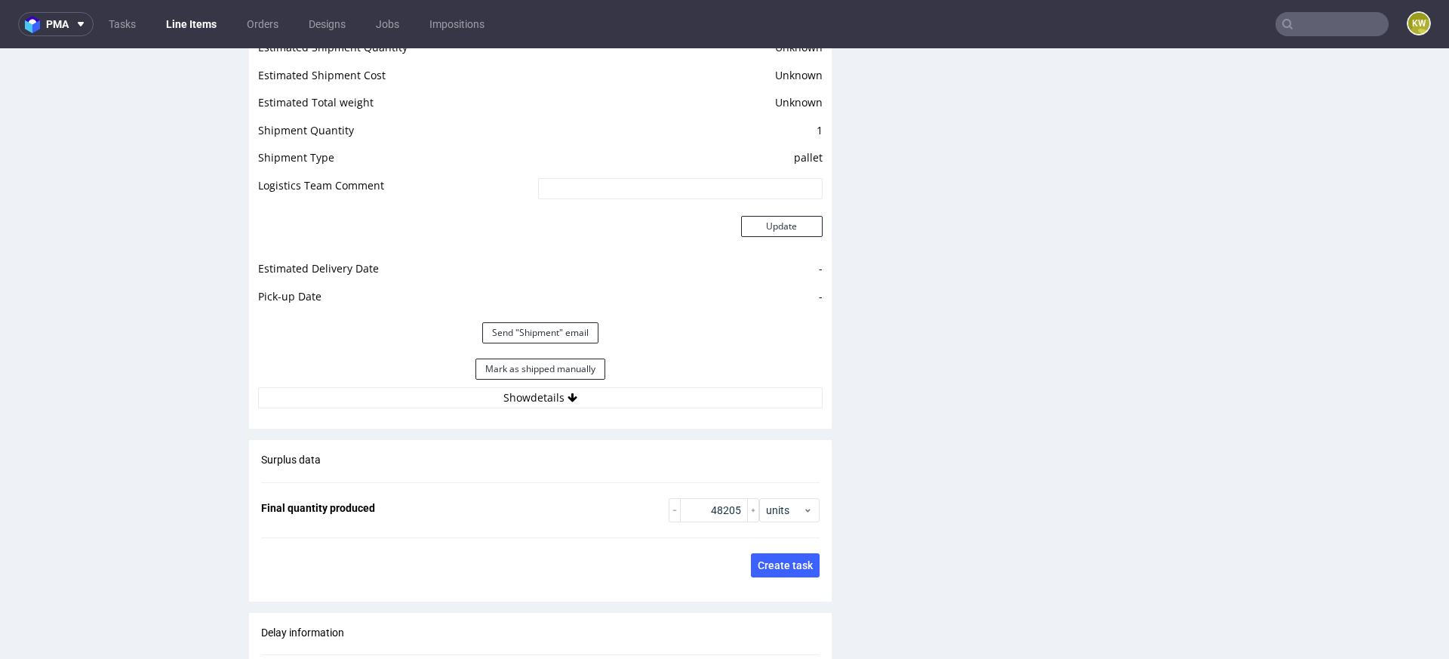
scroll to position [2052, 0]
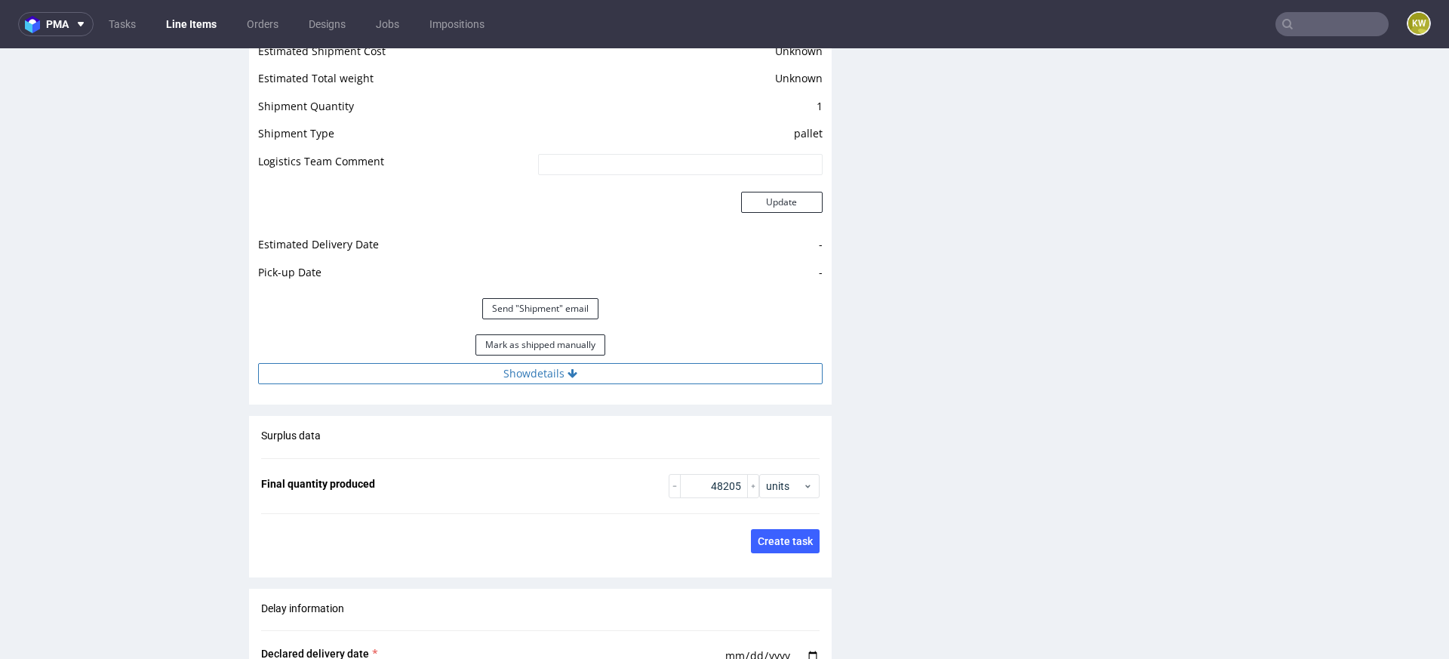
click at [660, 372] on button "Show details" at bounding box center [540, 373] width 565 height 21
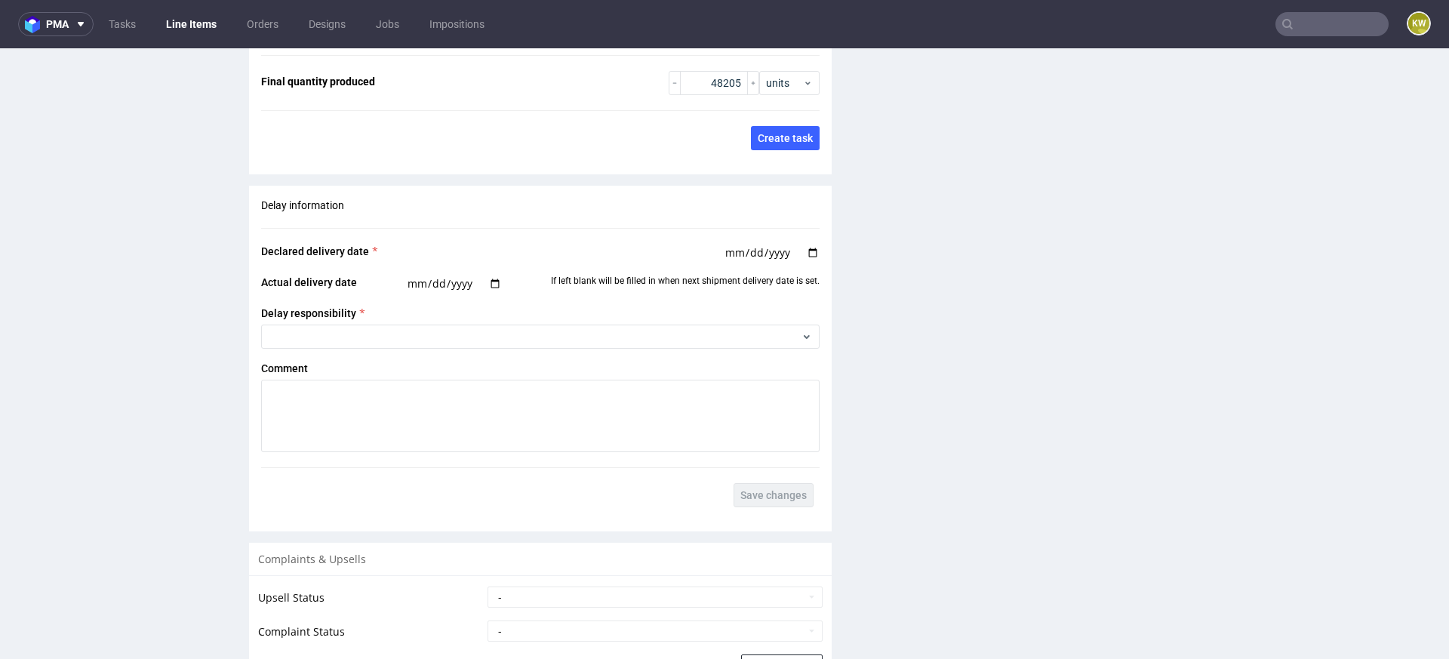
scroll to position [3096, 0]
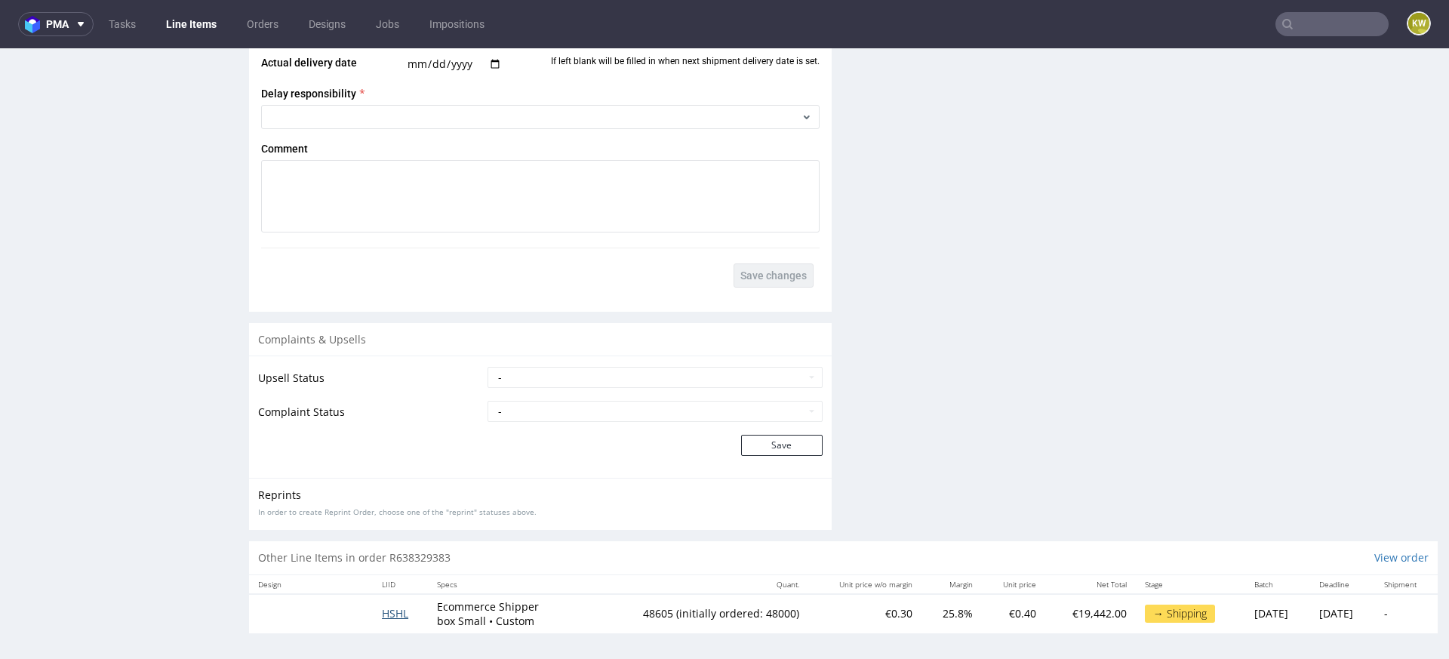
click at [384, 610] on span "HSHL" at bounding box center [395, 613] width 26 height 14
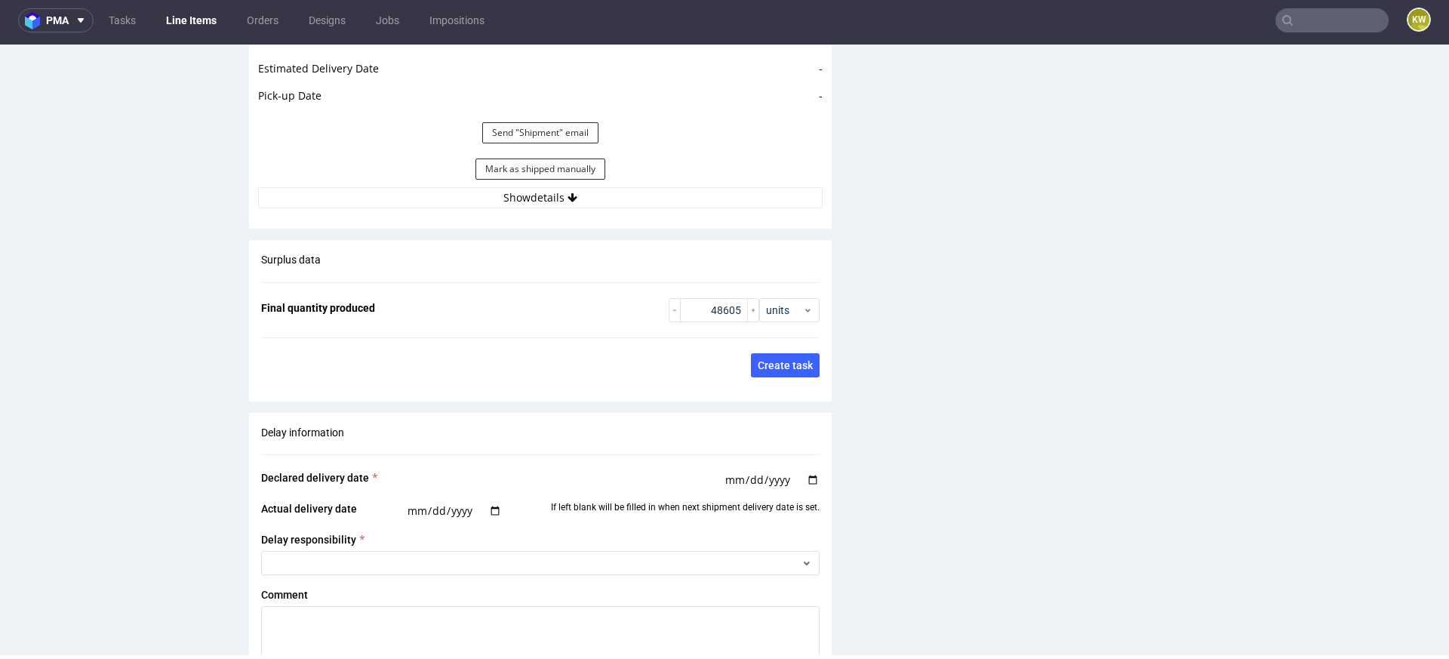
scroll to position [2325, 0]
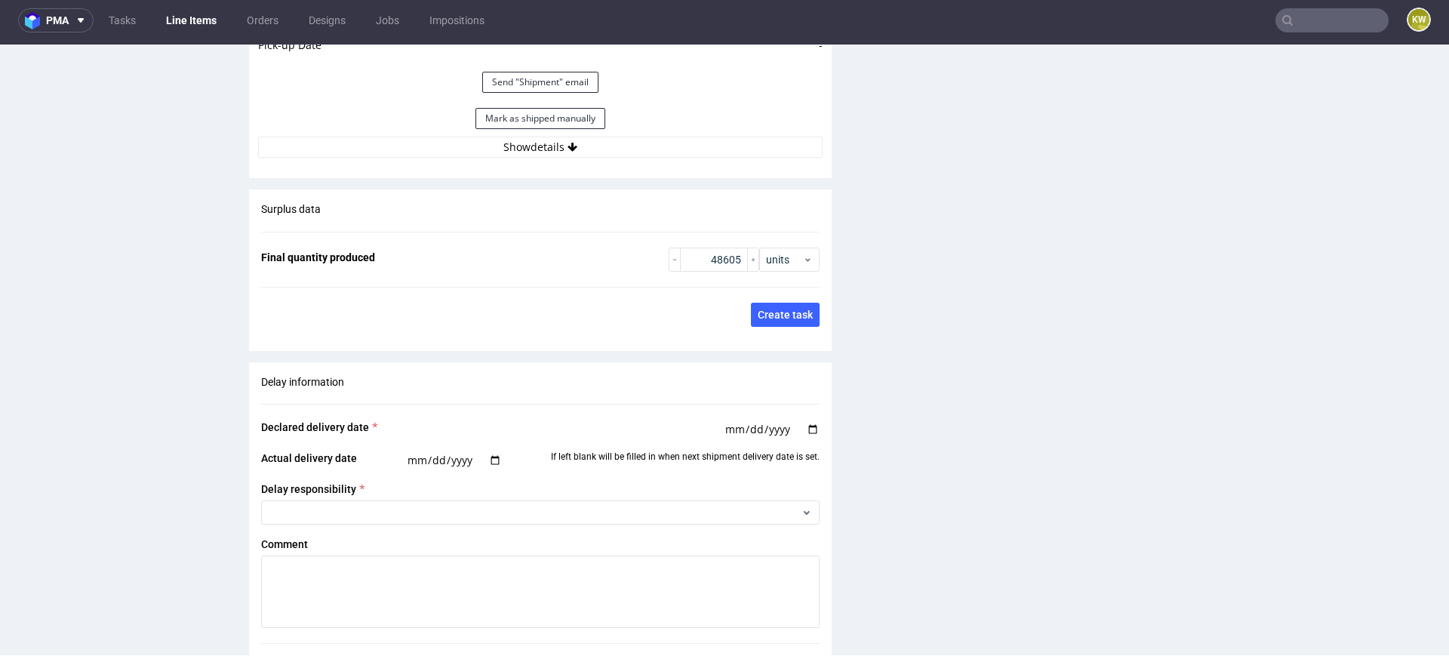
click at [674, 148] on button "Show details" at bounding box center [540, 147] width 565 height 21
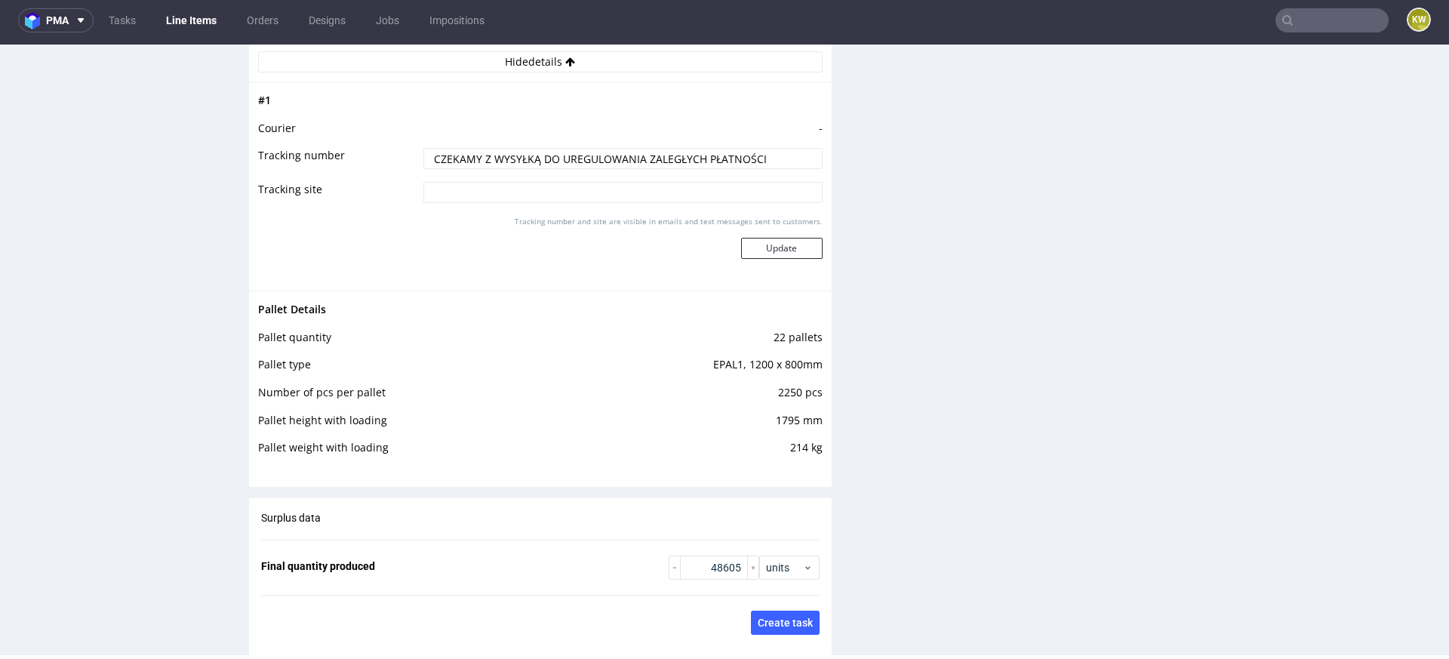
scroll to position [2420, 0]
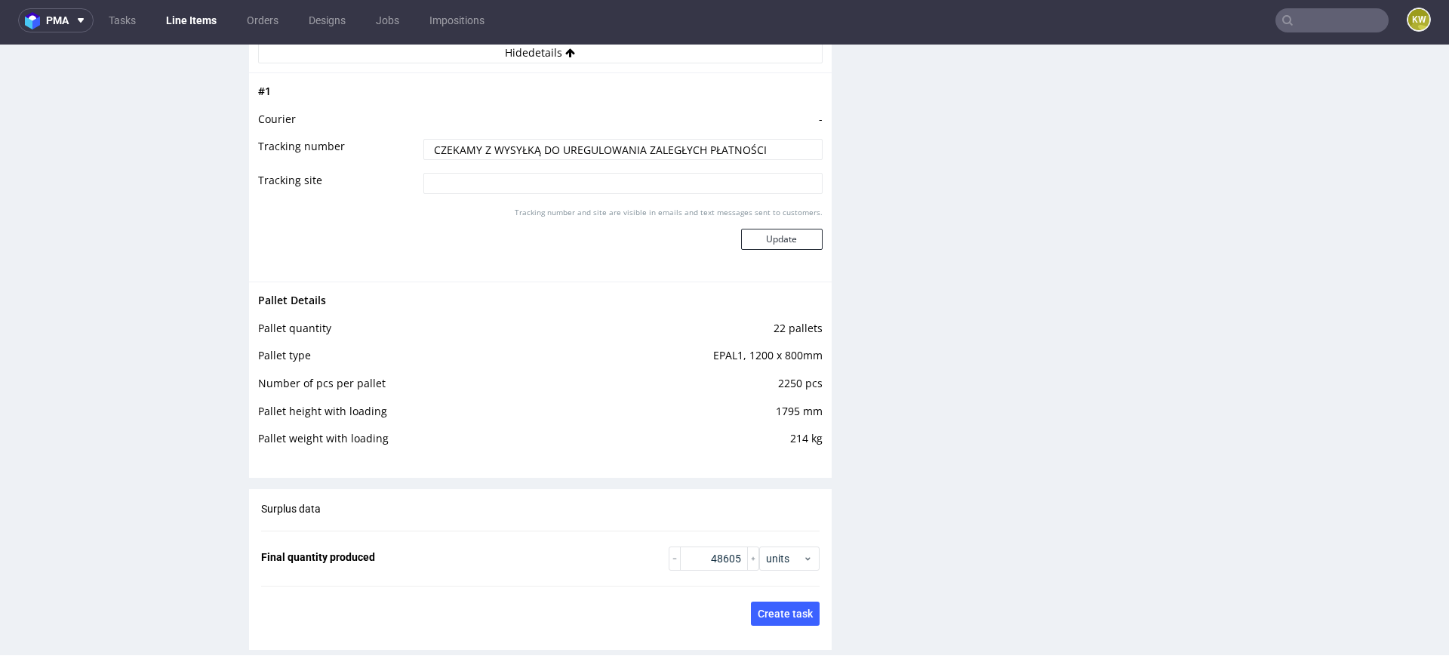
click at [1306, 21] on input "text" at bounding box center [1332, 20] width 113 height 24
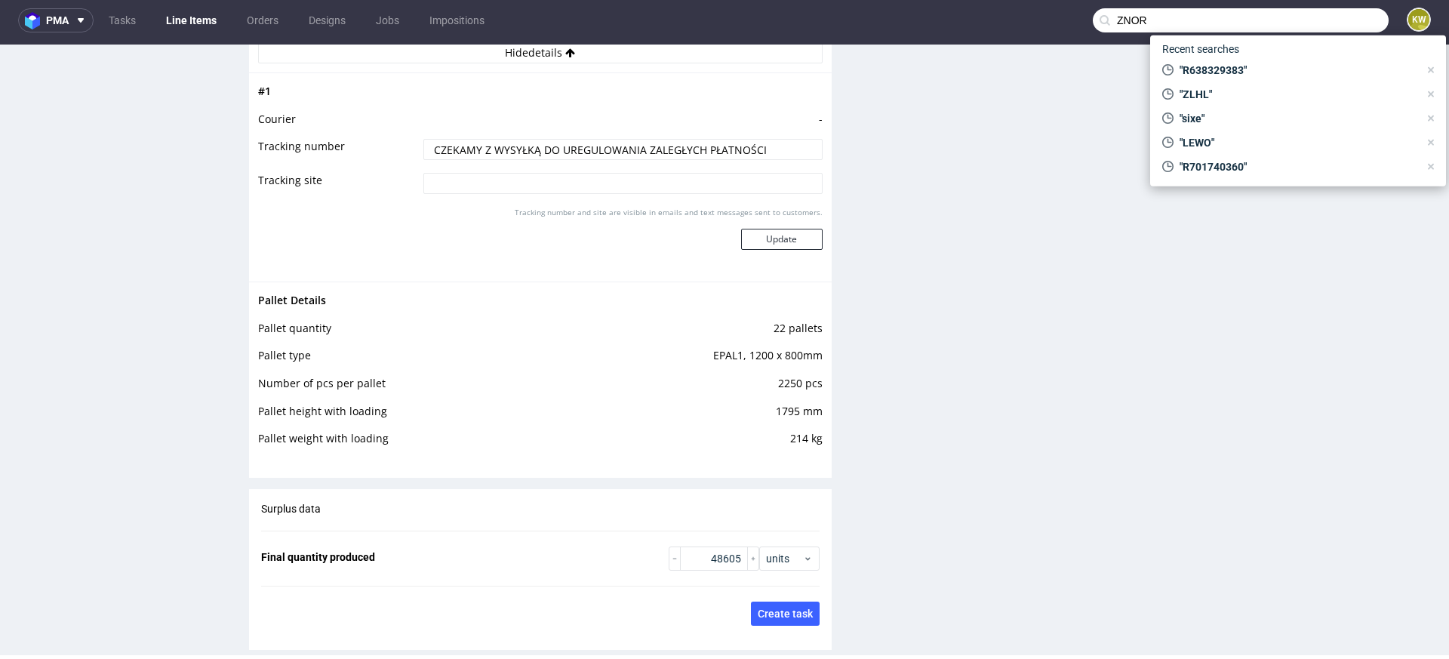
type input "ZNOR"
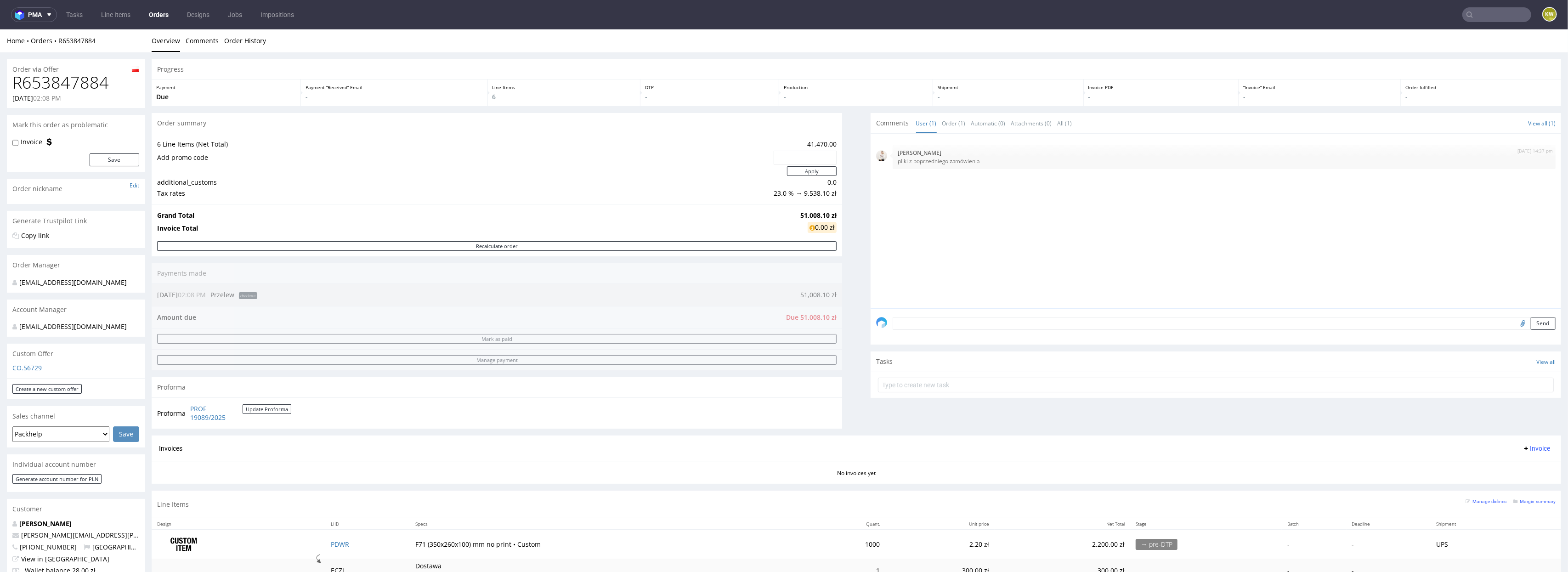
scroll to position [390, 0]
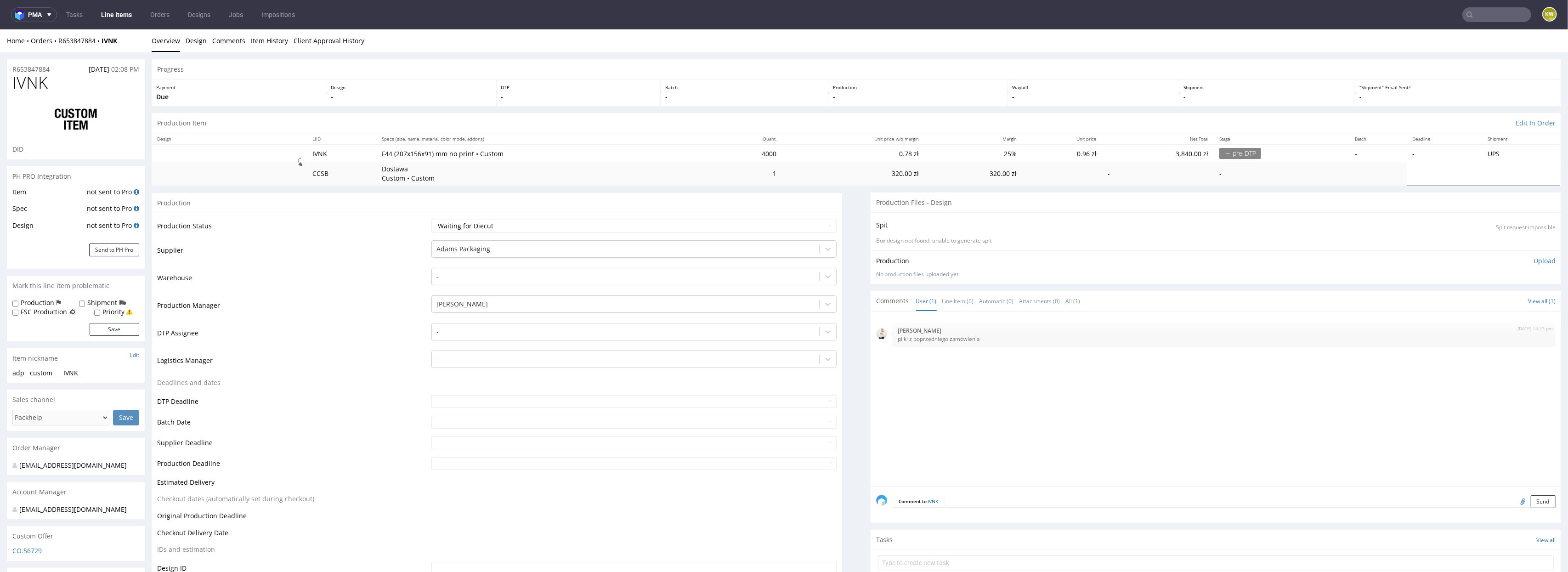
click at [122, 14] on link "Line Items" at bounding box center [116, 15] width 42 height 15
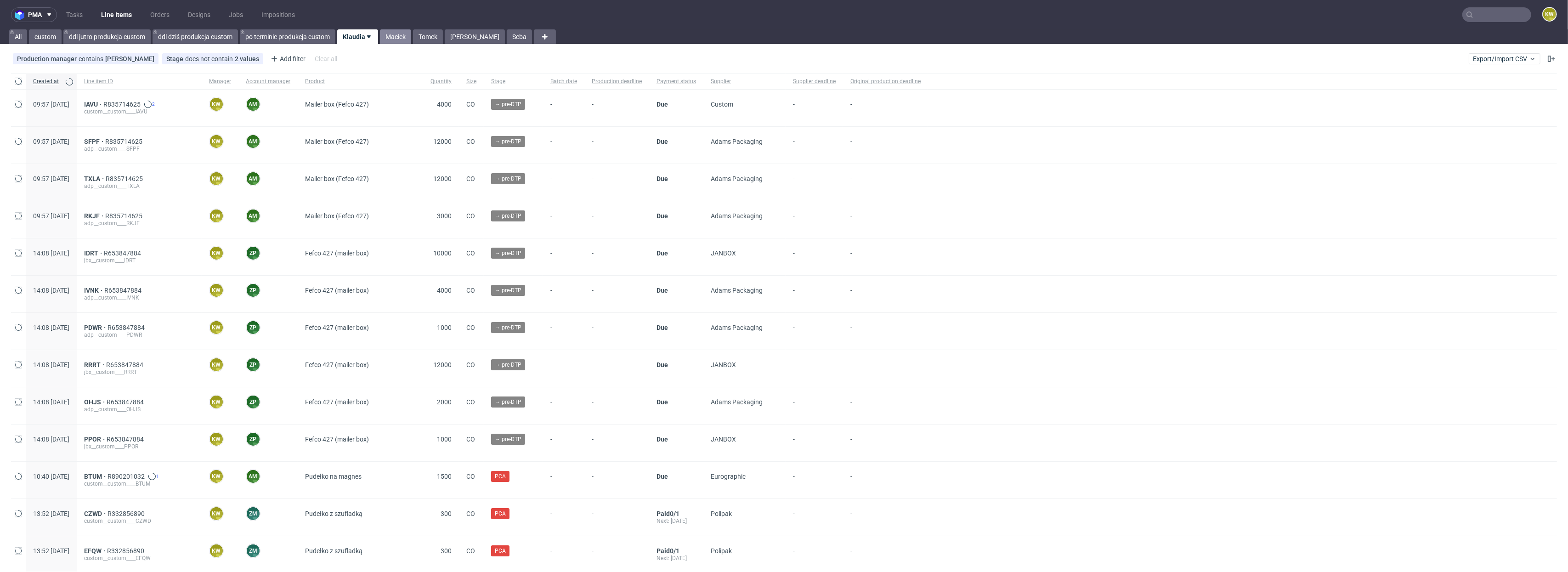
click at [389, 37] on link "Maciek" at bounding box center [395, 37] width 31 height 15
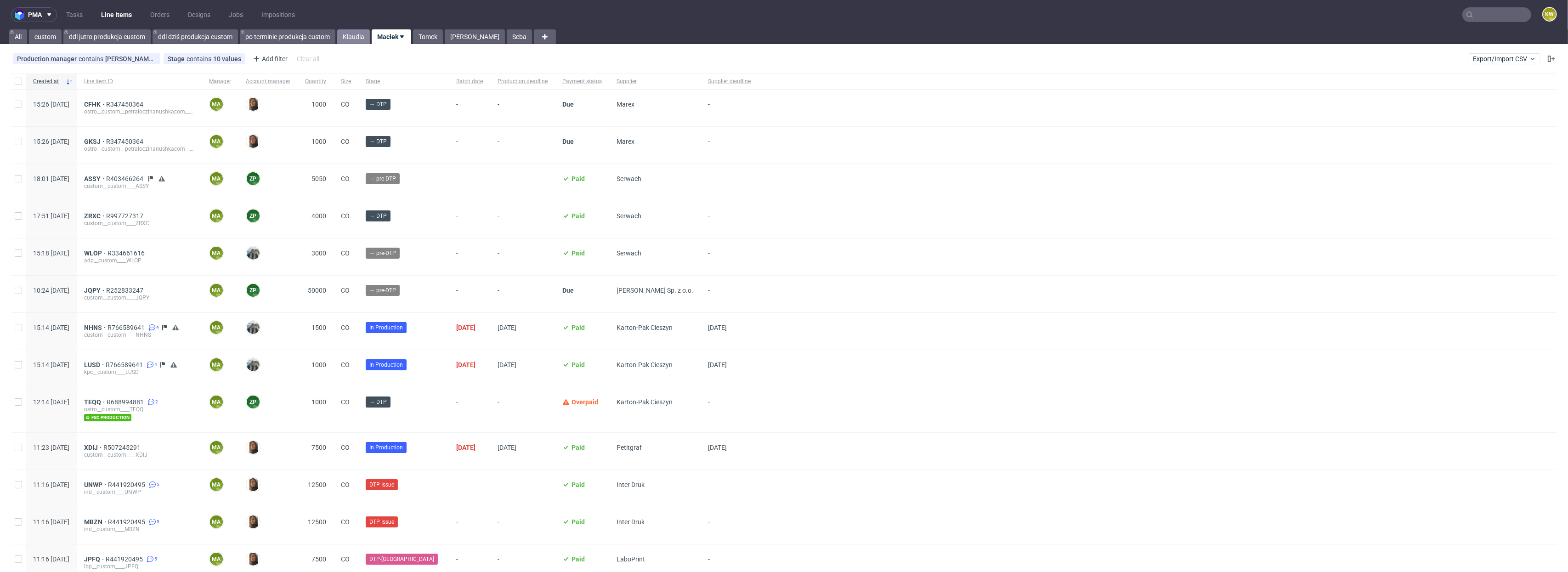
click at [356, 38] on link "Klaudia" at bounding box center [354, 37] width 33 height 15
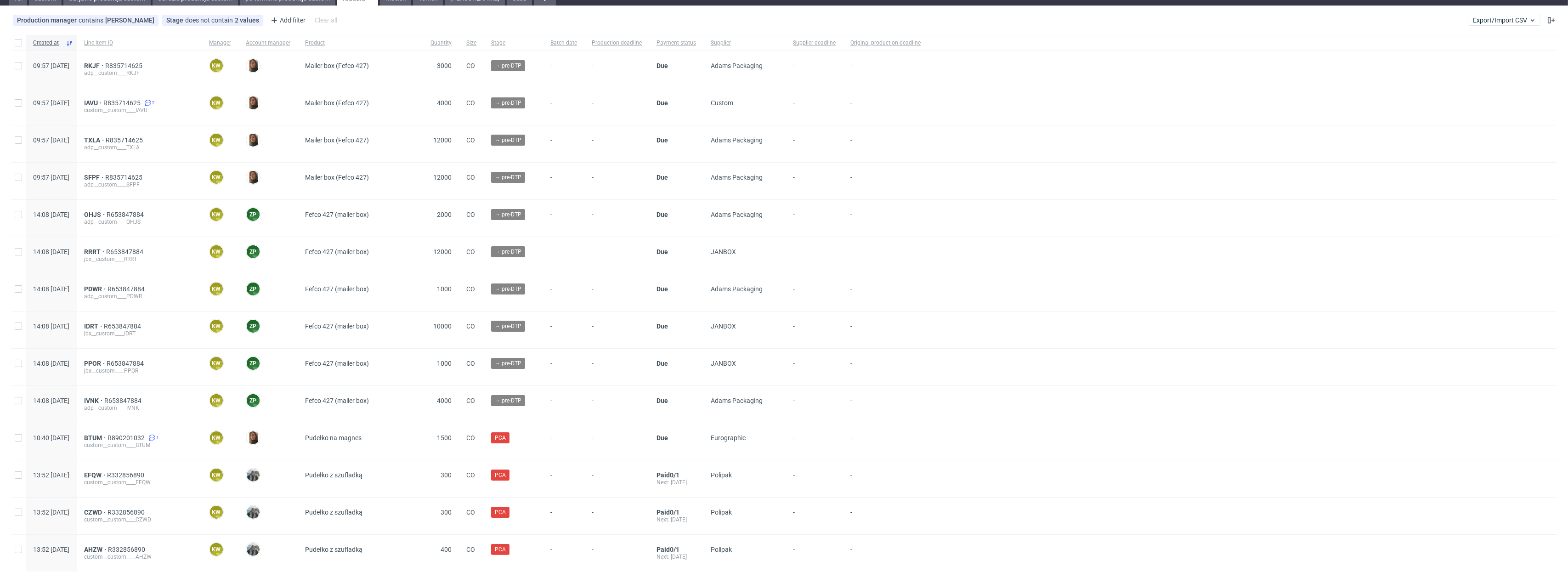
scroll to position [39, 0]
click at [145, 360] on span "R653847884" at bounding box center [126, 363] width 39 height 7
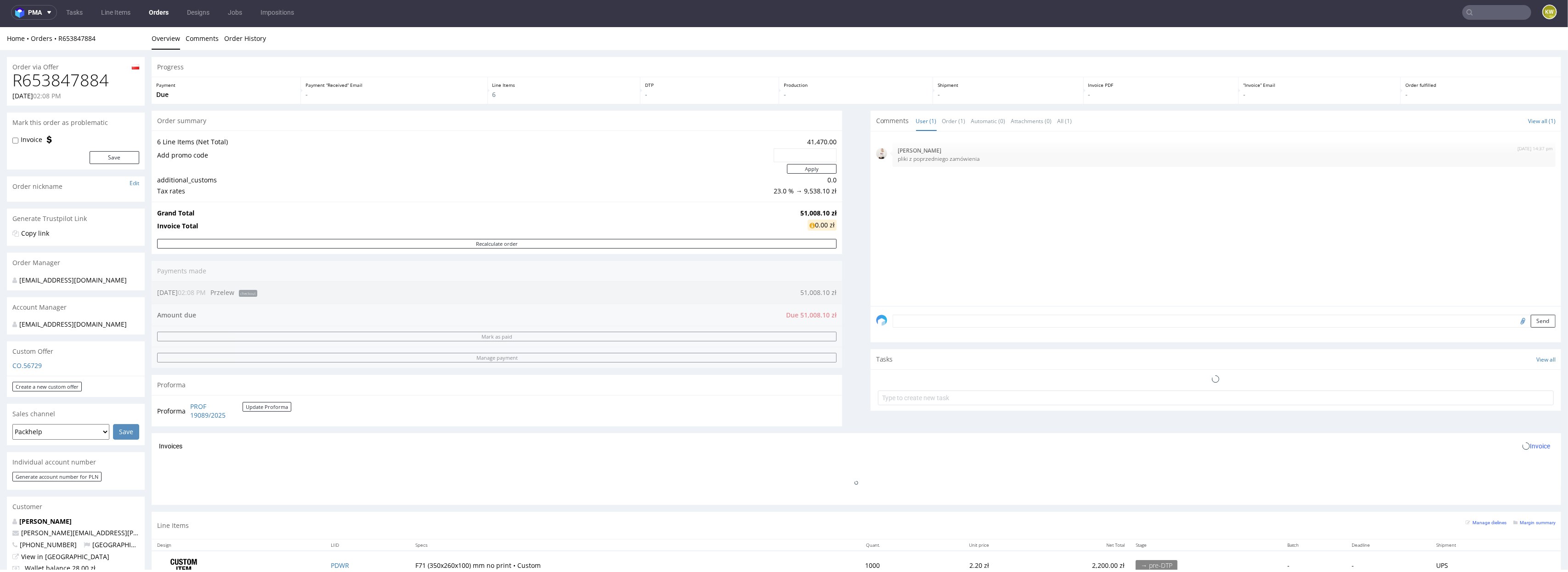
scroll to position [391, 0]
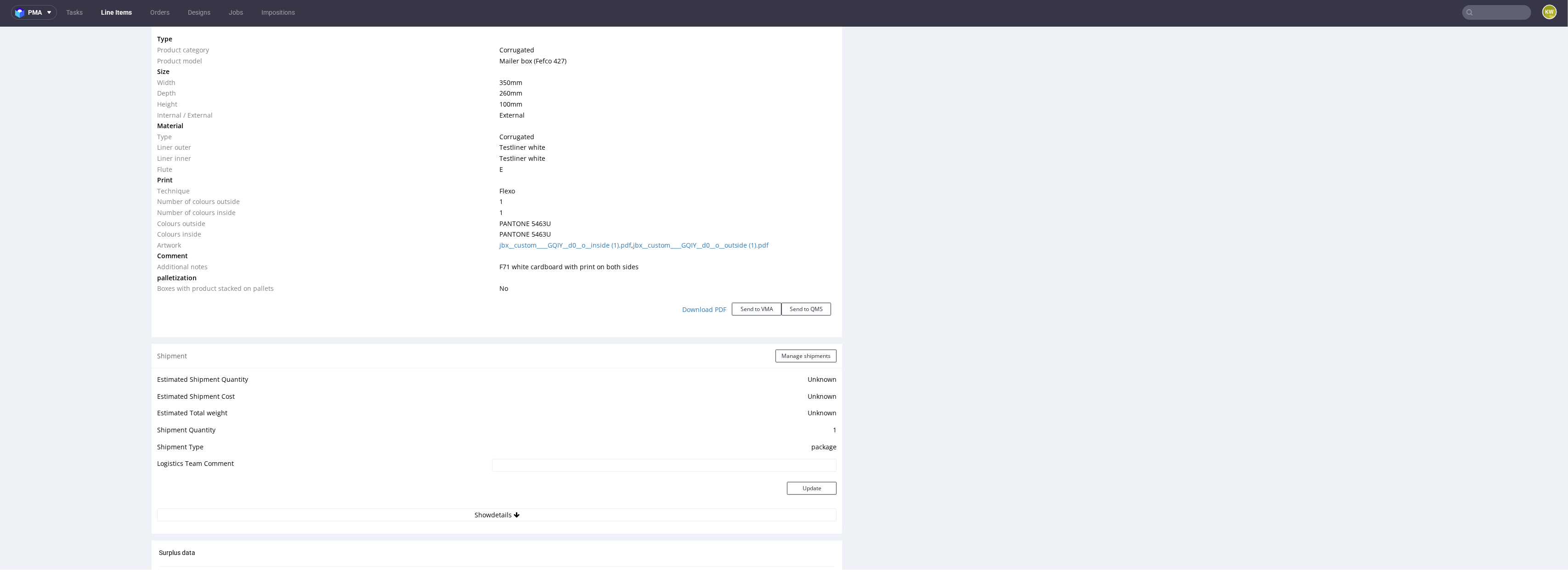
scroll to position [917, 0]
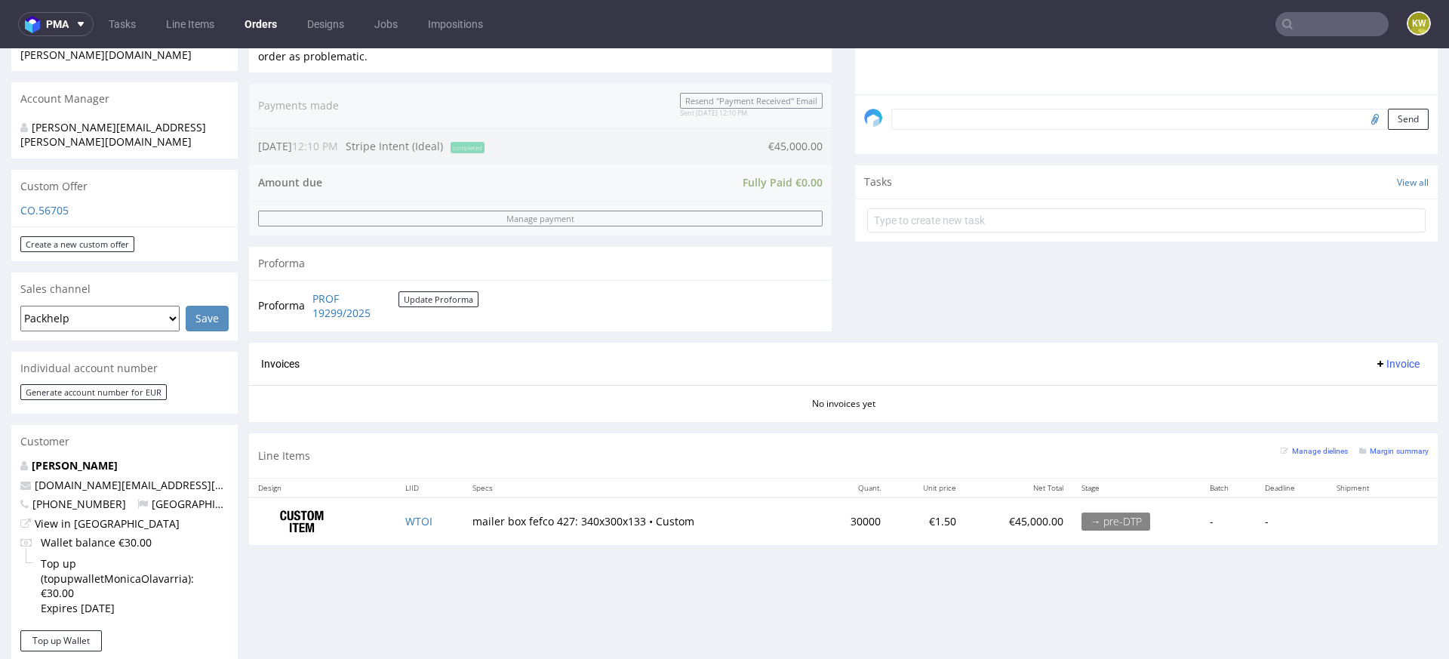
scroll to position [488, 0]
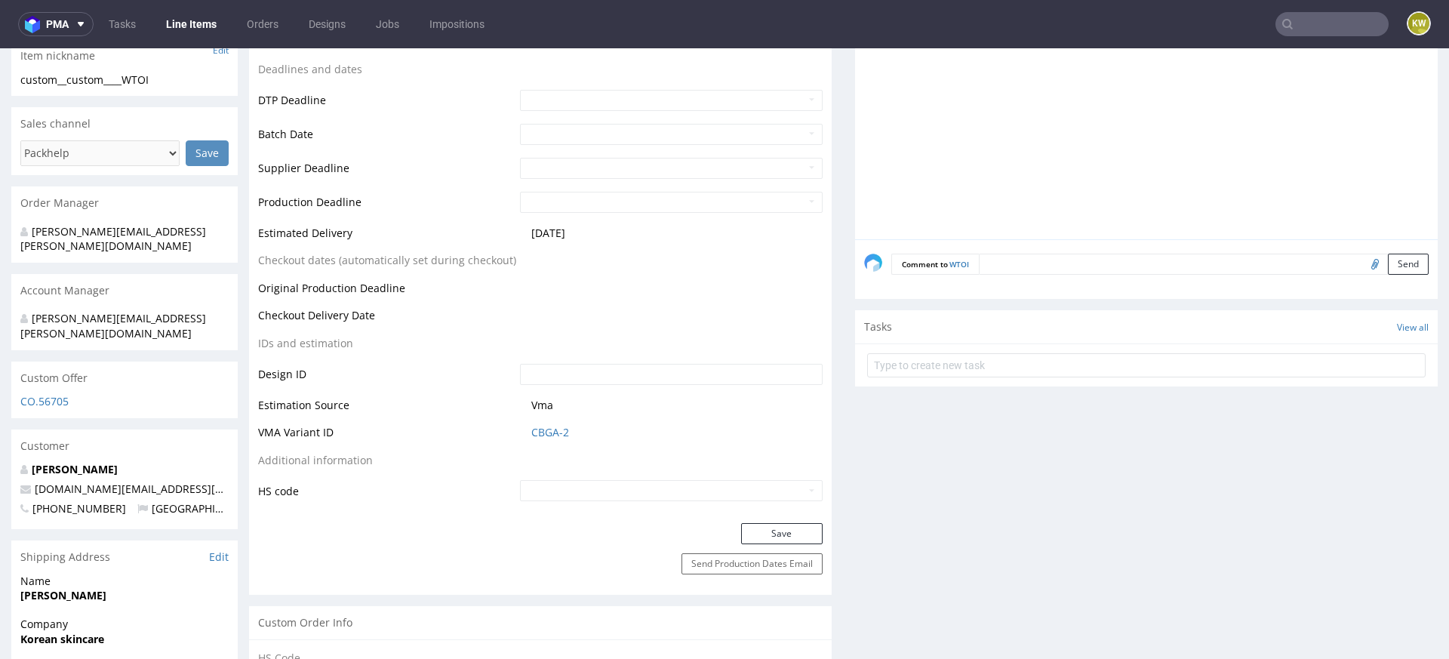
scroll to position [568, 0]
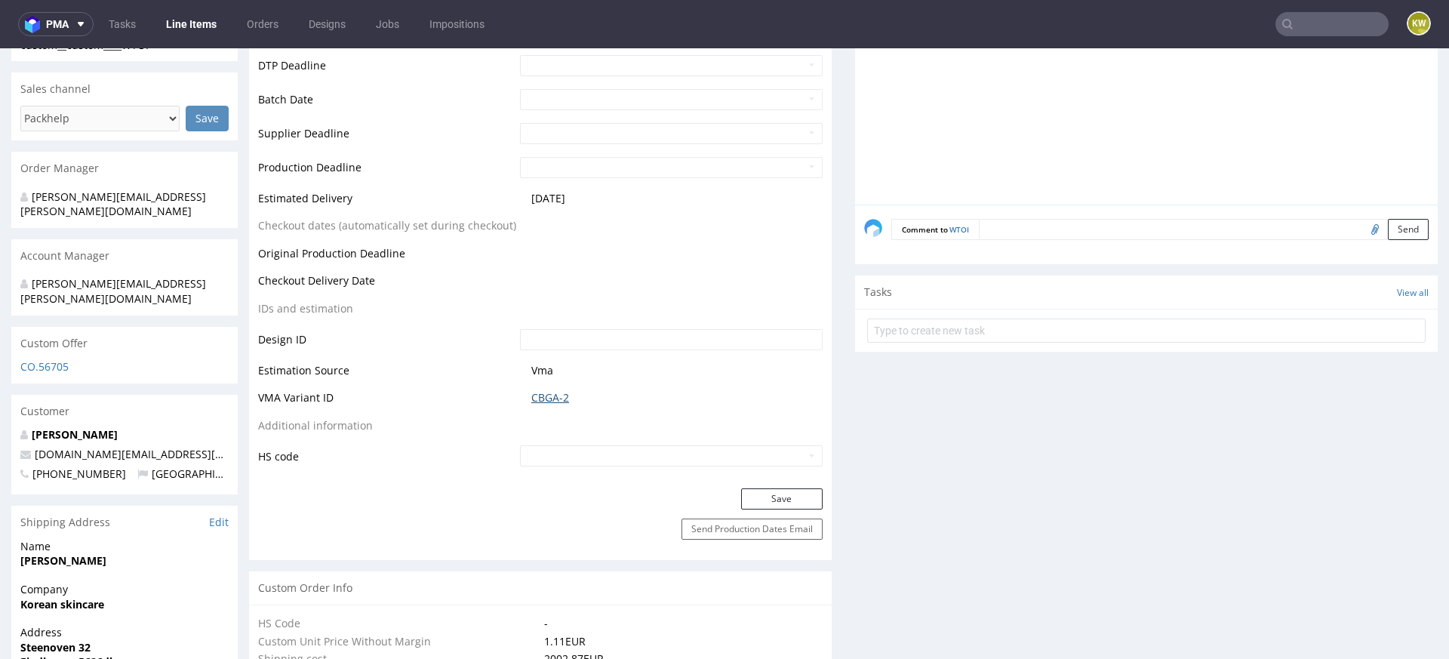
click at [553, 399] on link "CBGA-2" at bounding box center [550, 397] width 38 height 15
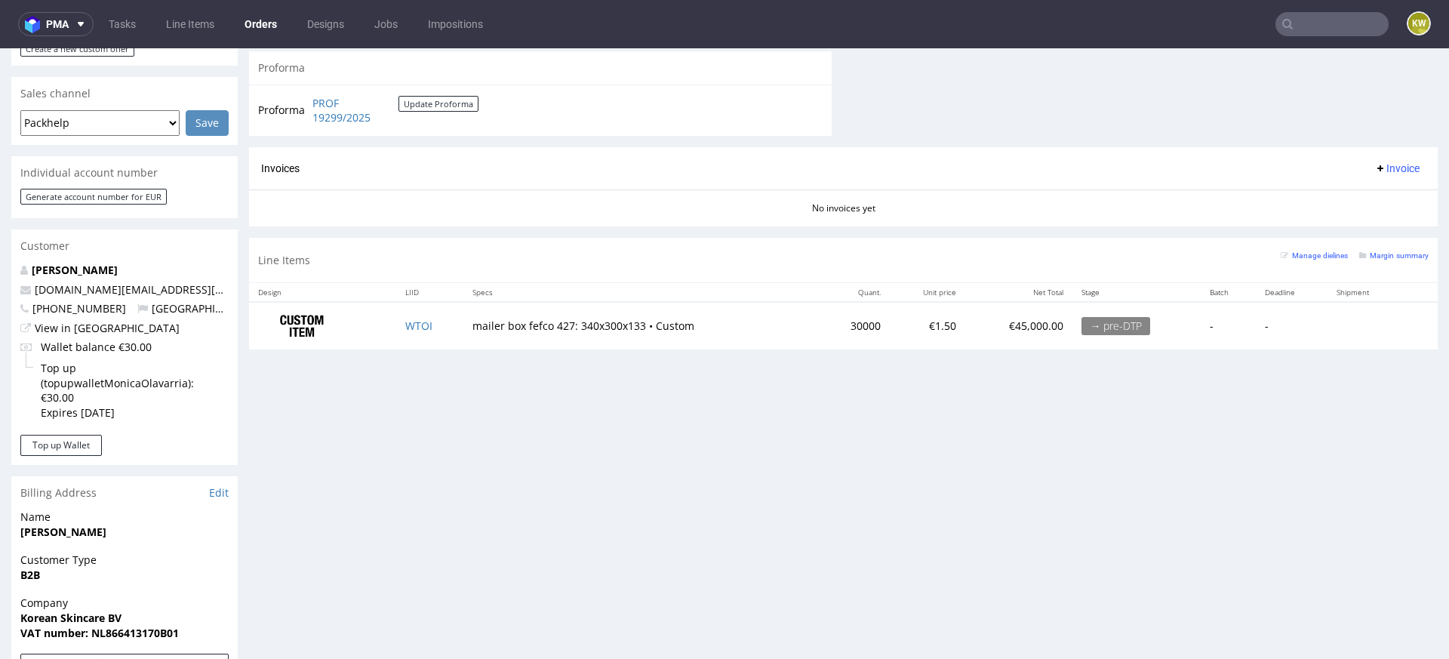
scroll to position [652, 0]
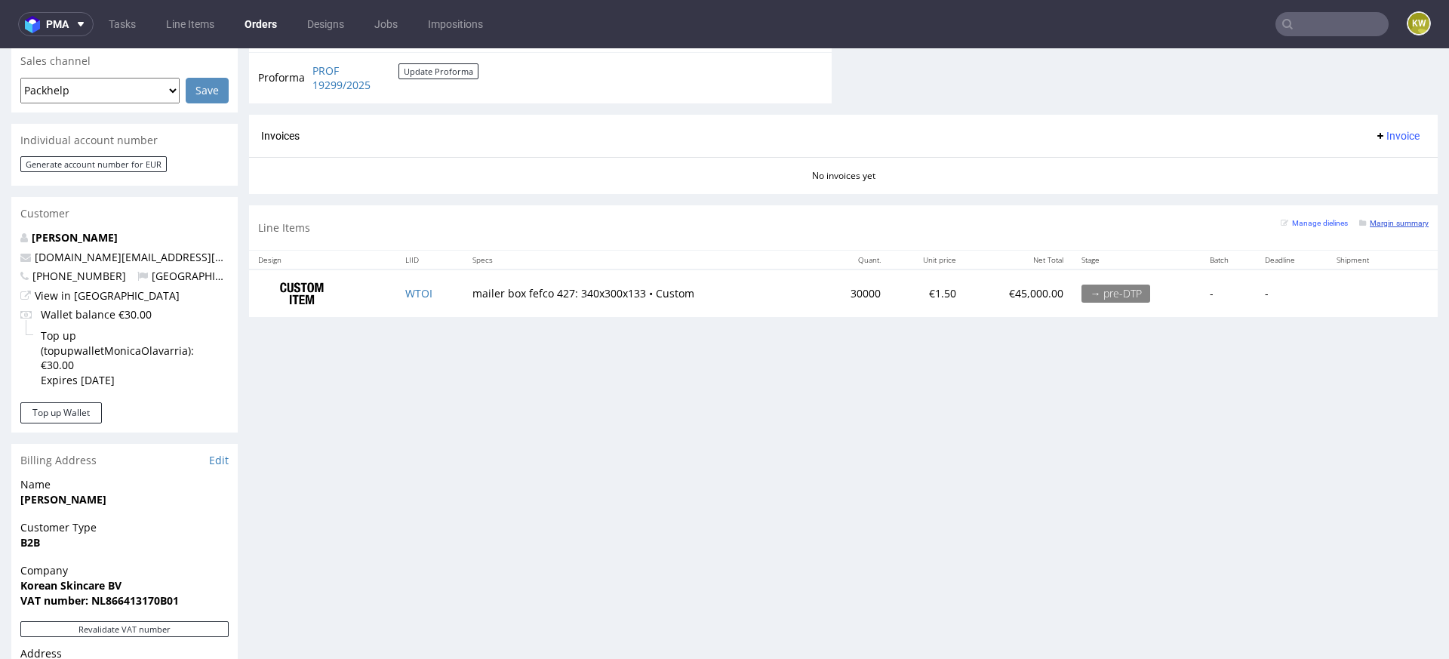
click at [1380, 223] on small "Margin summary" at bounding box center [1393, 223] width 69 height 8
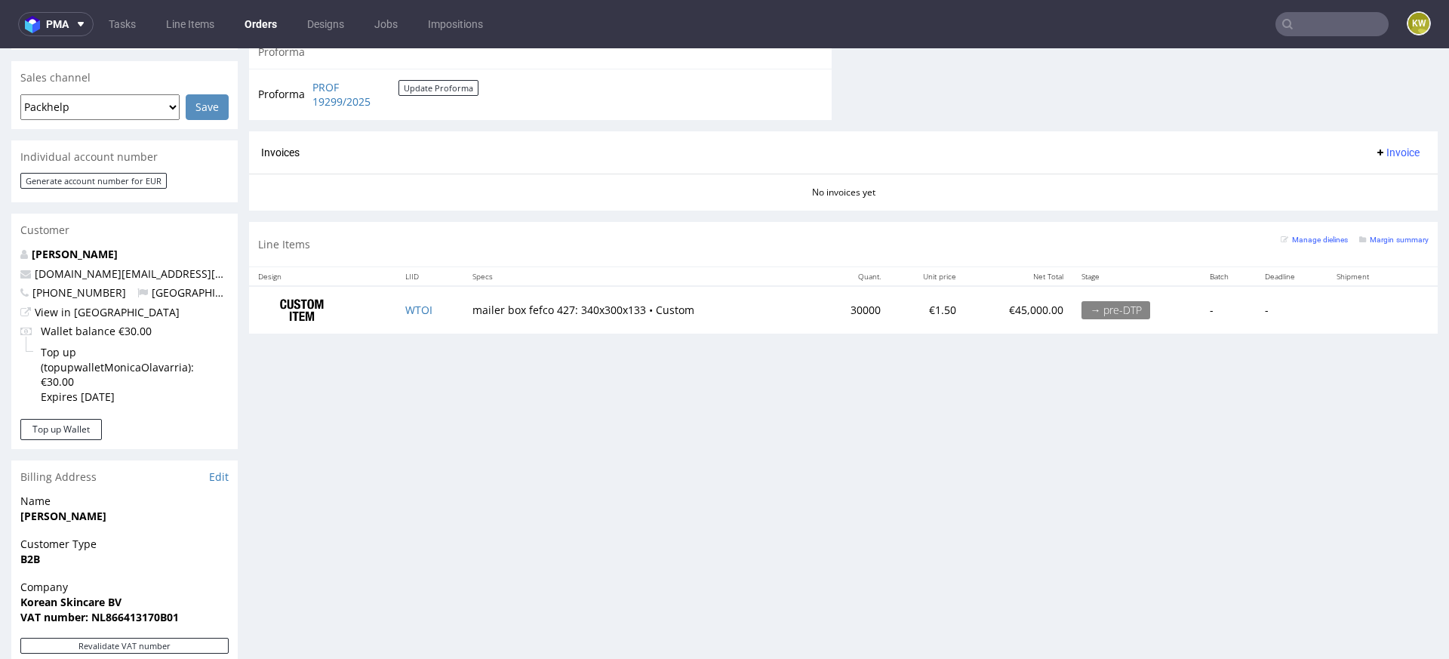
scroll to position [632, 0]
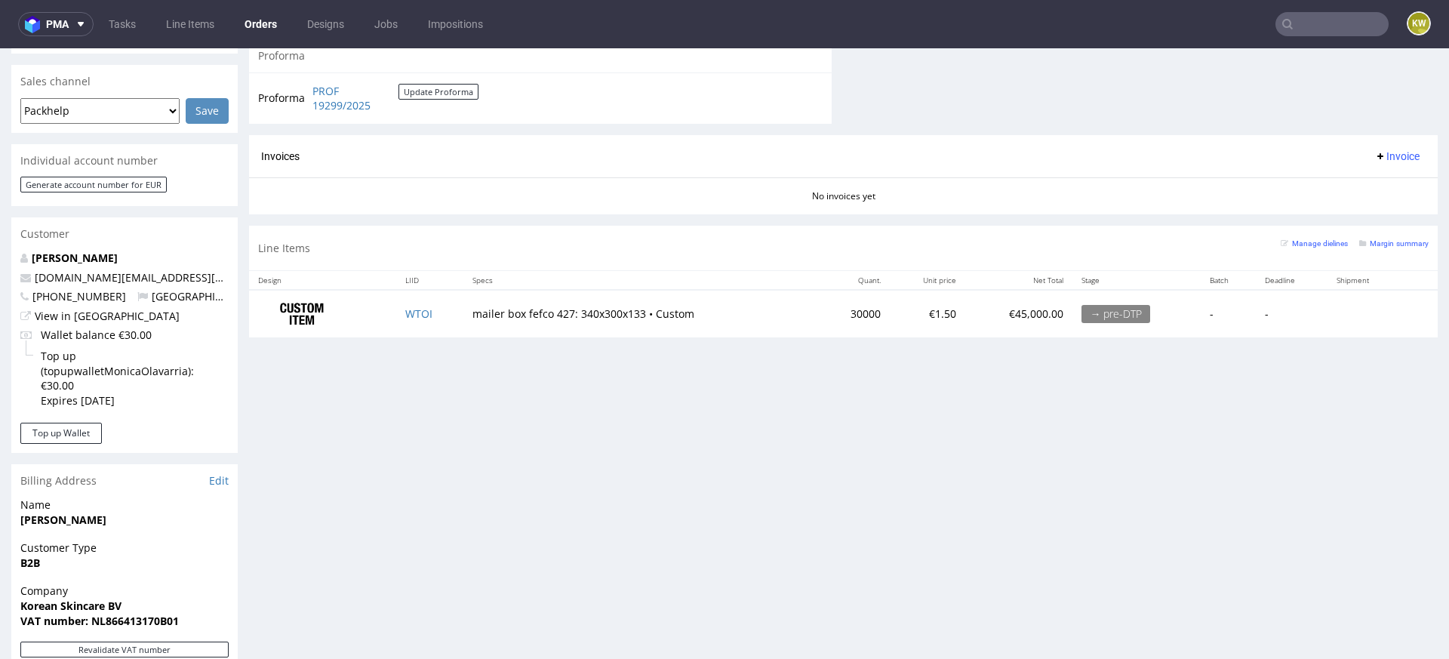
click at [1396, 254] on div "Manage dielines Margin summary" at bounding box center [1355, 248] width 148 height 26
click at [1396, 244] on small "Margin summary" at bounding box center [1393, 243] width 69 height 8
click at [1399, 235] on div "Margin summary" at bounding box center [1393, 242] width 69 height 15
click at [1386, 244] on small "Margin summary" at bounding box center [1393, 243] width 69 height 8
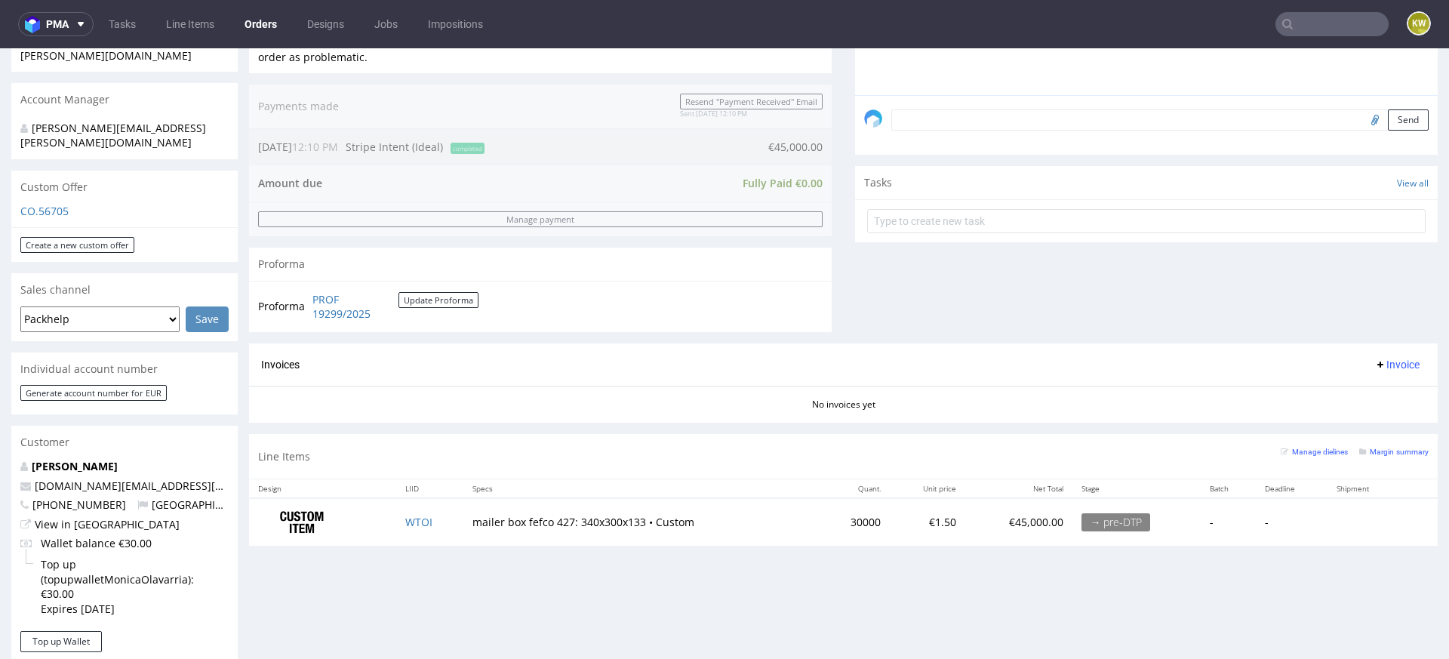
scroll to position [423, 0]
